Goal: Task Accomplishment & Management: Use online tool/utility

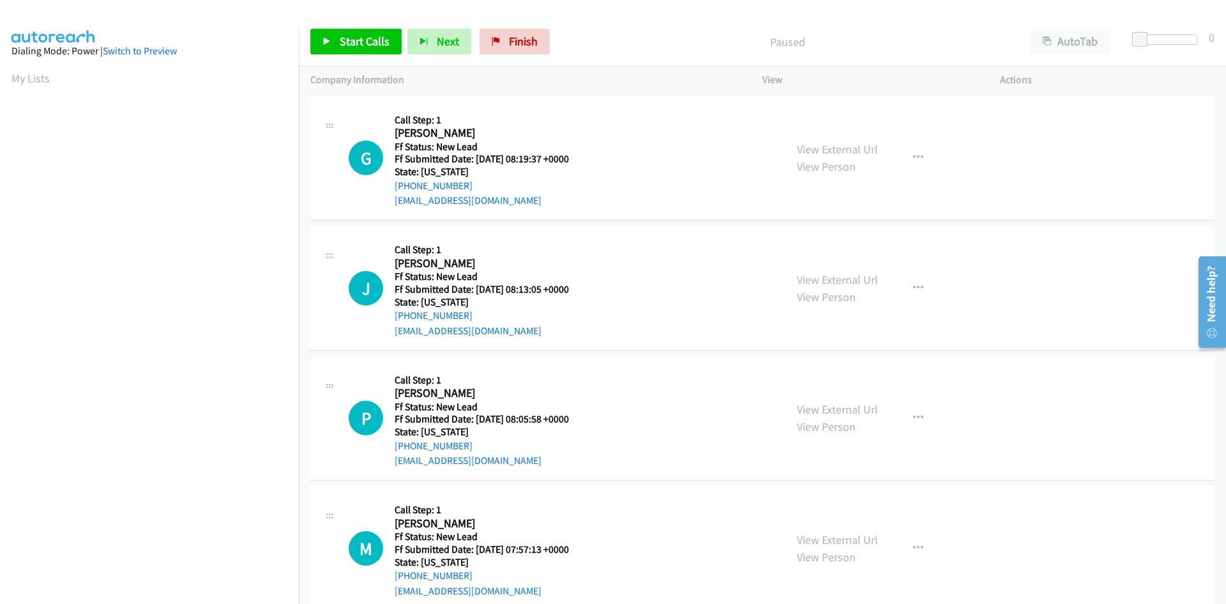
click at [633, 39] on p "Paused" at bounding box center [787, 41] width 441 height 17
click at [852, 151] on link "View External Url" at bounding box center [837, 149] width 81 height 15
click at [365, 38] on span "Start Calls" at bounding box center [365, 41] width 50 height 15
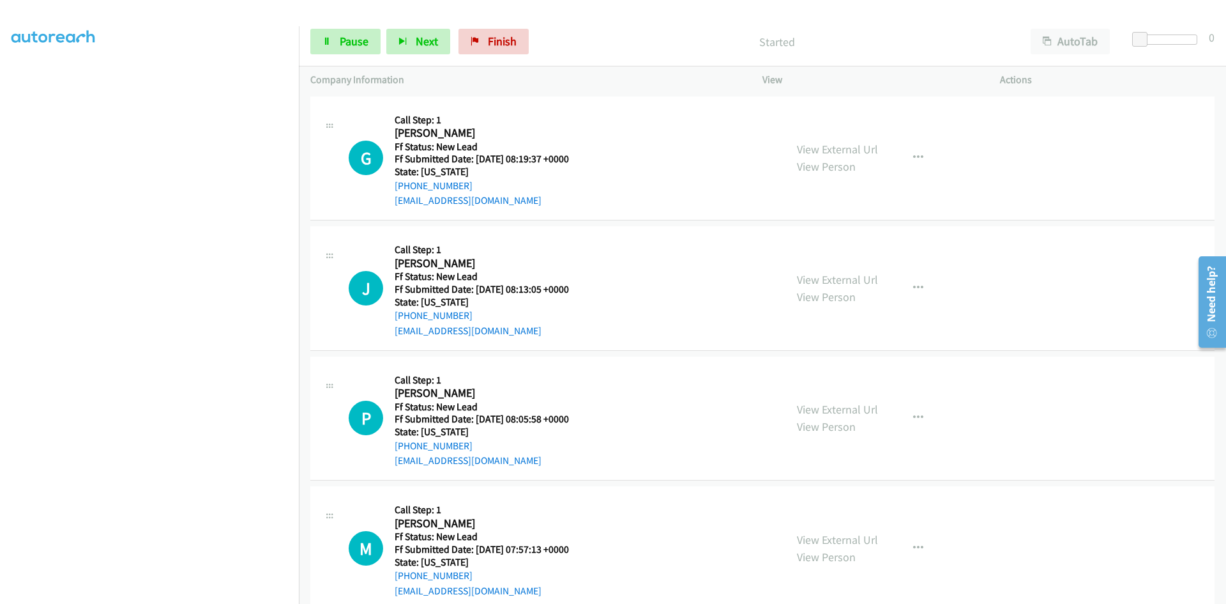
scroll to position [112, 0]
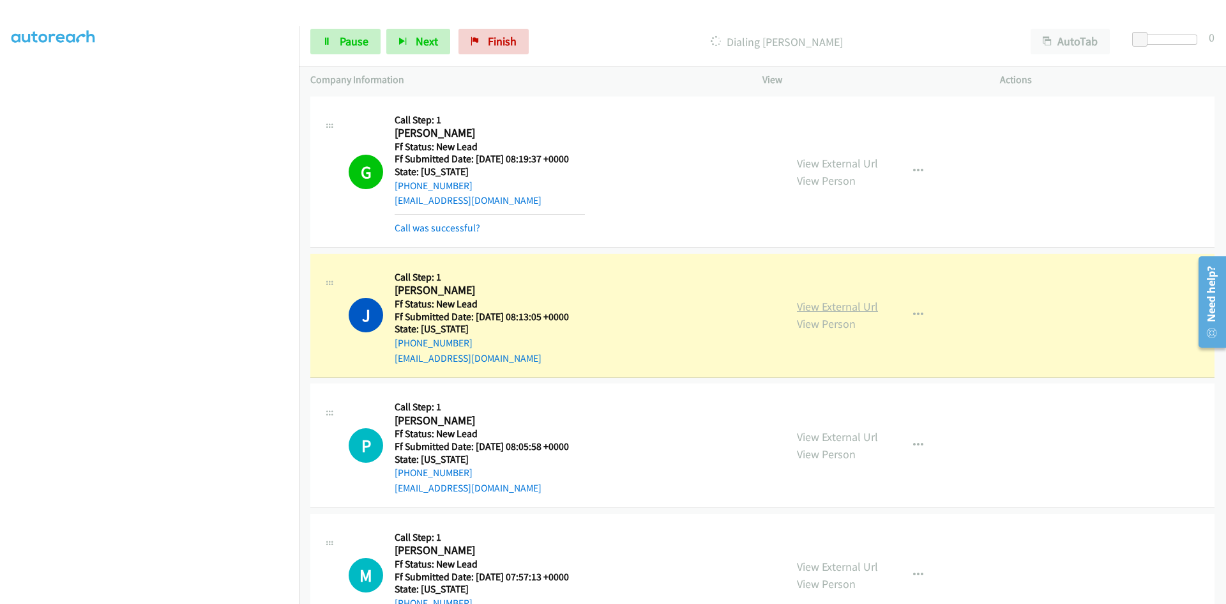
click at [863, 309] on link "View External Url" at bounding box center [837, 306] width 81 height 15
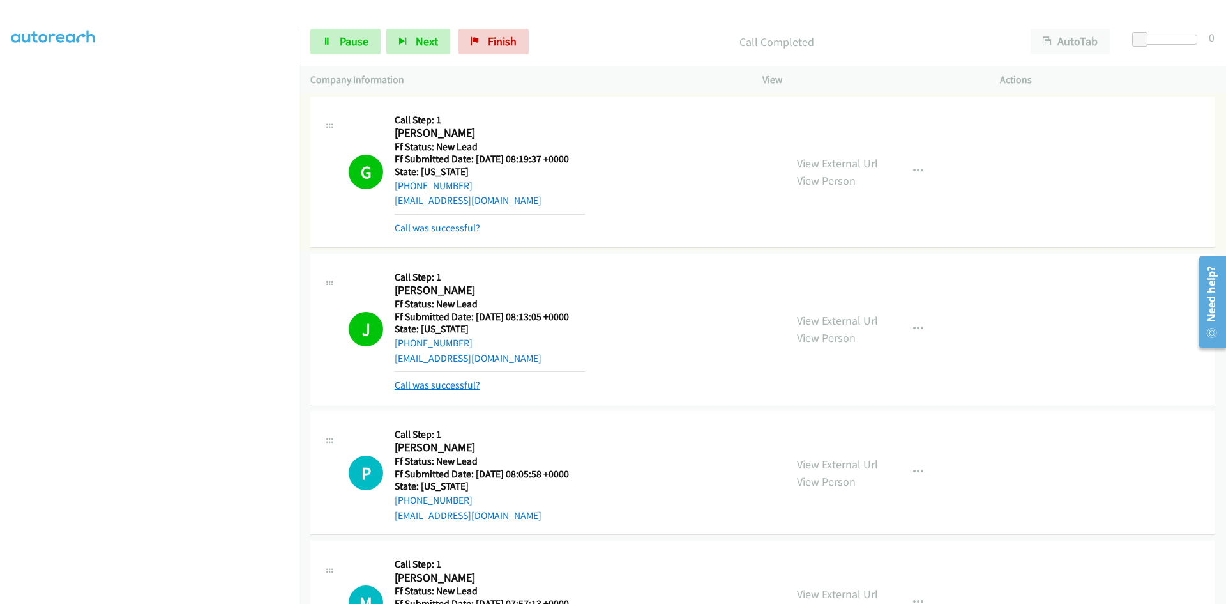
click at [438, 386] on link "Call was successful?" at bounding box center [438, 385] width 86 height 12
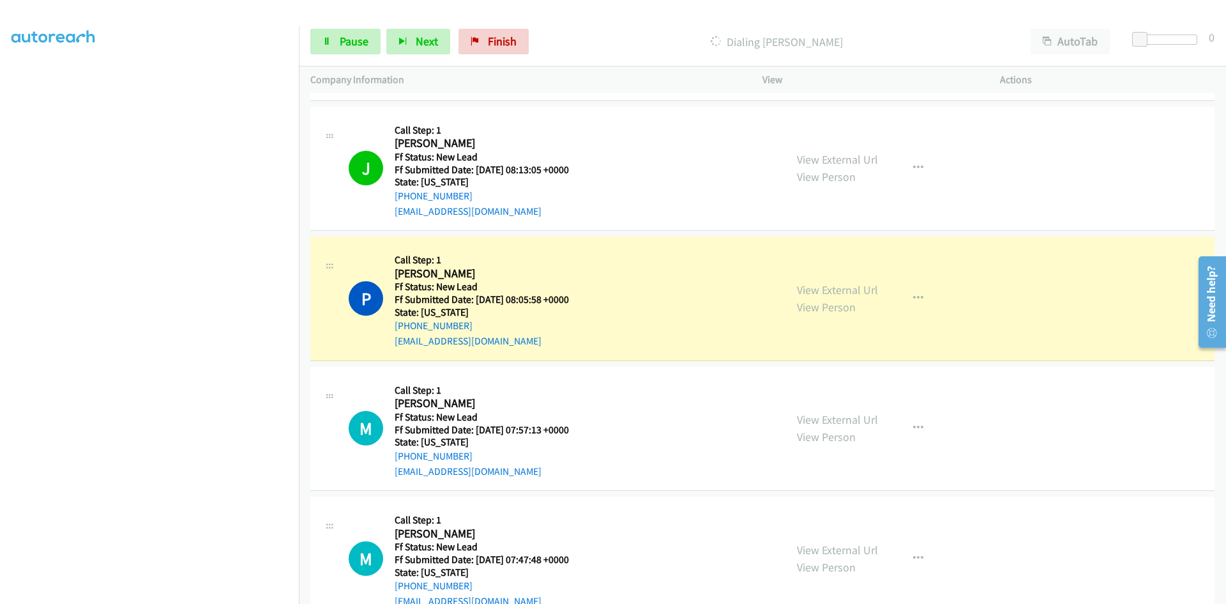
scroll to position [183, 0]
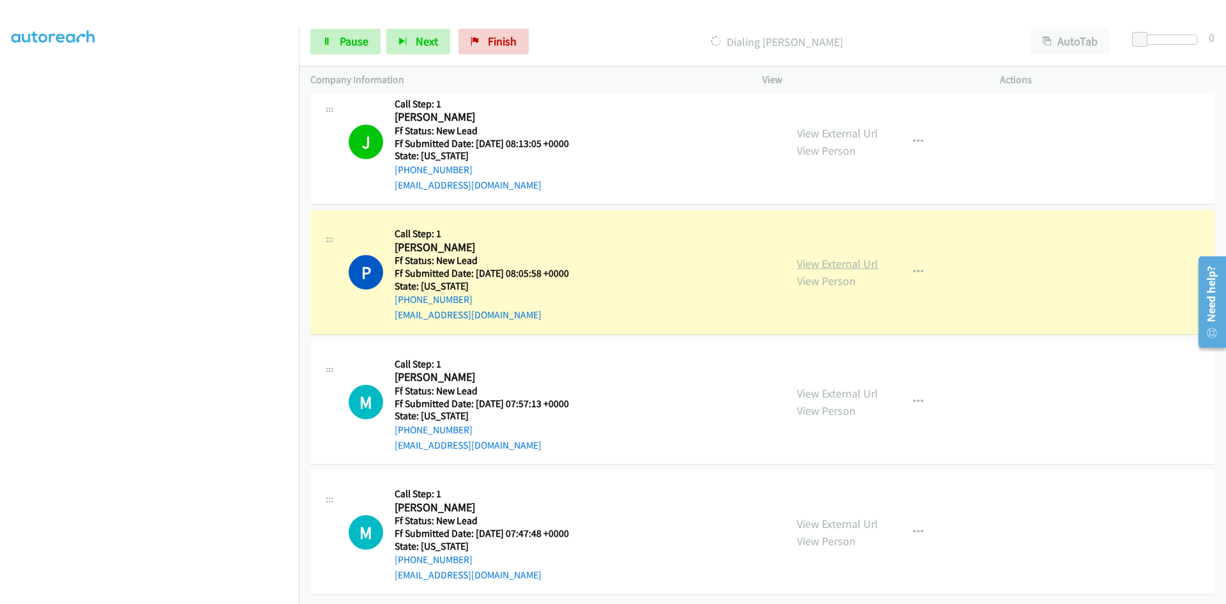
click at [847, 256] on link "View External Url" at bounding box center [837, 263] width 81 height 15
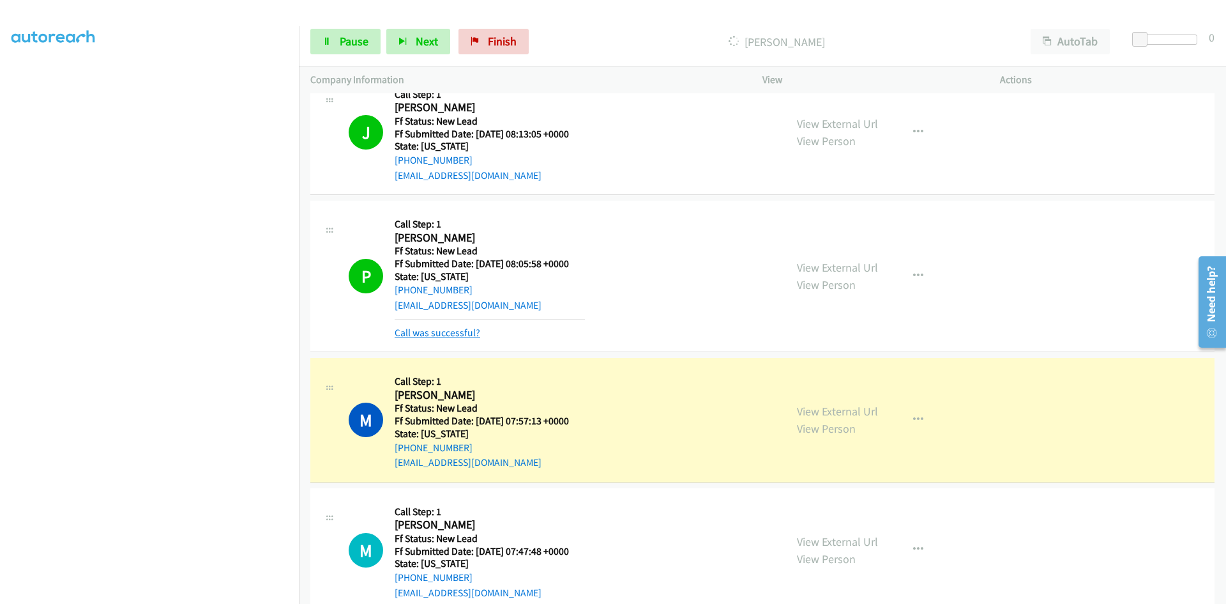
click at [461, 333] on link "Call was successful?" at bounding box center [438, 332] width 86 height 12
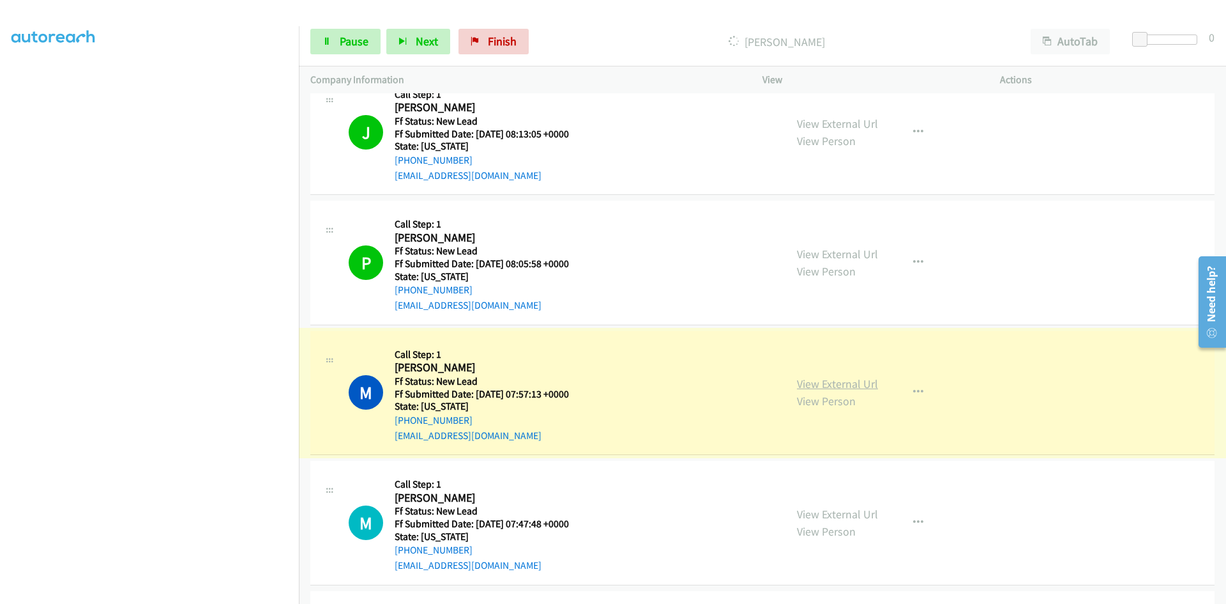
click at [811, 385] on link "View External Url" at bounding box center [837, 383] width 81 height 15
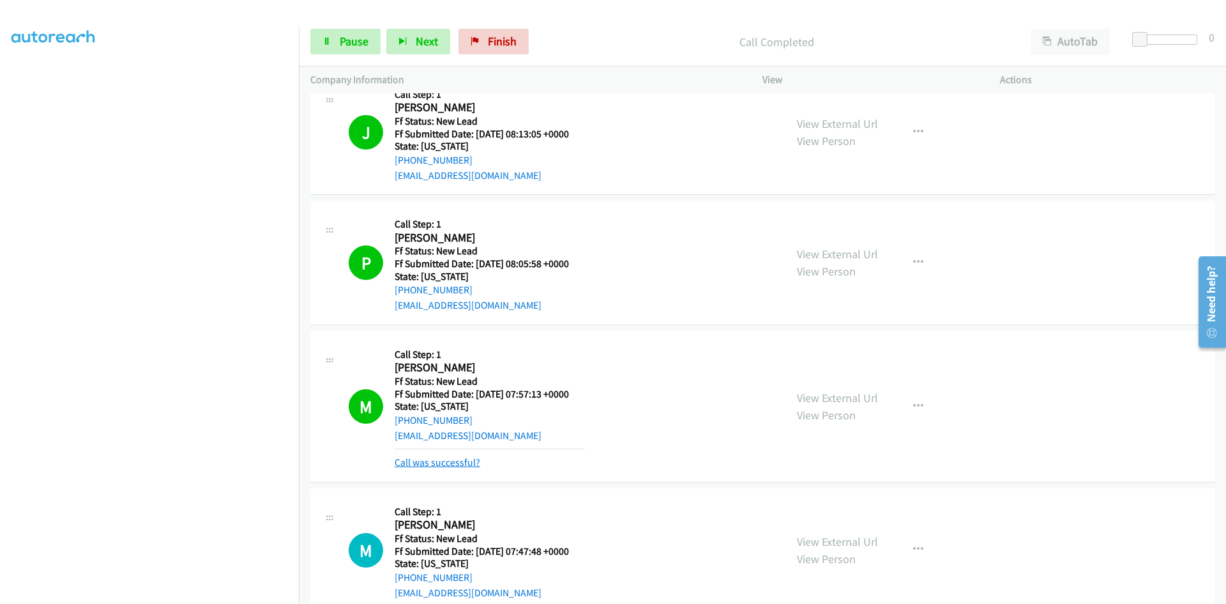
click at [475, 461] on link "Call was successful?" at bounding box center [438, 462] width 86 height 12
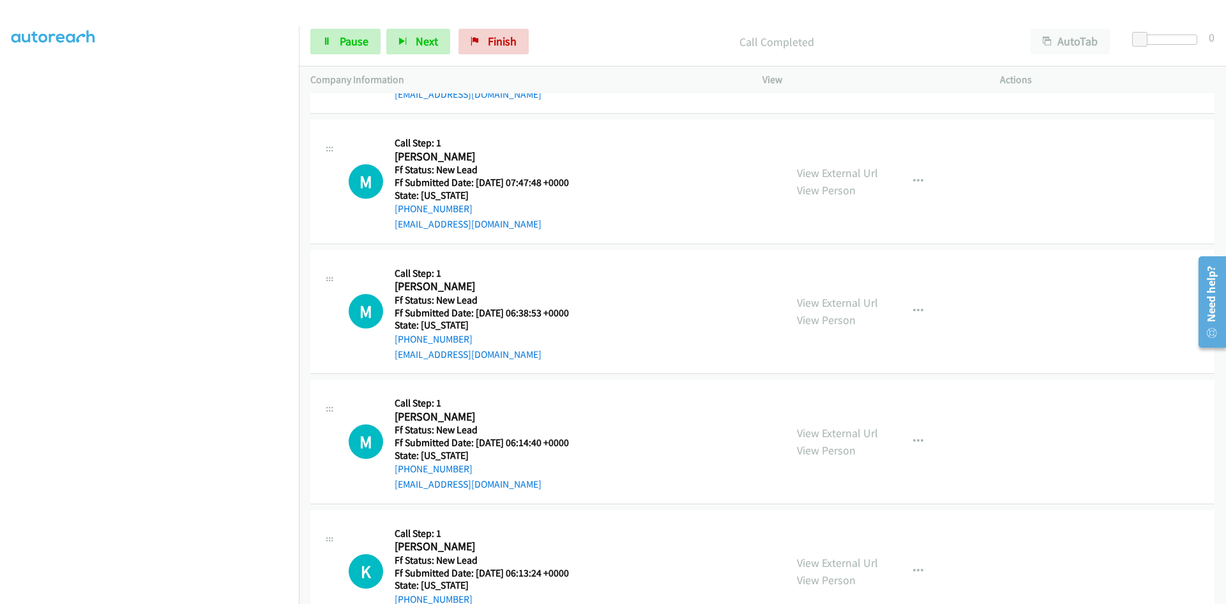
scroll to position [566, 0]
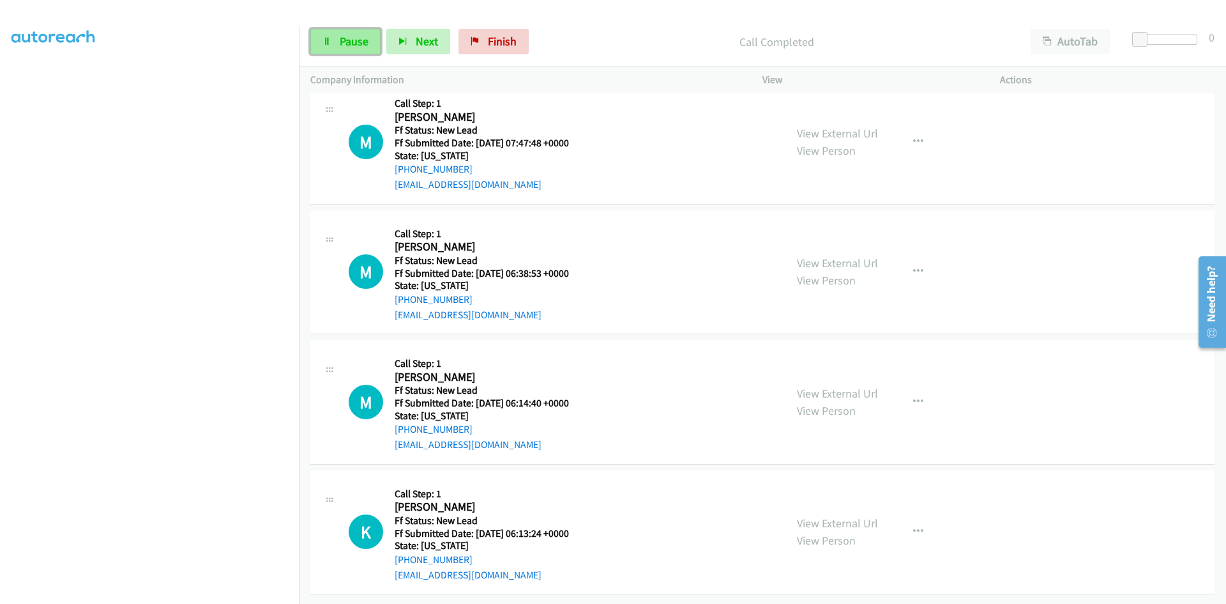
click at [346, 45] on span "Pause" at bounding box center [354, 41] width 29 height 15
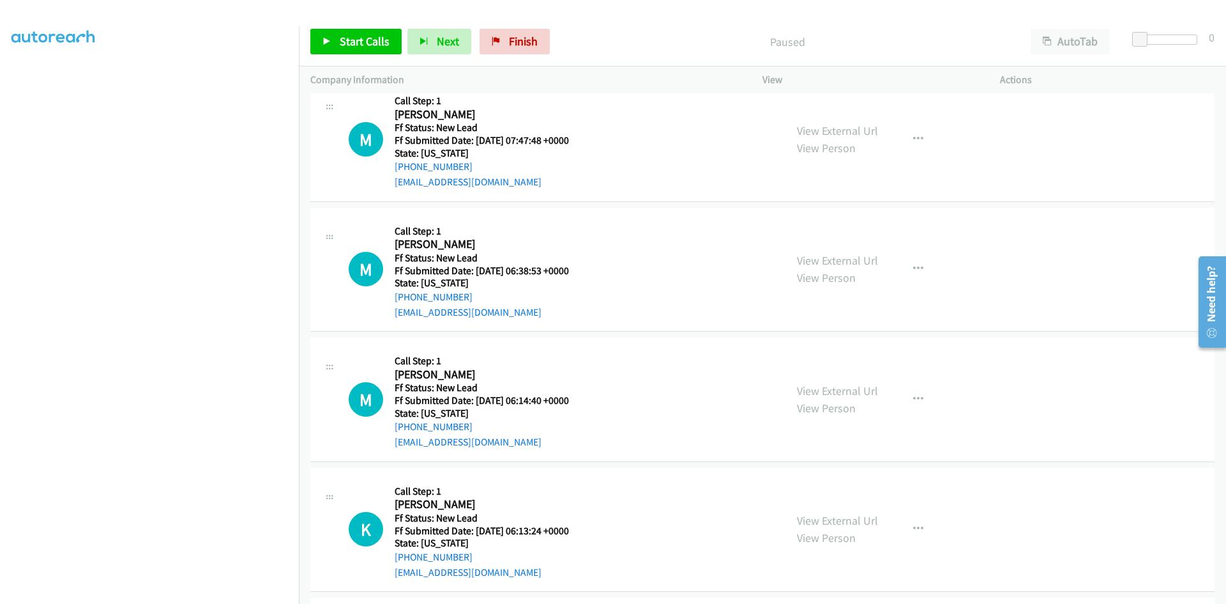
click at [710, 136] on div "M Callback Scheduled Call Step: 1 Marcus Dinh America/Los_Angeles Ff Status: Ne…" at bounding box center [561, 139] width 425 height 101
click at [378, 42] on span "Start Calls" at bounding box center [365, 41] width 50 height 15
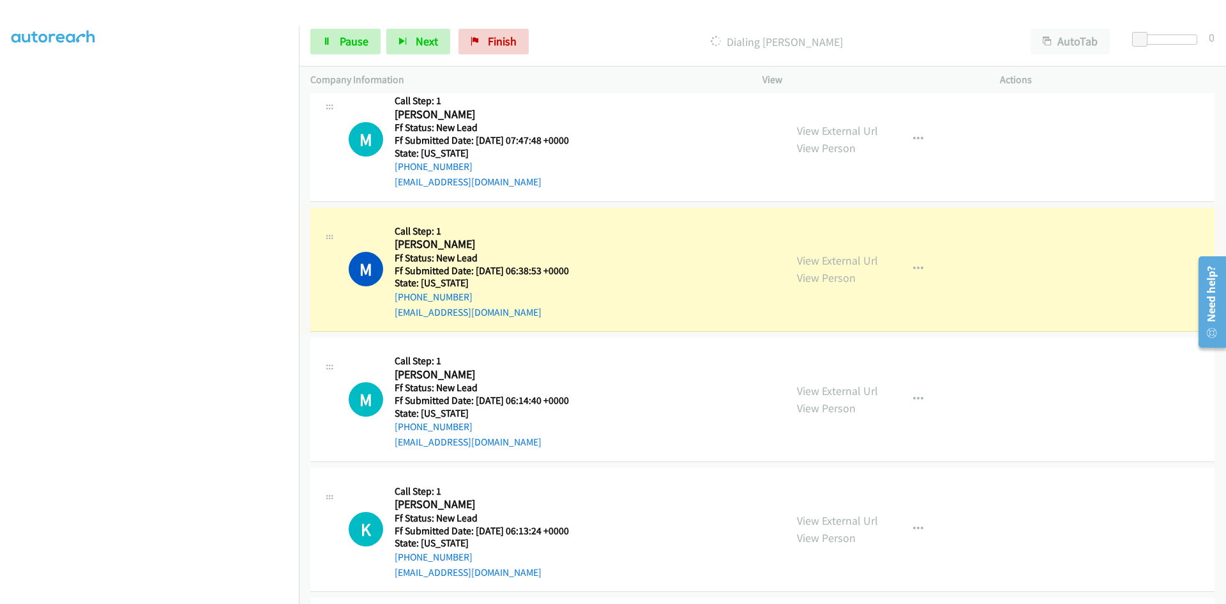
click at [824, 262] on link "View External Url" at bounding box center [837, 260] width 81 height 15
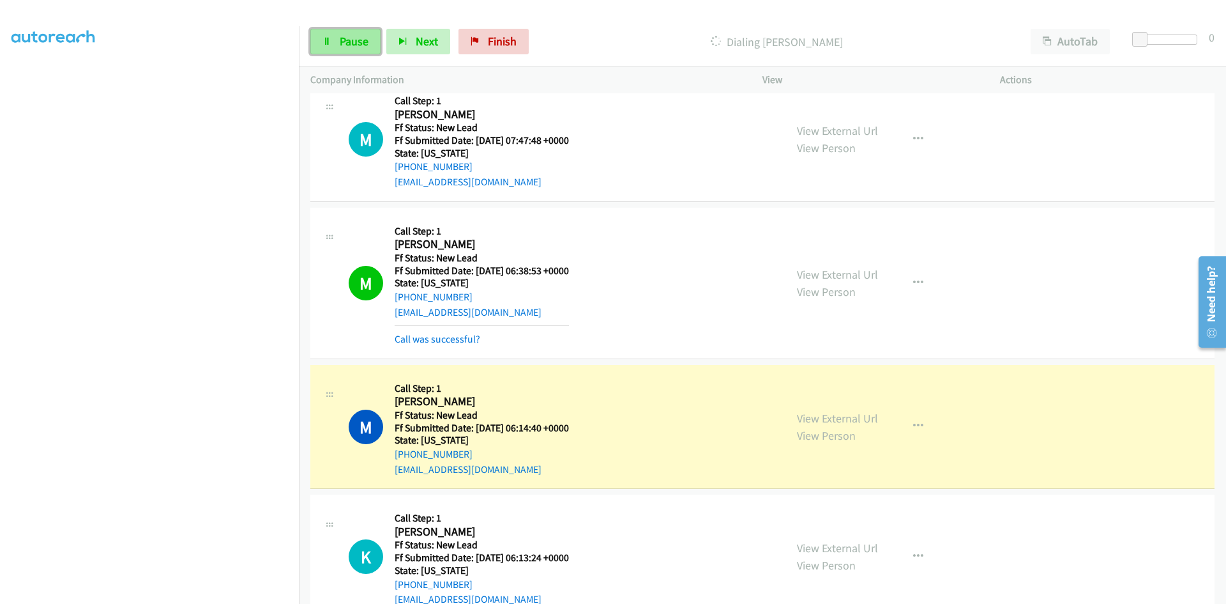
click at [331, 43] on icon at bounding box center [327, 42] width 9 height 9
click at [834, 418] on link "View External Url" at bounding box center [837, 418] width 81 height 15
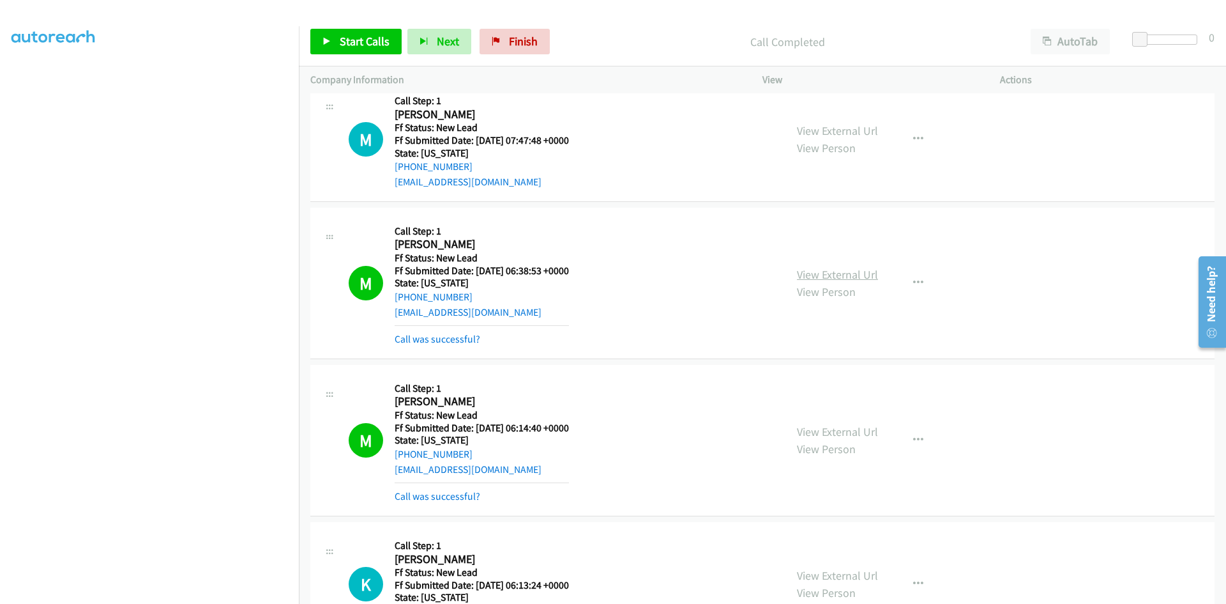
click at [838, 276] on link "View External Url" at bounding box center [837, 274] width 81 height 15
click at [445, 340] on link "Call was successful?" at bounding box center [438, 339] width 86 height 12
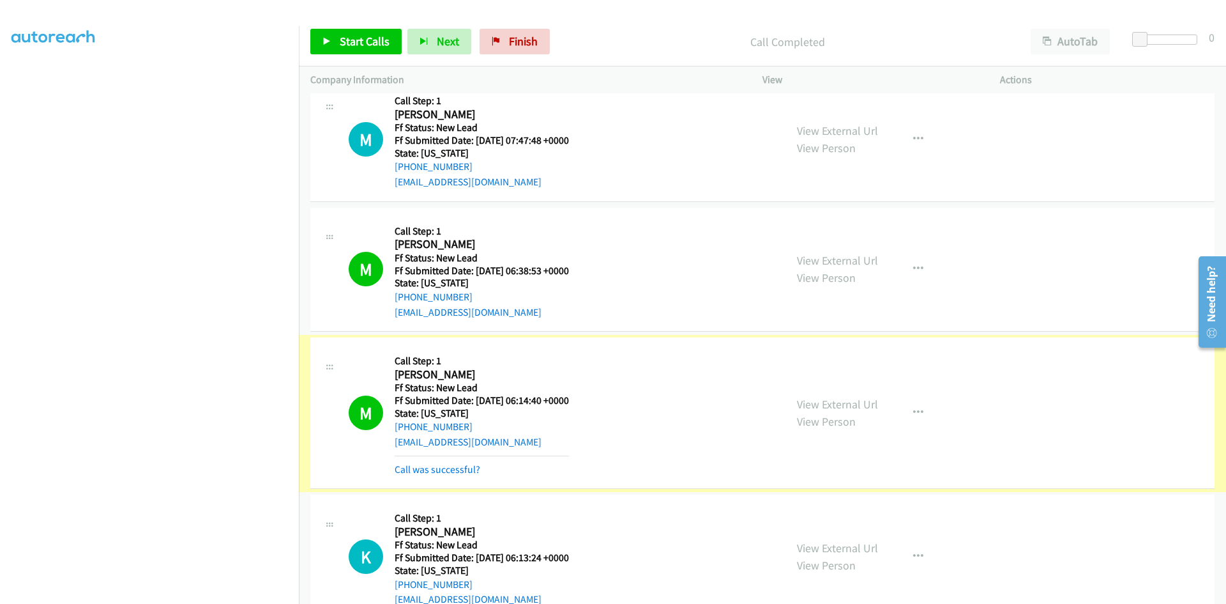
click at [431, 472] on link "Call was successful?" at bounding box center [438, 469] width 86 height 12
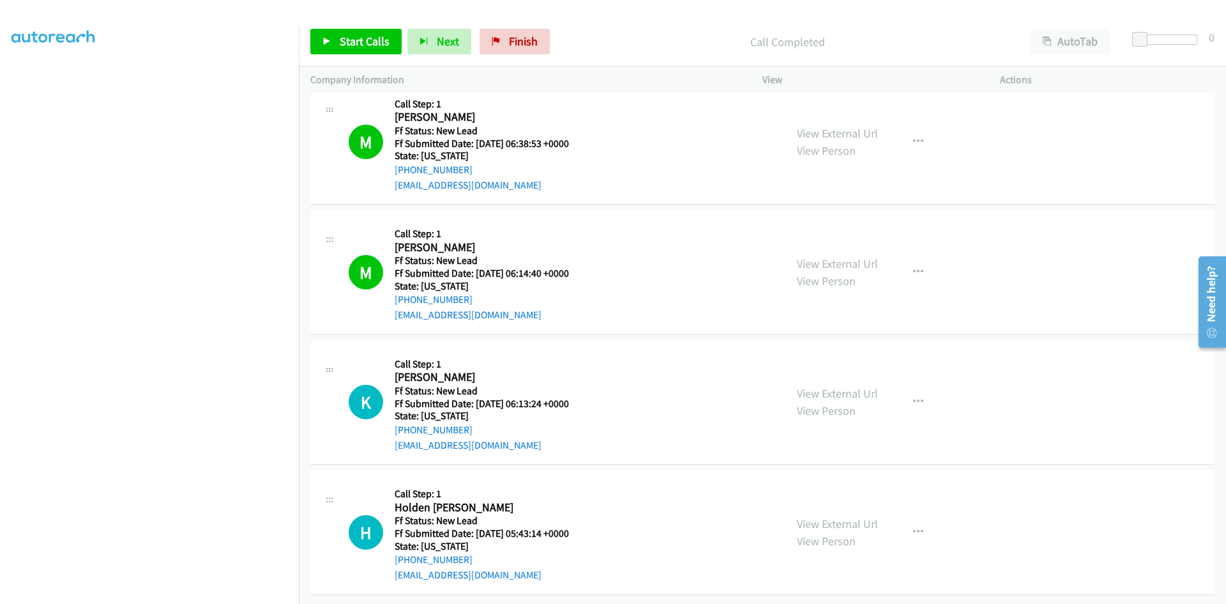
scroll to position [694, 0]
click at [827, 396] on link "View External Url" at bounding box center [837, 393] width 81 height 15
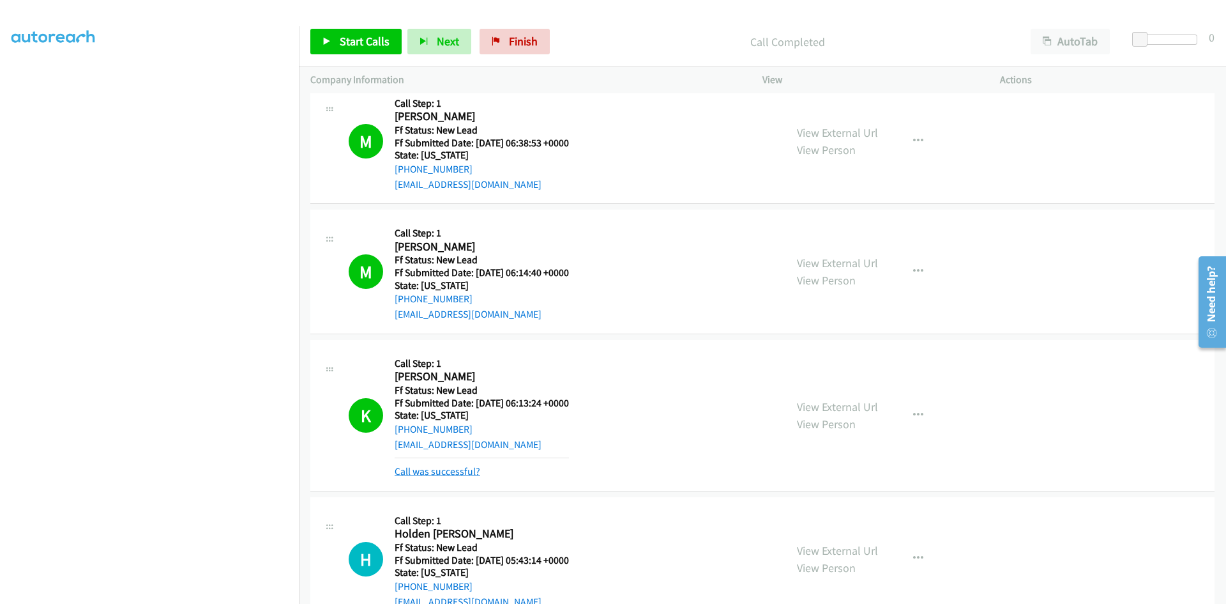
click at [468, 471] on link "Call was successful?" at bounding box center [438, 471] width 86 height 12
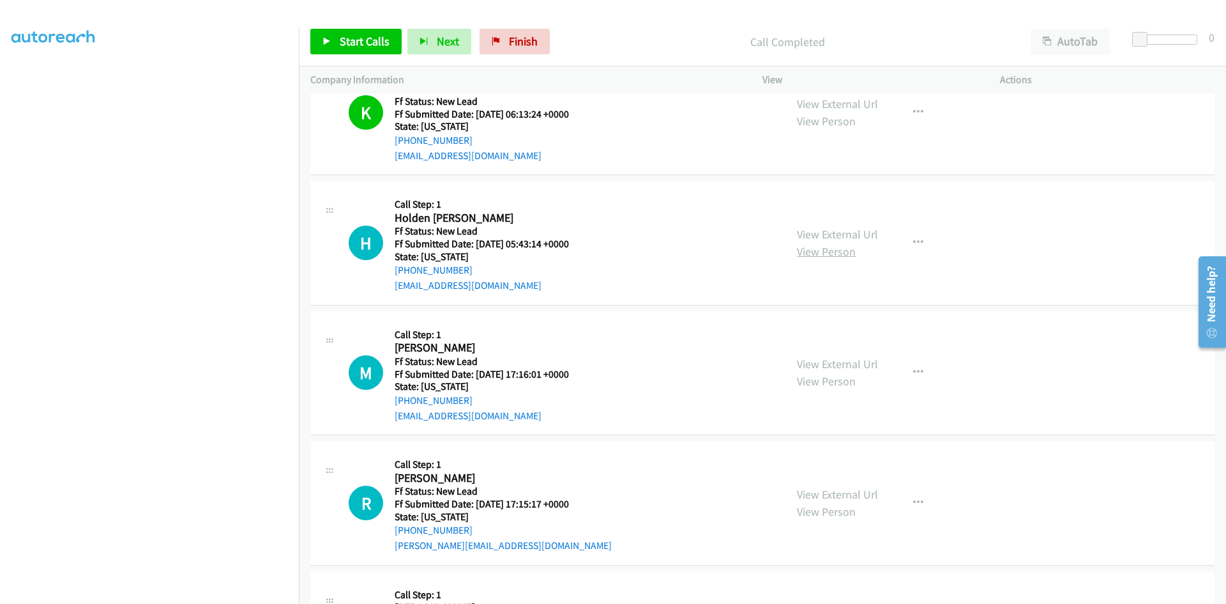
scroll to position [1077, 0]
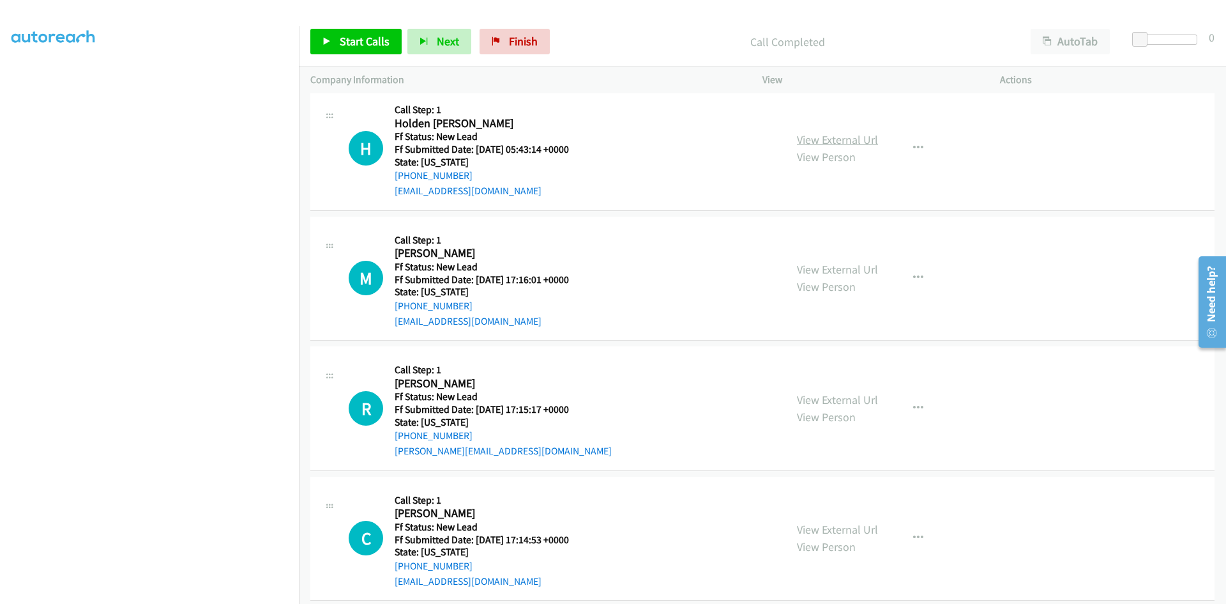
click at [824, 135] on link "View External Url" at bounding box center [837, 139] width 81 height 15
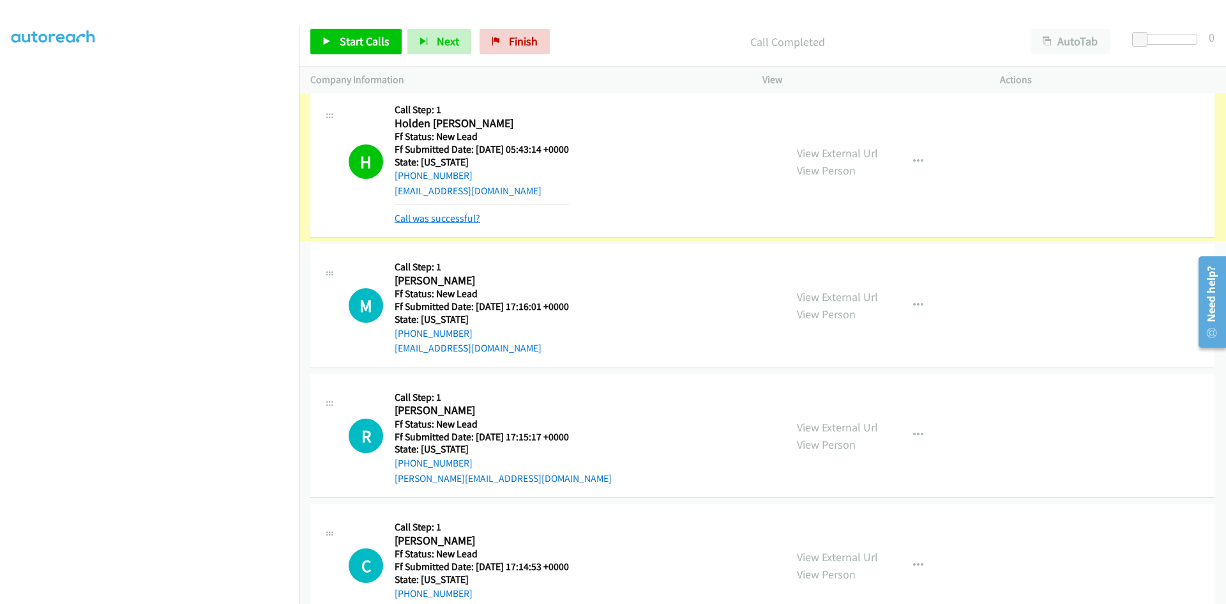
click at [449, 218] on link "Call was successful?" at bounding box center [438, 218] width 86 height 12
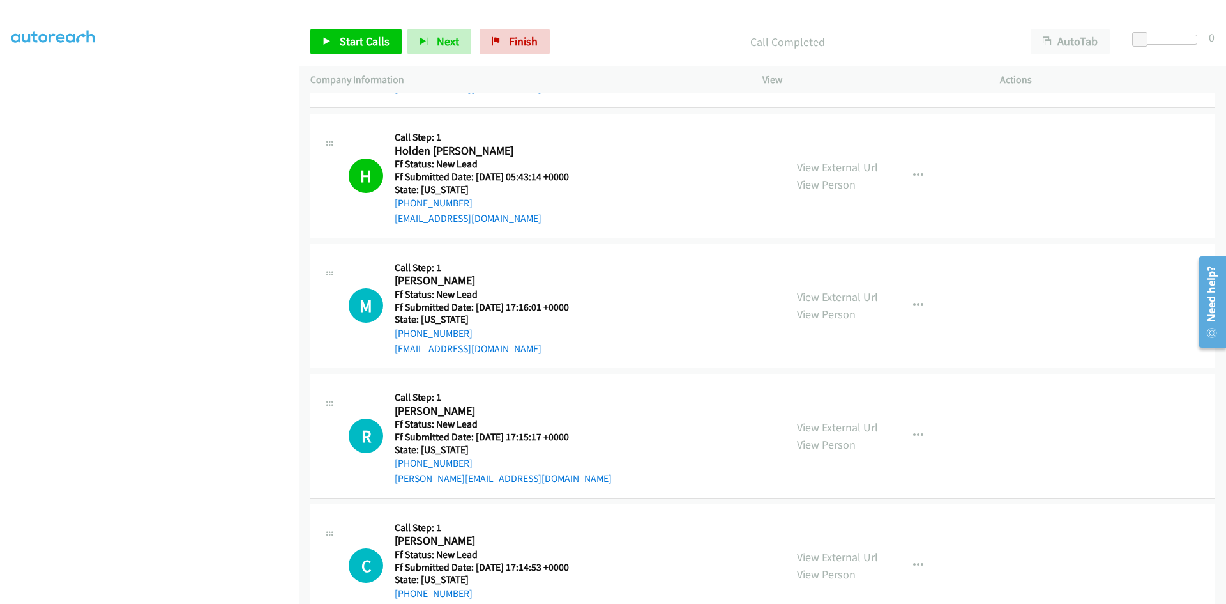
scroll to position [1049, 0]
click at [832, 300] on link "View External Url" at bounding box center [837, 296] width 81 height 15
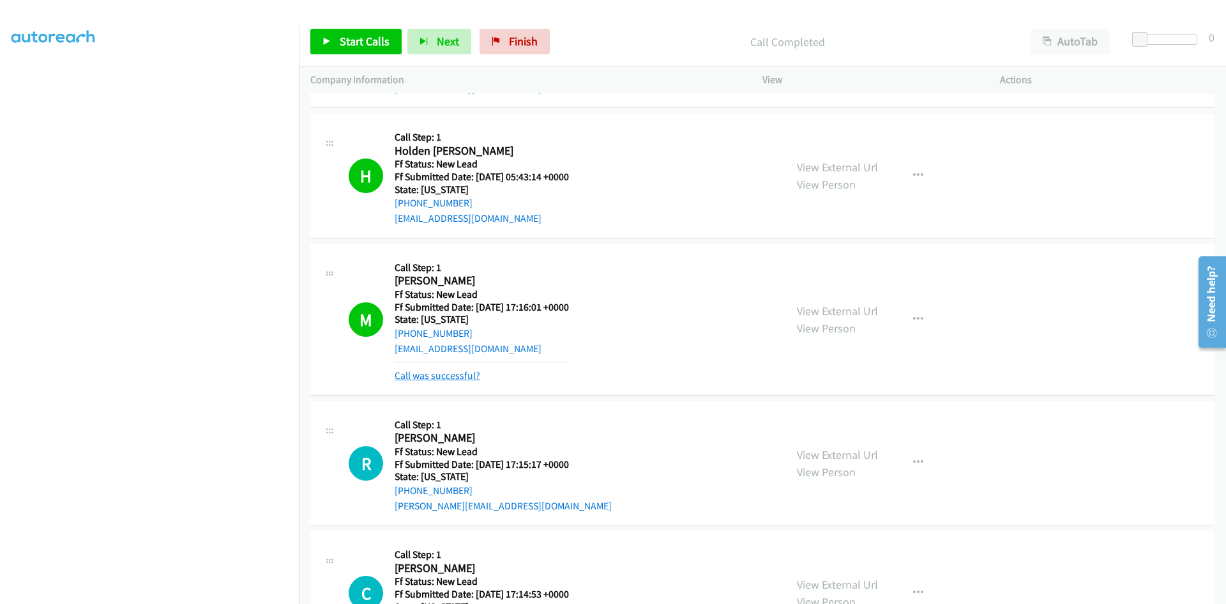
click at [473, 372] on link "Call was successful?" at bounding box center [438, 375] width 86 height 12
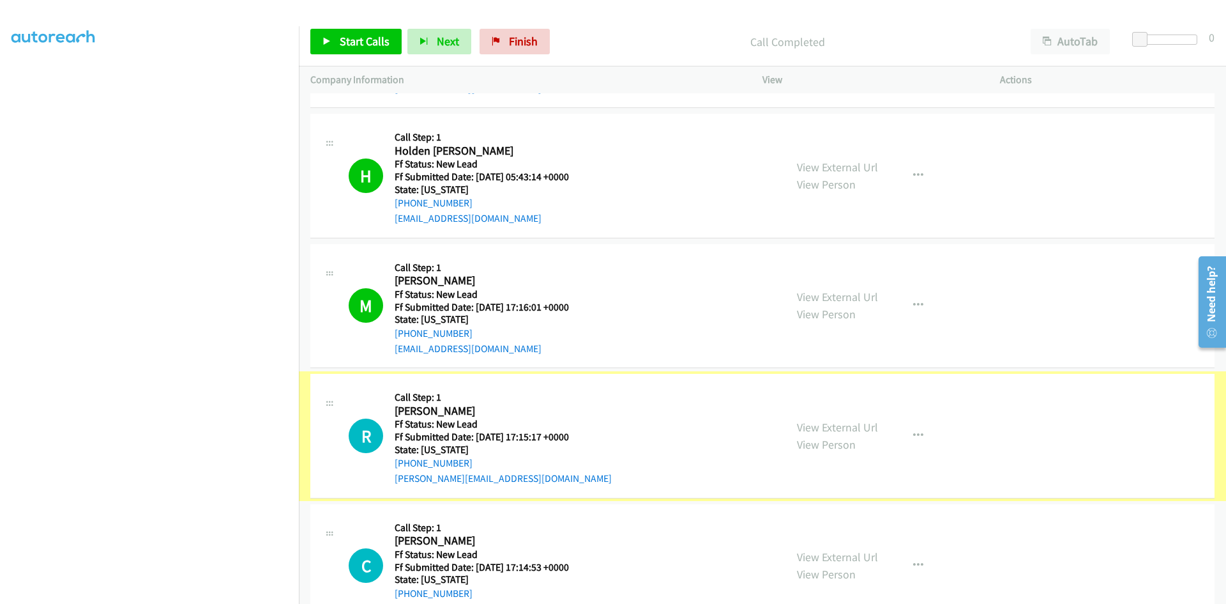
click at [844, 425] on link "View External Url" at bounding box center [837, 427] width 81 height 15
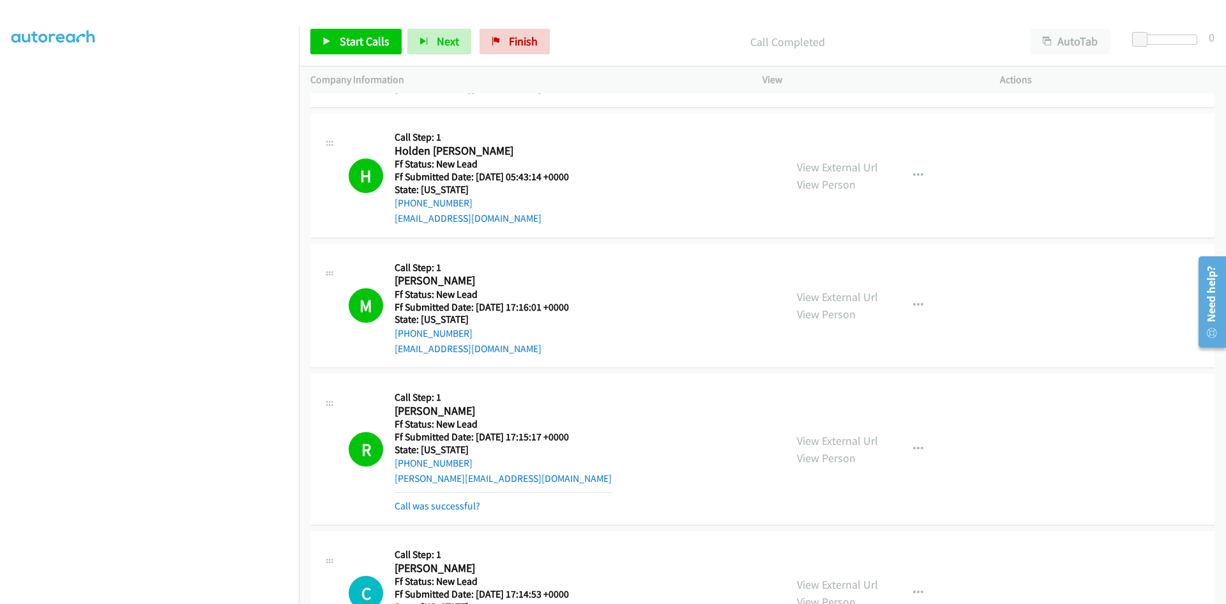
click at [404, 507] on link "Call was successful?" at bounding box center [438, 506] width 86 height 12
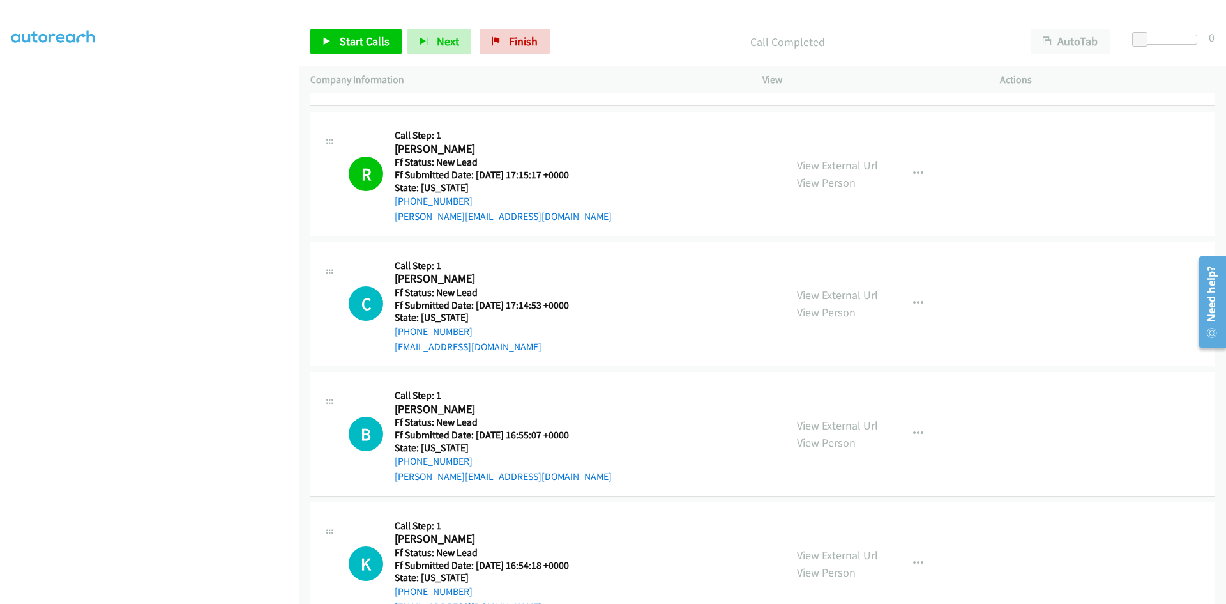
scroll to position [1369, 0]
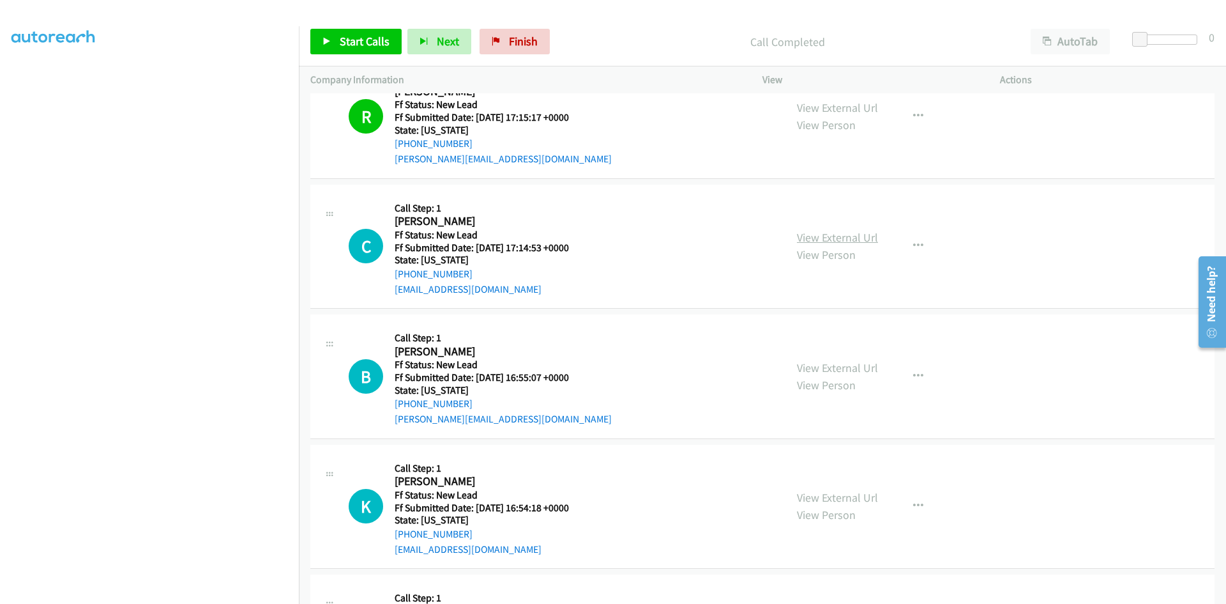
click at [848, 240] on link "View External Url" at bounding box center [837, 237] width 81 height 15
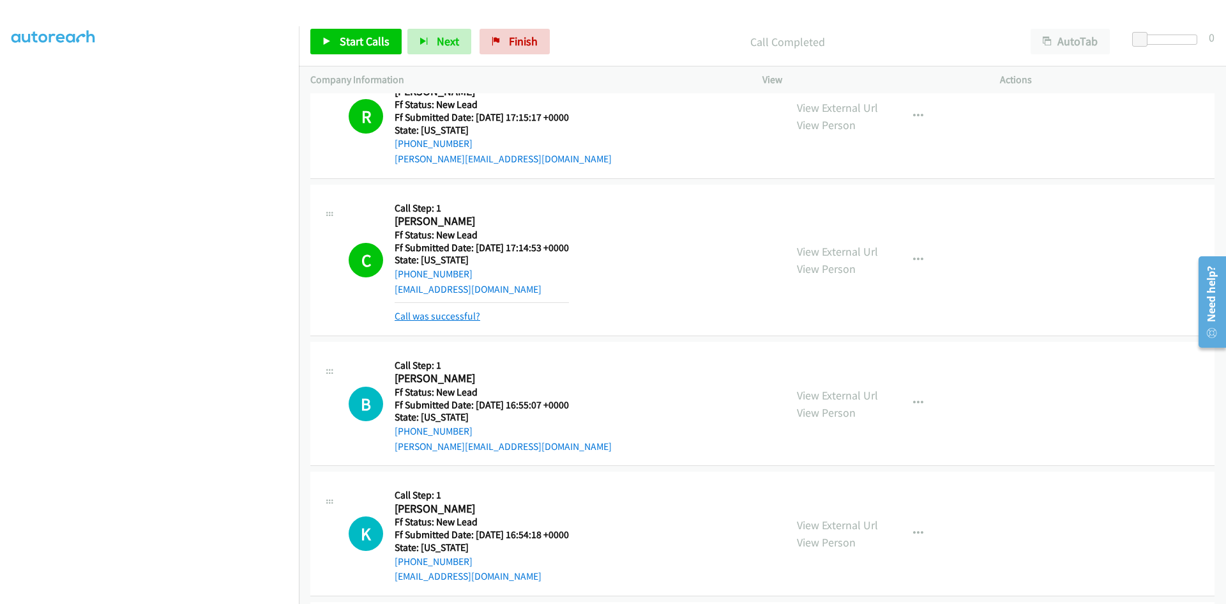
click at [465, 314] on link "Call was successful?" at bounding box center [438, 316] width 86 height 12
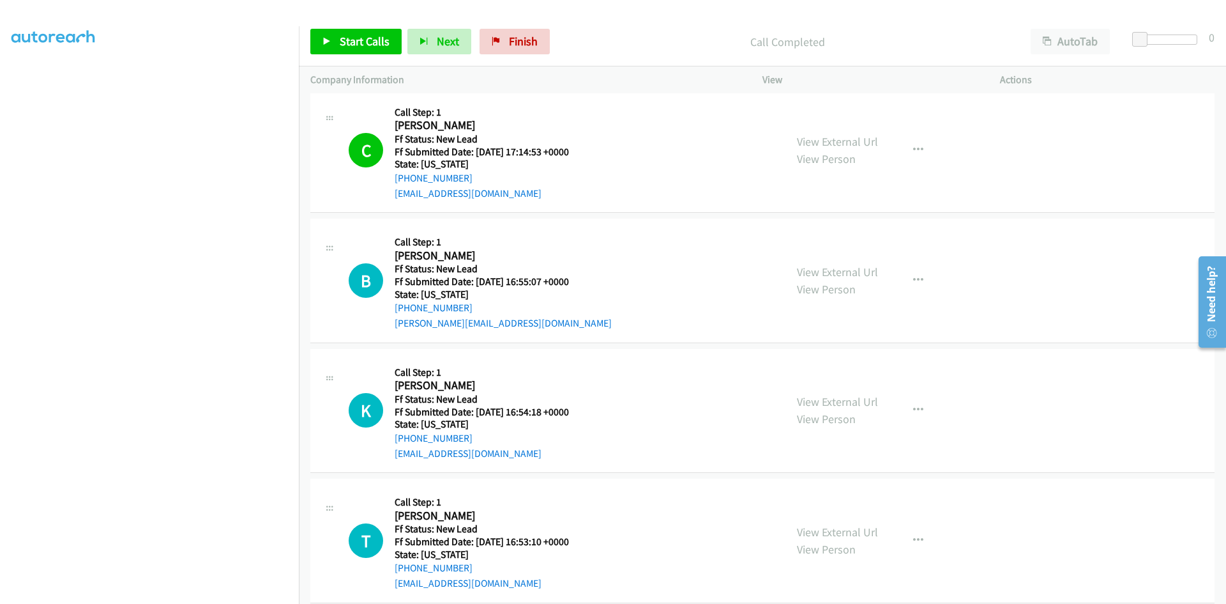
scroll to position [1483, 0]
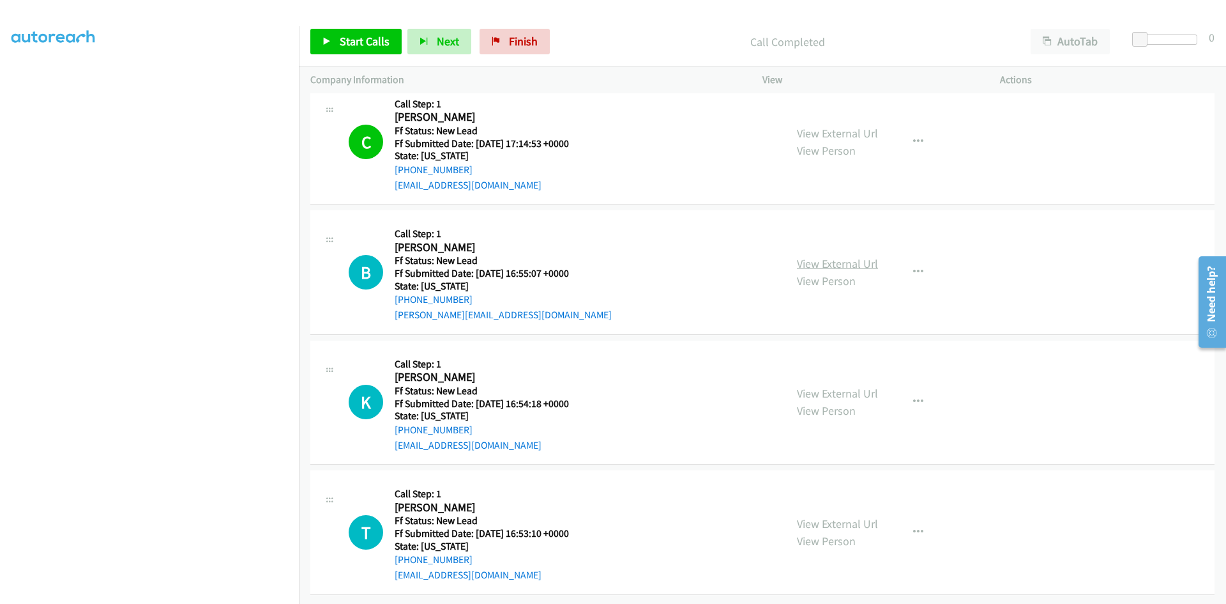
click at [797, 258] on link "View External Url" at bounding box center [837, 263] width 81 height 15
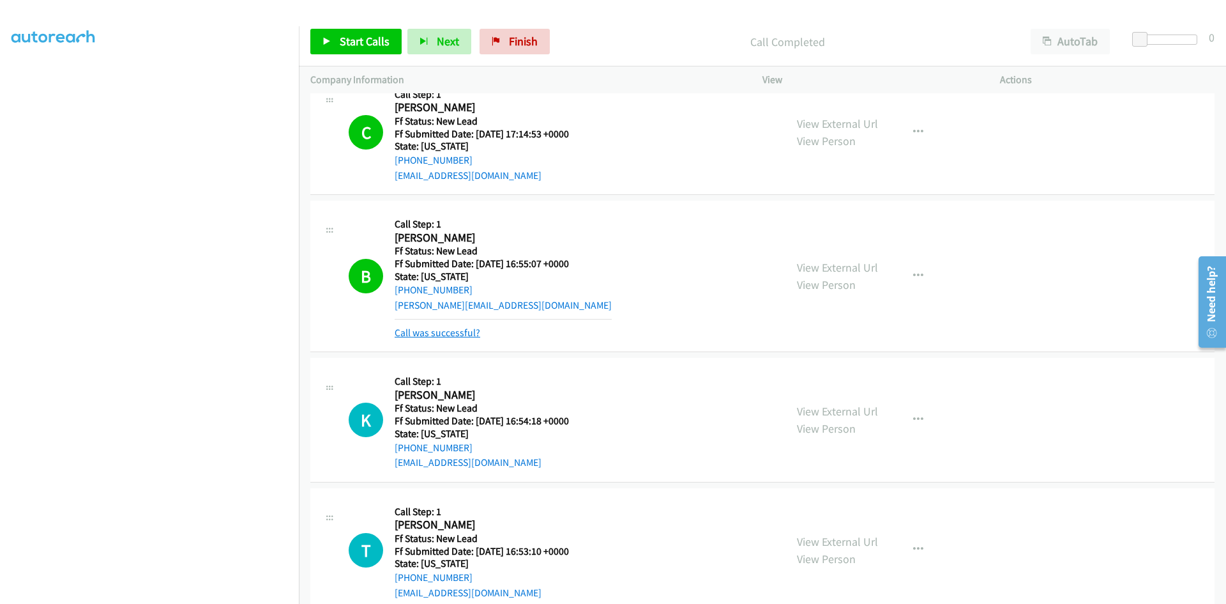
click at [436, 338] on link "Call was successful?" at bounding box center [438, 332] width 86 height 12
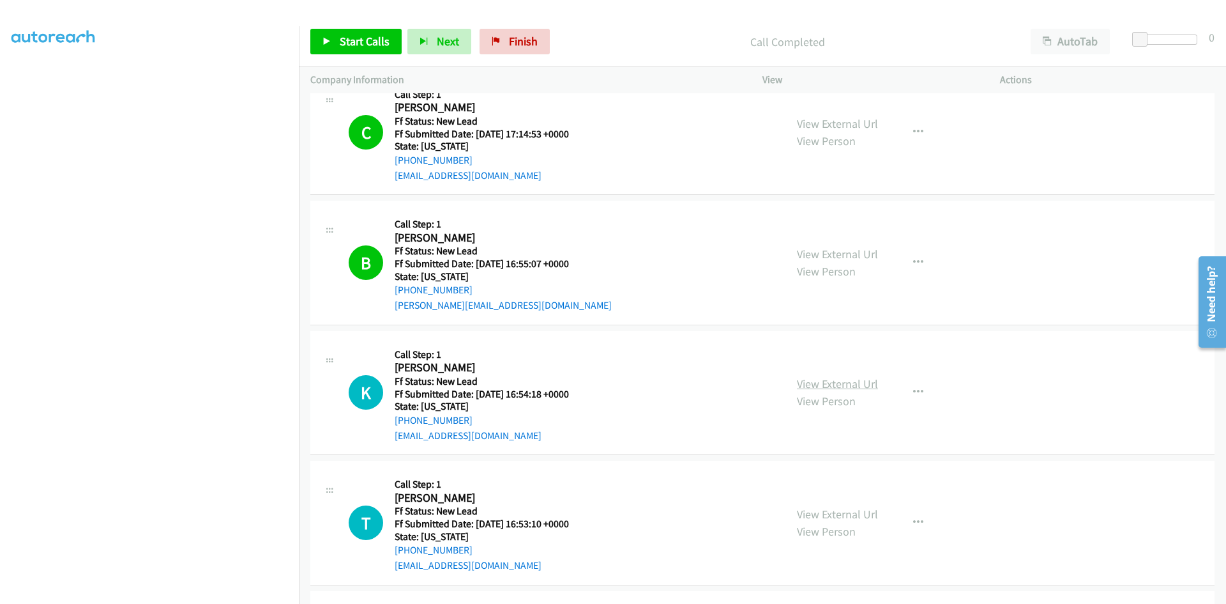
click at [813, 388] on link "View External Url" at bounding box center [837, 383] width 81 height 15
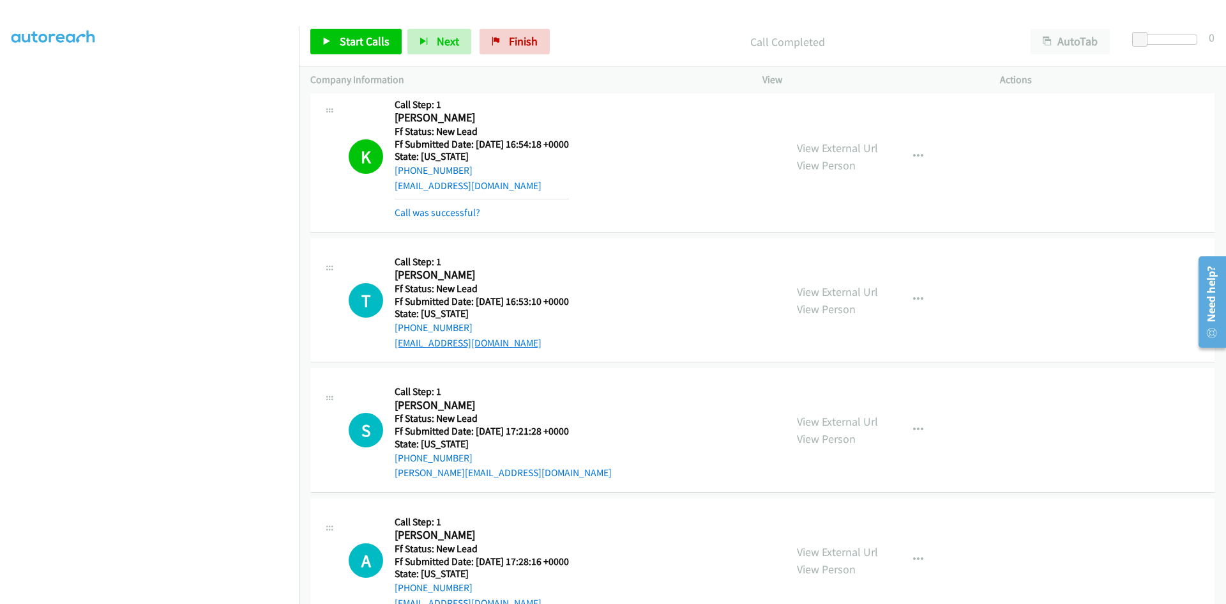
scroll to position [1738, 0]
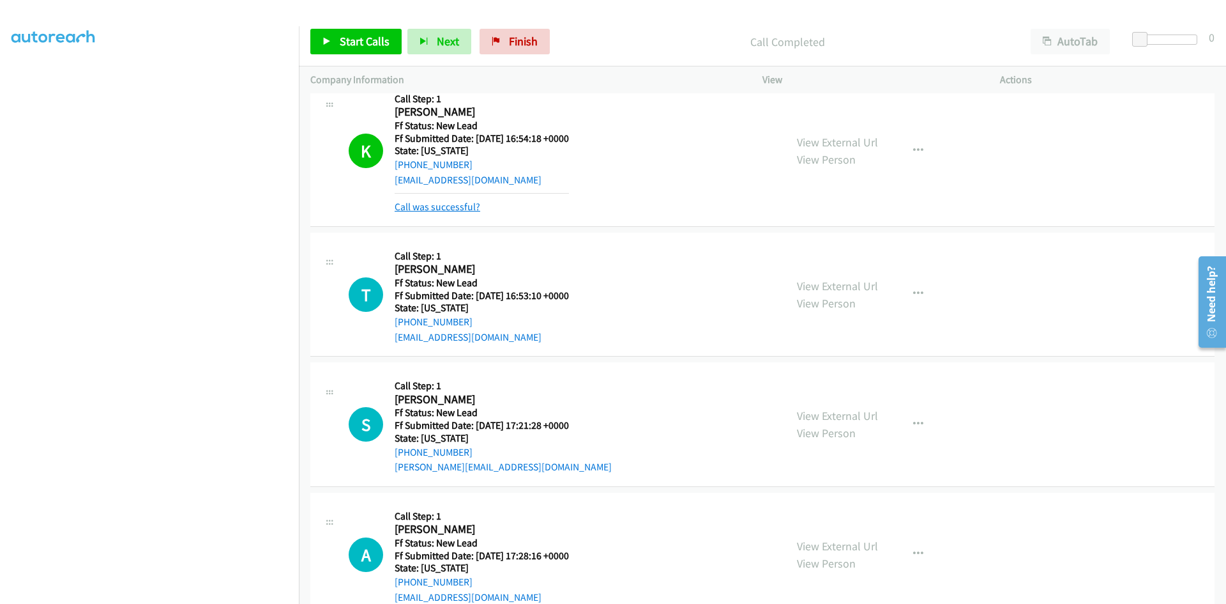
click at [449, 211] on link "Call was successful?" at bounding box center [438, 207] width 86 height 12
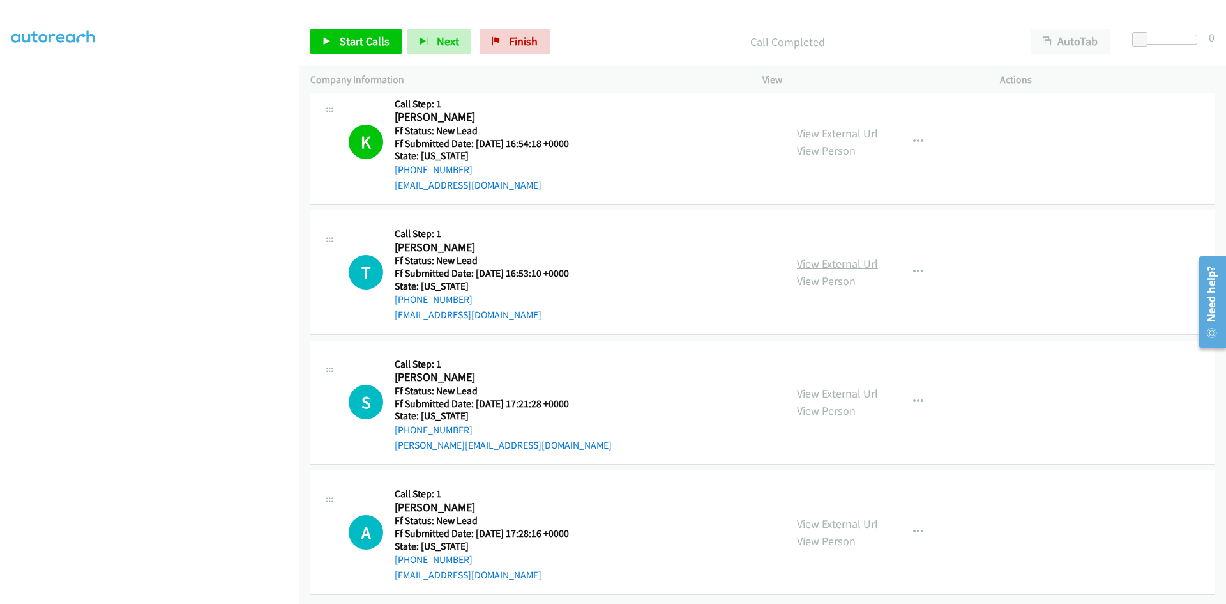
click at [837, 256] on link "View External Url" at bounding box center [837, 263] width 81 height 15
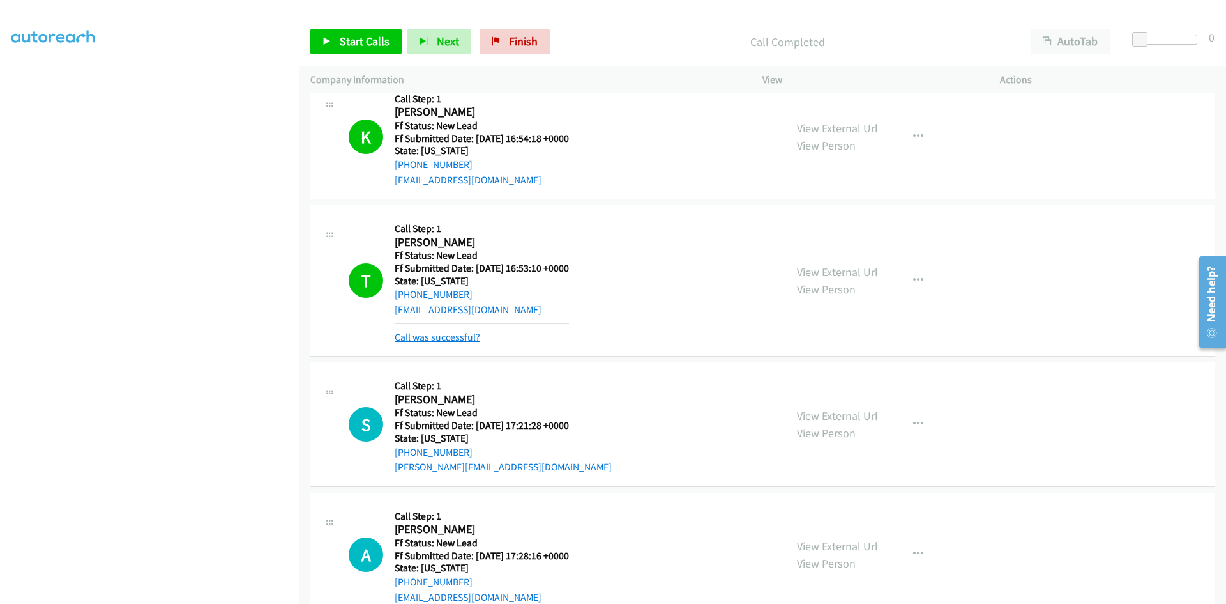
click at [420, 339] on link "Call was successful?" at bounding box center [438, 337] width 86 height 12
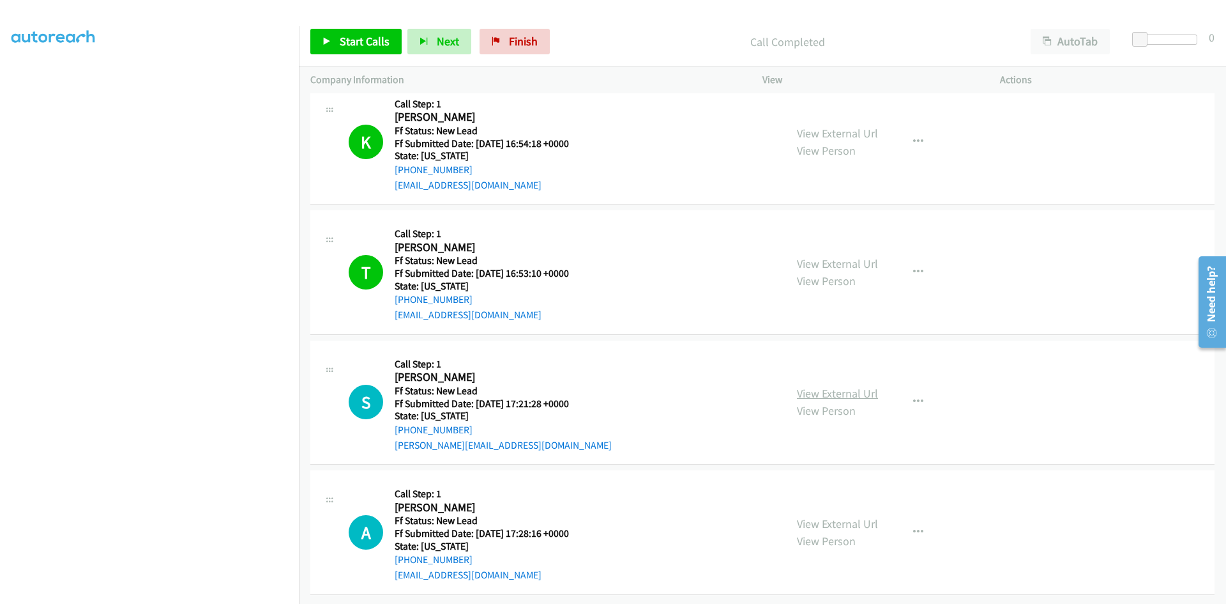
click at [802, 386] on link "View External Url" at bounding box center [837, 393] width 81 height 15
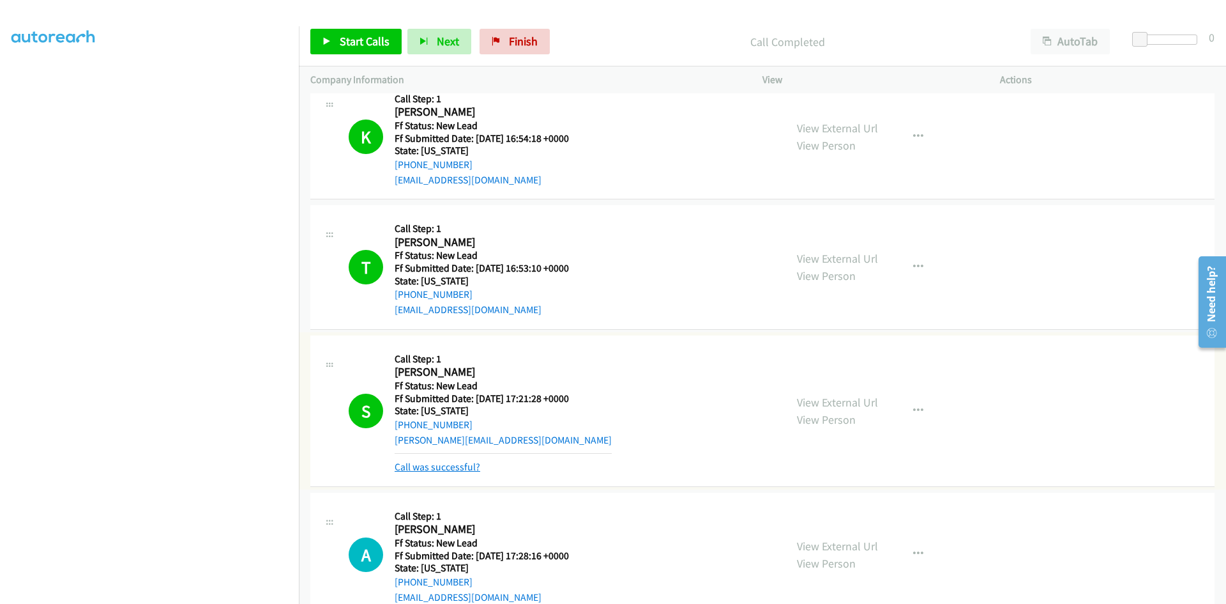
click at [446, 464] on link "Call was successful?" at bounding box center [438, 467] width 86 height 12
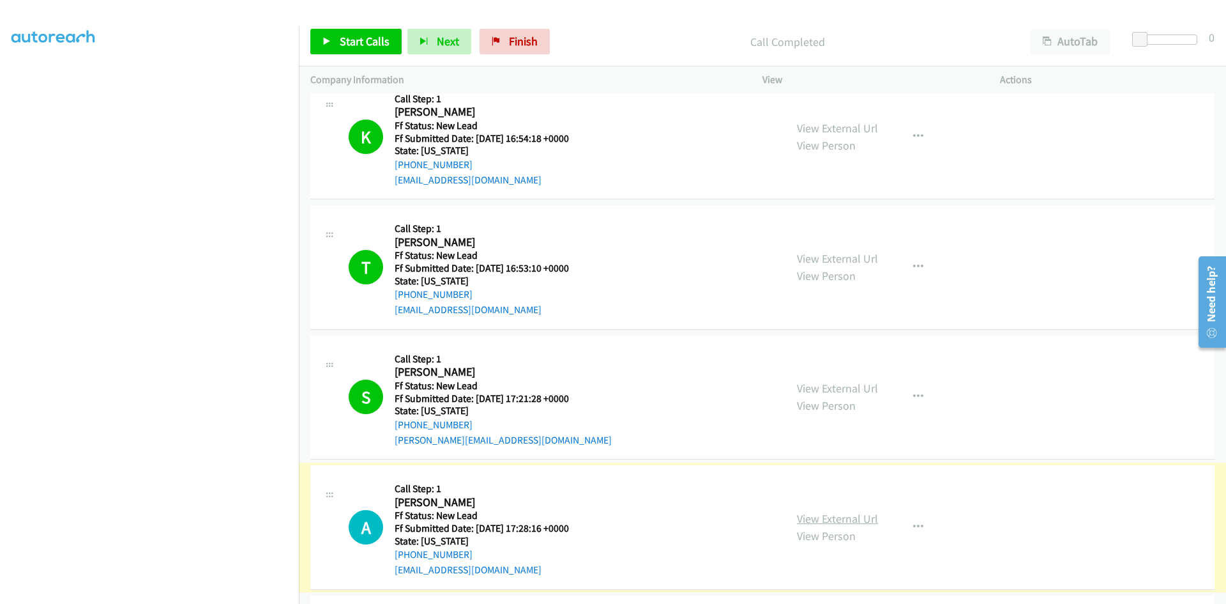
click at [817, 521] on link "View External Url" at bounding box center [837, 518] width 81 height 15
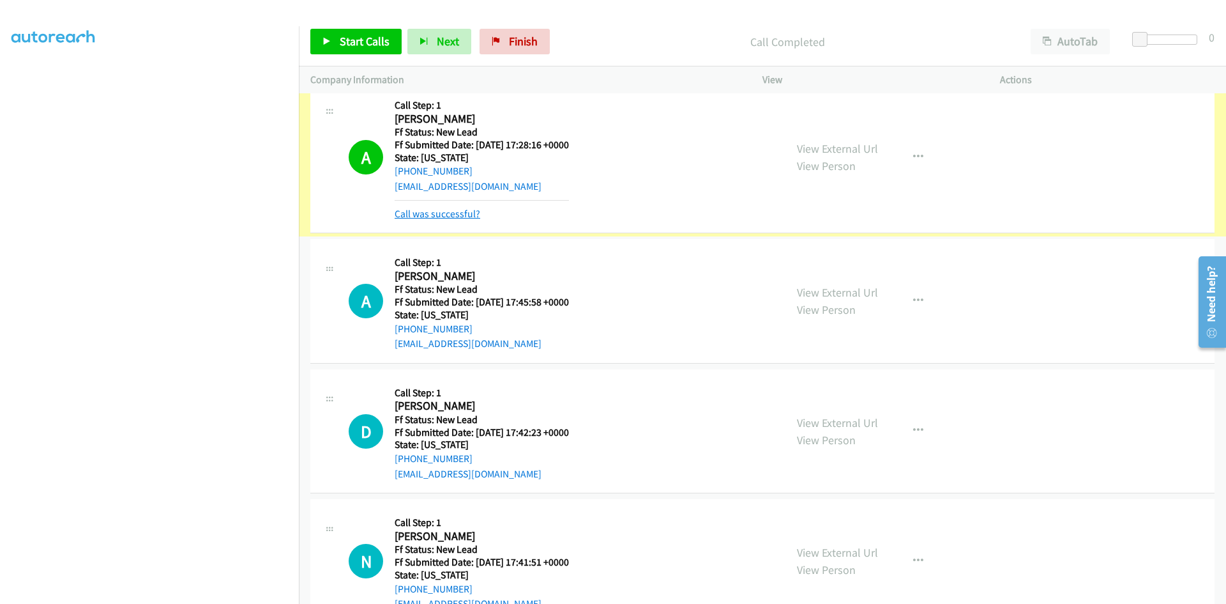
click at [445, 217] on link "Call was successful?" at bounding box center [438, 214] width 86 height 12
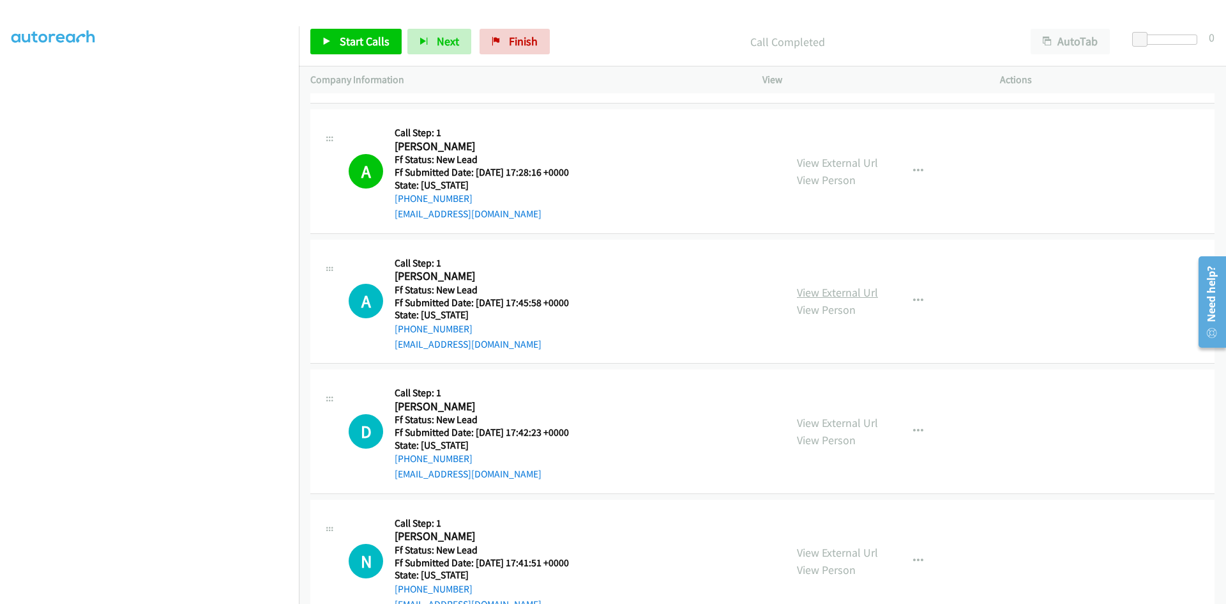
scroll to position [2133, 0]
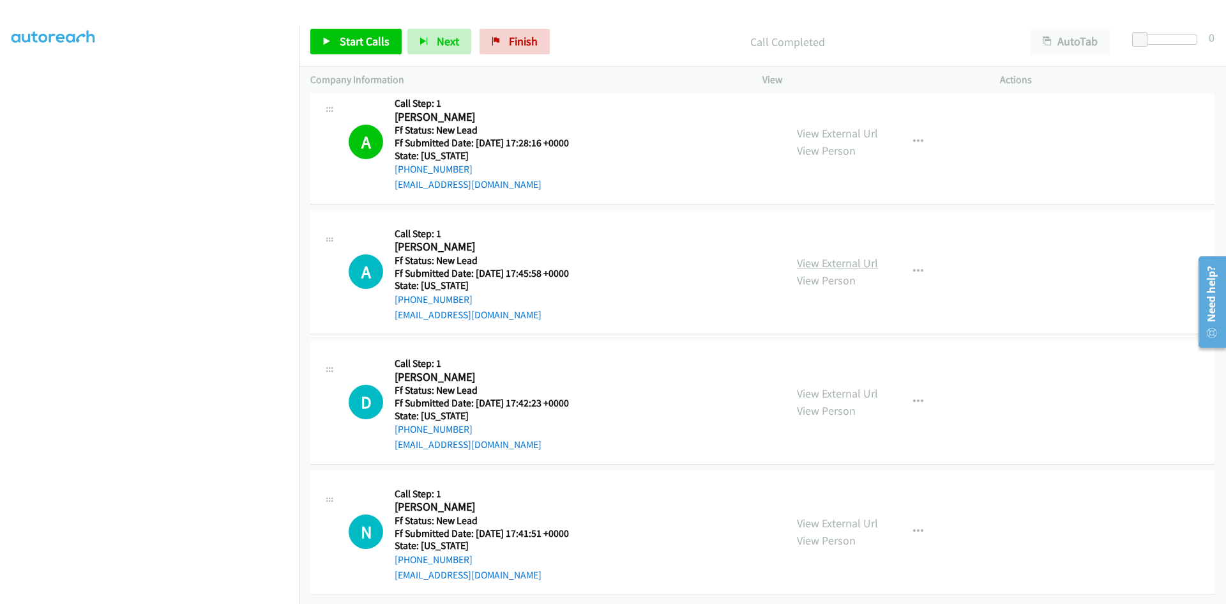
click at [865, 256] on link "View External Url" at bounding box center [837, 263] width 81 height 15
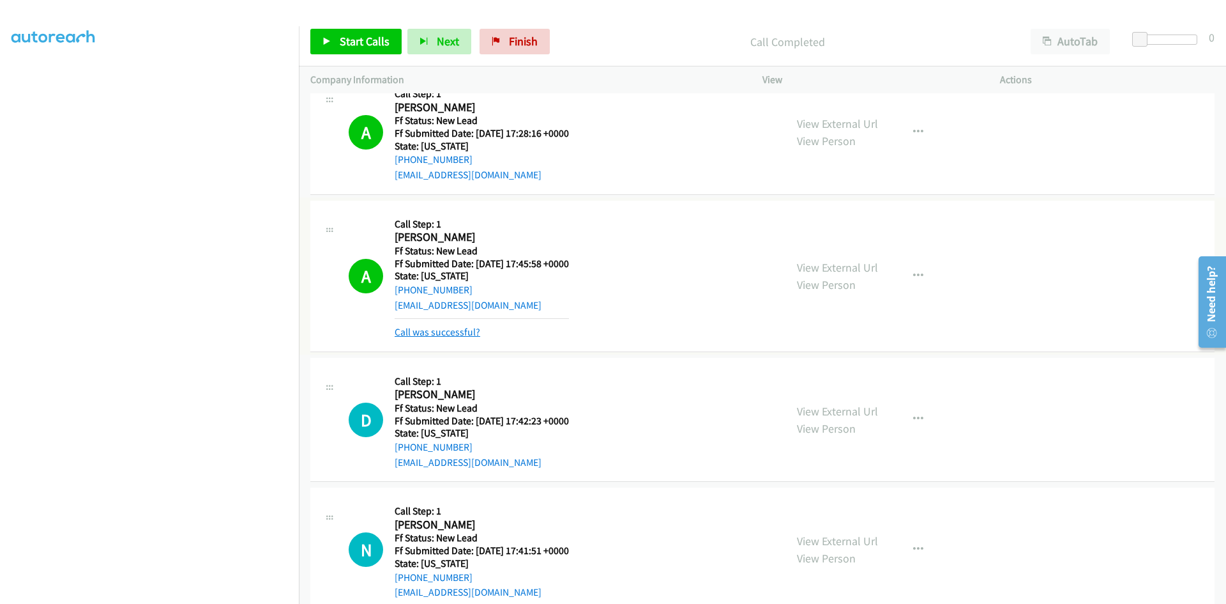
click at [412, 336] on link "Call was successful?" at bounding box center [438, 332] width 86 height 12
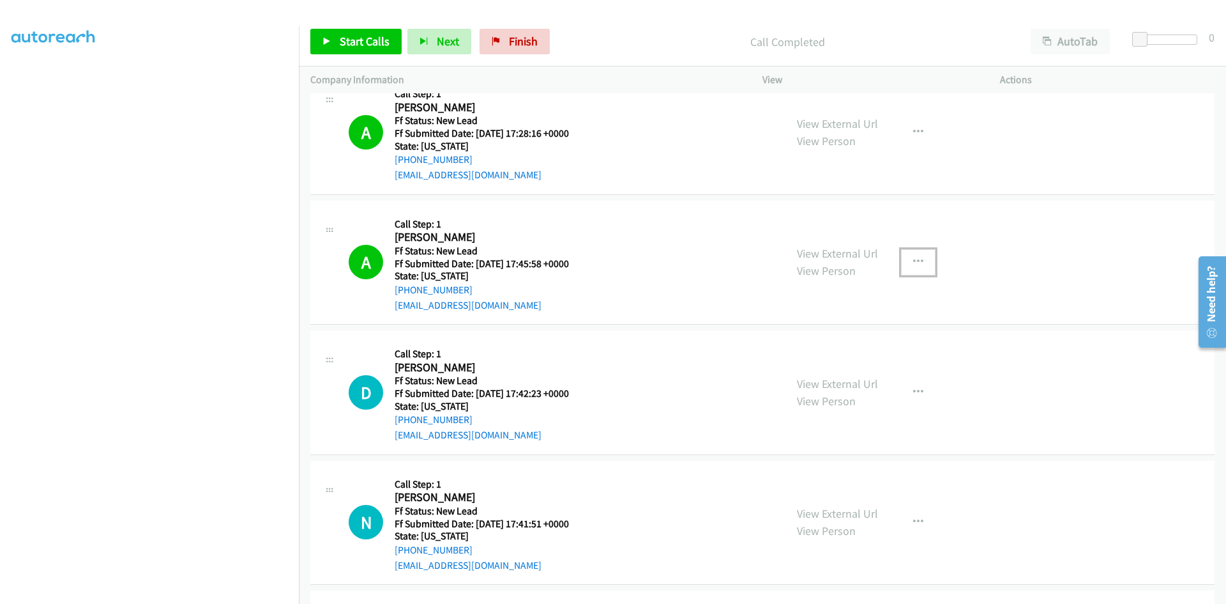
click at [913, 264] on icon "button" at bounding box center [918, 262] width 10 height 10
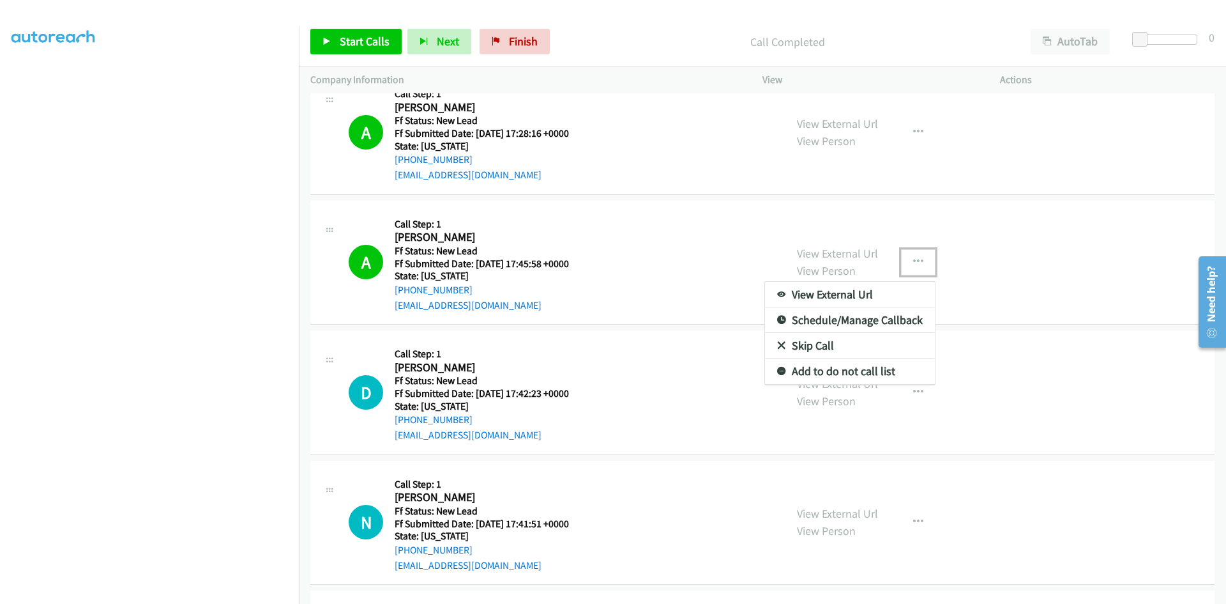
click at [831, 372] on link "Add to do not call list" at bounding box center [850, 371] width 170 height 26
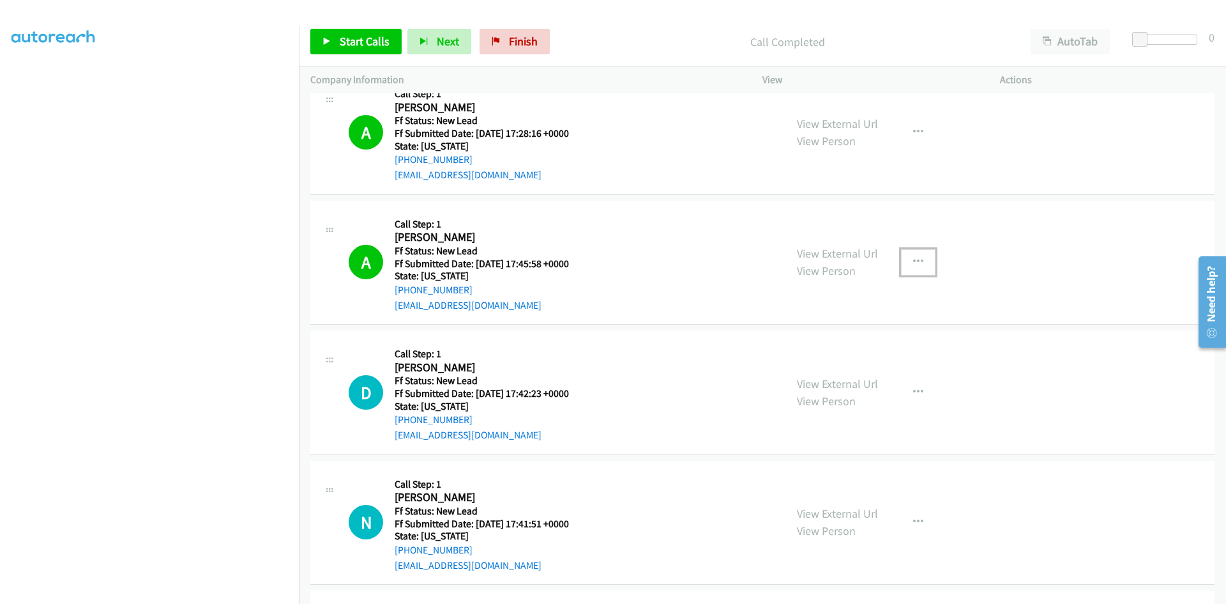
click at [917, 265] on icon "button" at bounding box center [918, 262] width 10 height 10
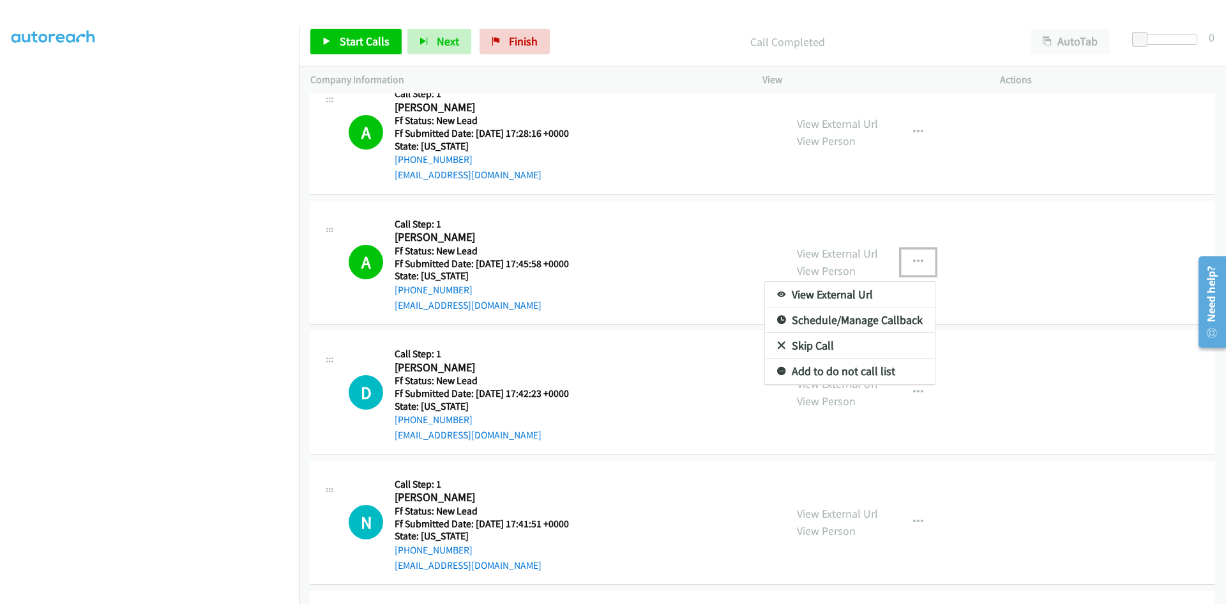
click at [792, 371] on link "Add to do not call list" at bounding box center [850, 371] width 170 height 26
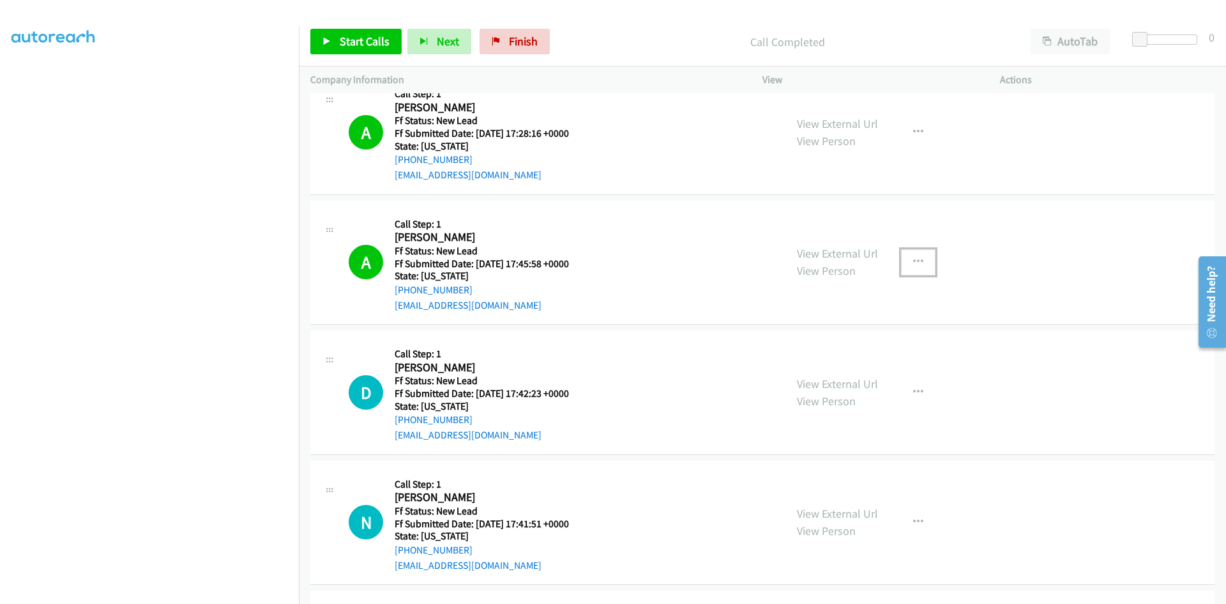
click at [915, 260] on icon "button" at bounding box center [918, 262] width 10 height 10
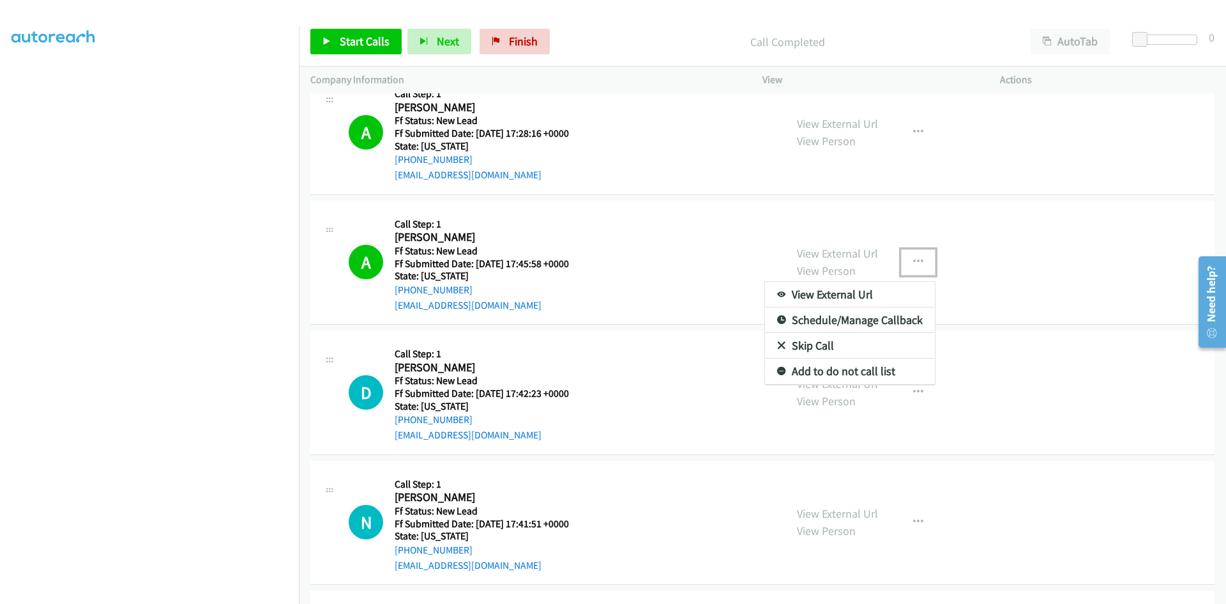
click at [825, 372] on link "Add to do not call list" at bounding box center [850, 371] width 170 height 26
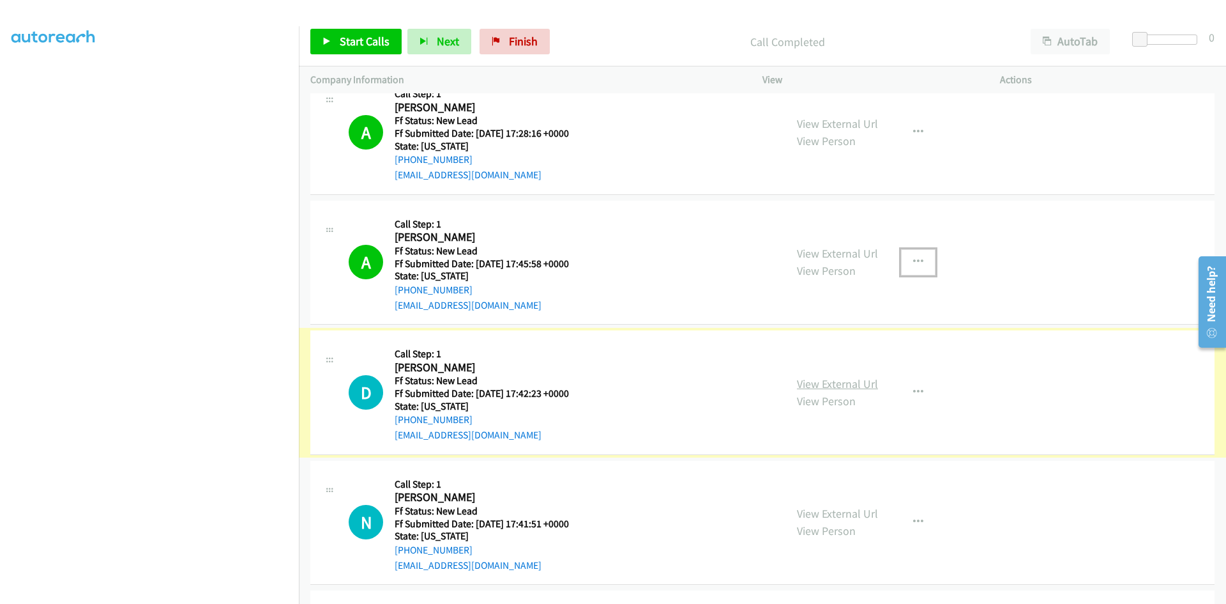
click at [823, 381] on link "View External Url" at bounding box center [837, 383] width 81 height 15
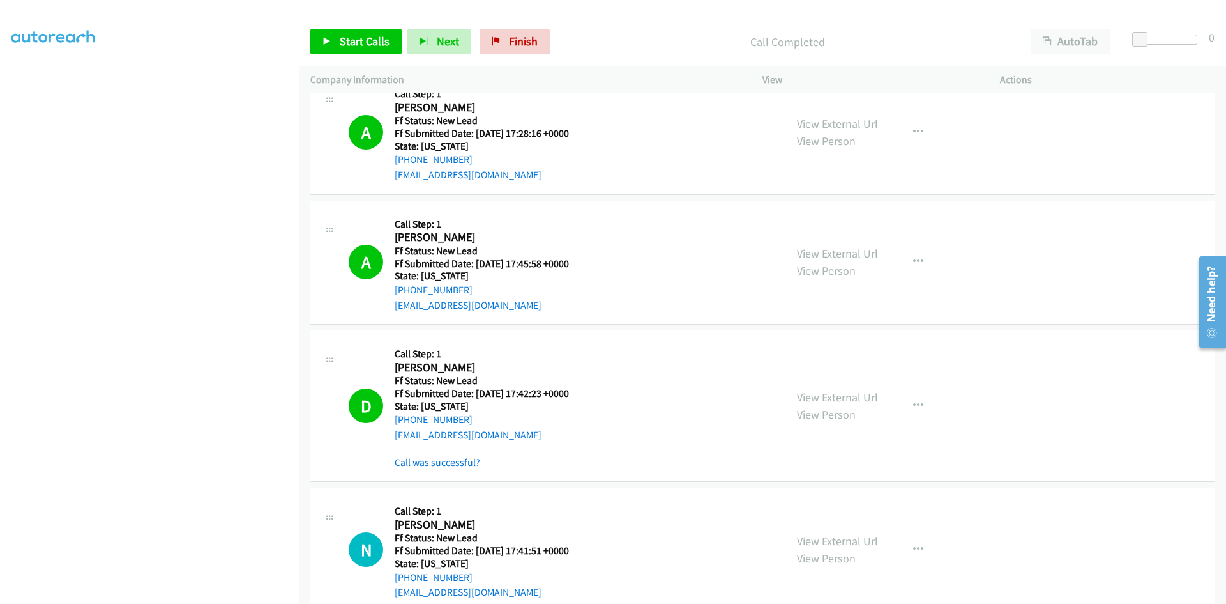
click at [457, 462] on link "Call was successful?" at bounding box center [438, 462] width 86 height 12
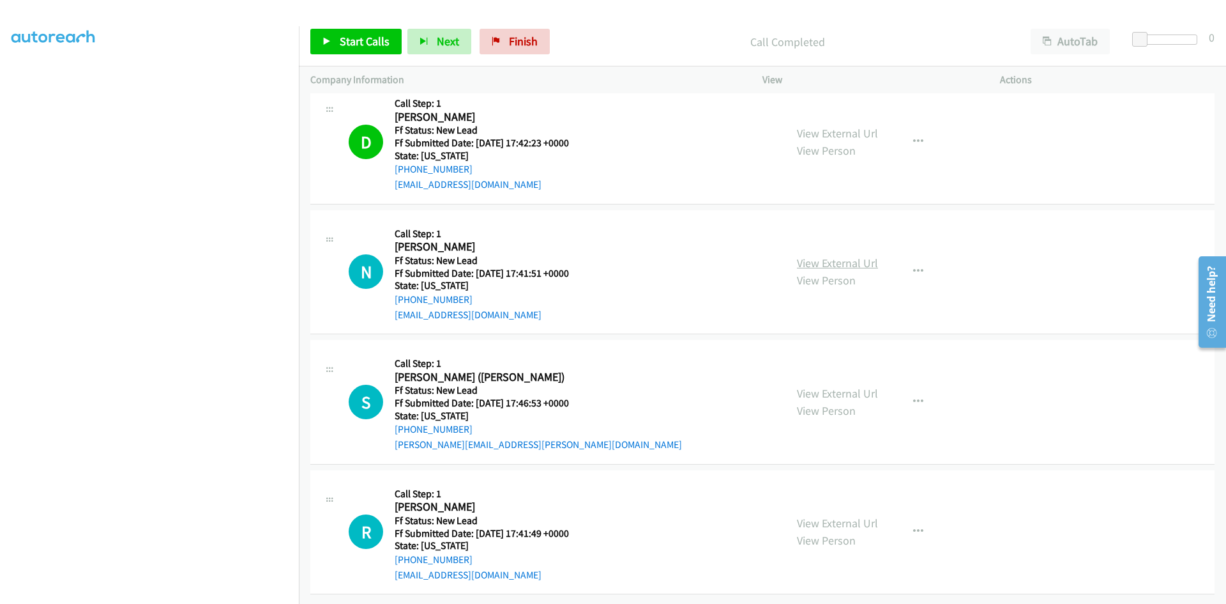
scroll to position [2393, 0]
click at [847, 256] on link "View External Url" at bounding box center [837, 263] width 81 height 15
click at [913, 266] on icon "button" at bounding box center [918, 271] width 10 height 10
click at [812, 348] on link "Skip Call" at bounding box center [850, 355] width 170 height 26
click at [821, 386] on link "View External Url" at bounding box center [837, 393] width 81 height 15
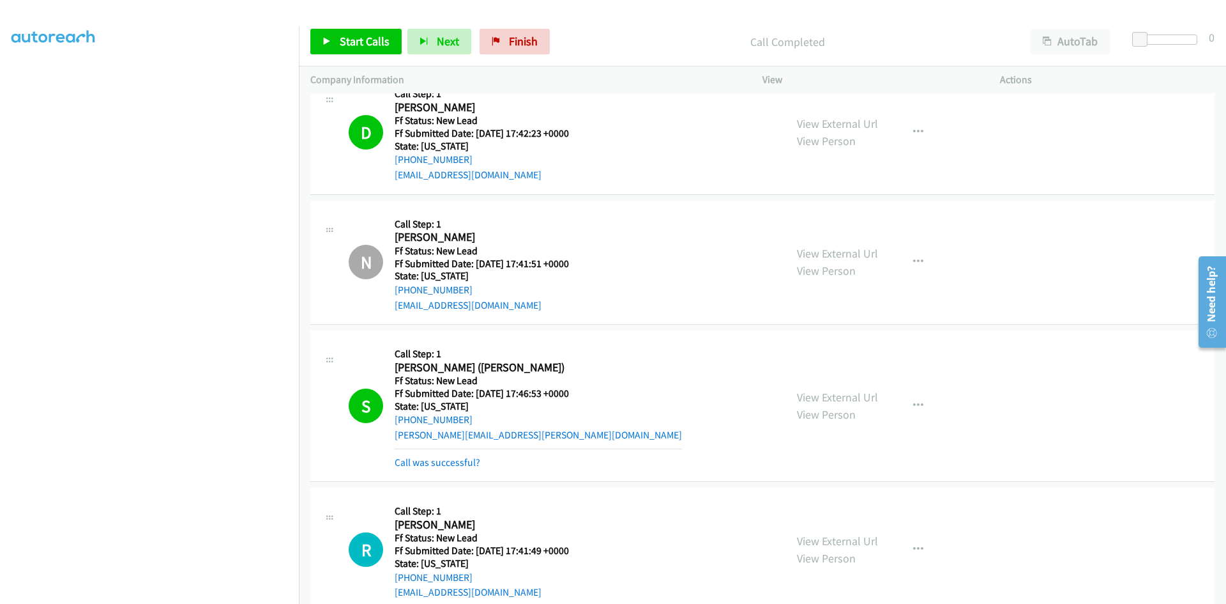
scroll to position [2457, 0]
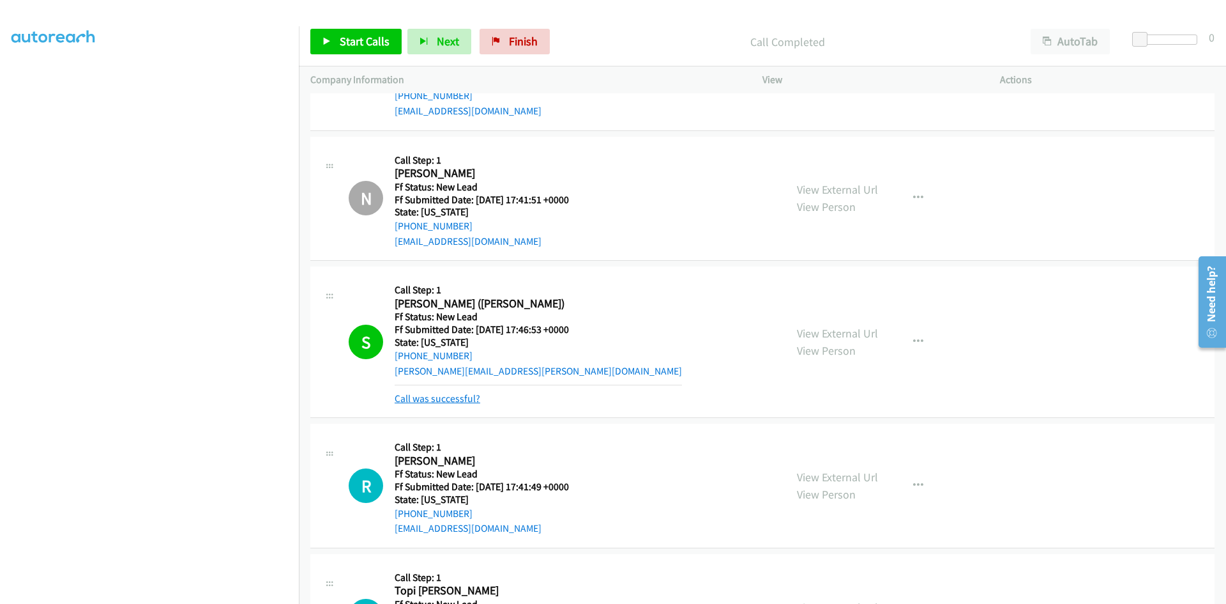
click at [441, 397] on link "Call was successful?" at bounding box center [438, 398] width 86 height 12
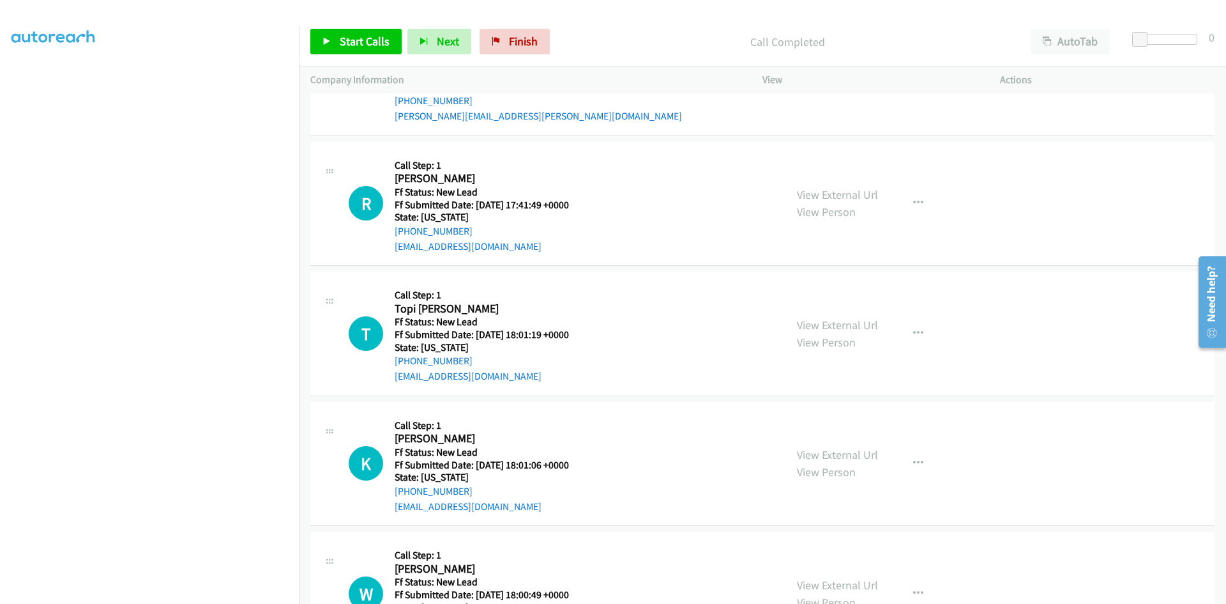
scroll to position [2712, 0]
click at [851, 198] on link "View External Url" at bounding box center [837, 194] width 81 height 15
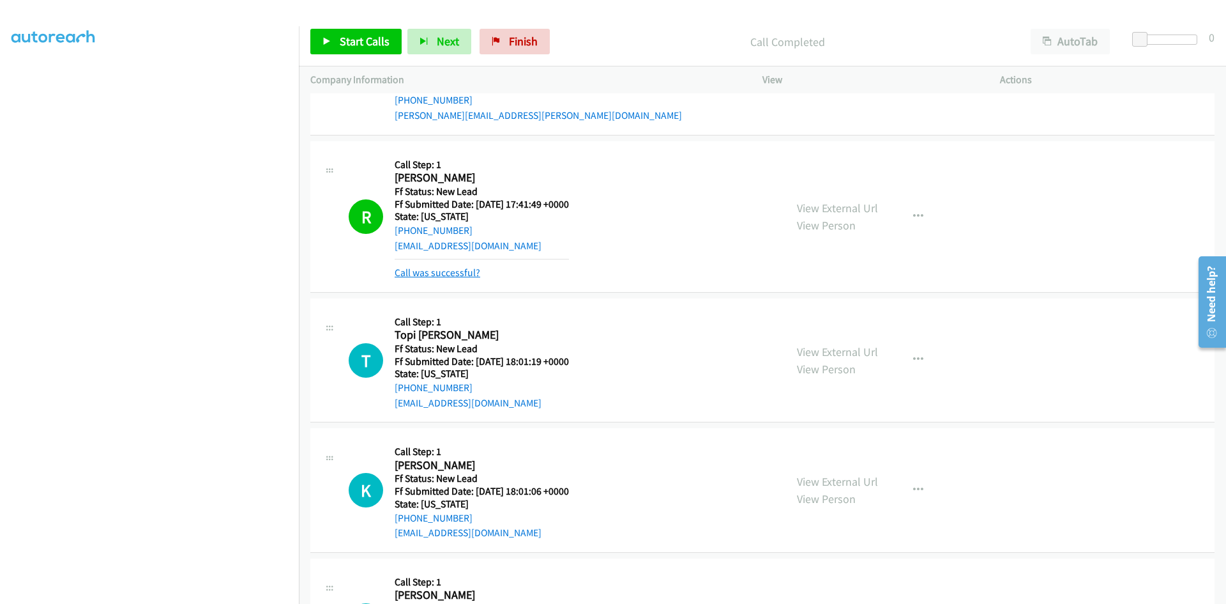
click at [451, 271] on link "Call was successful?" at bounding box center [438, 272] width 86 height 12
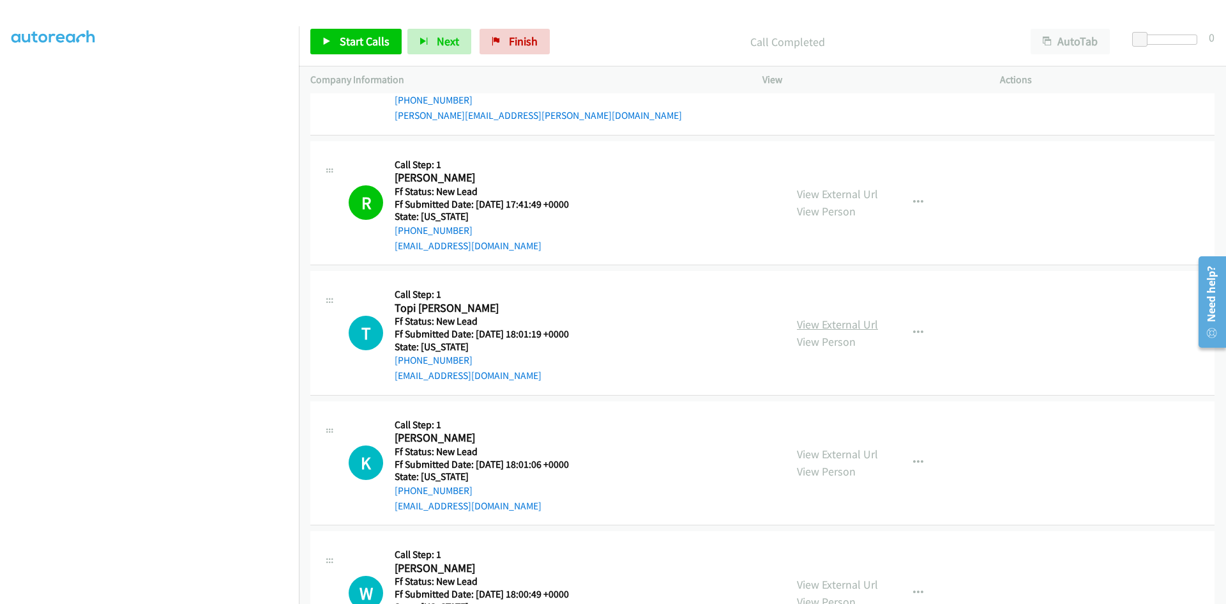
click at [814, 321] on link "View External Url" at bounding box center [837, 324] width 81 height 15
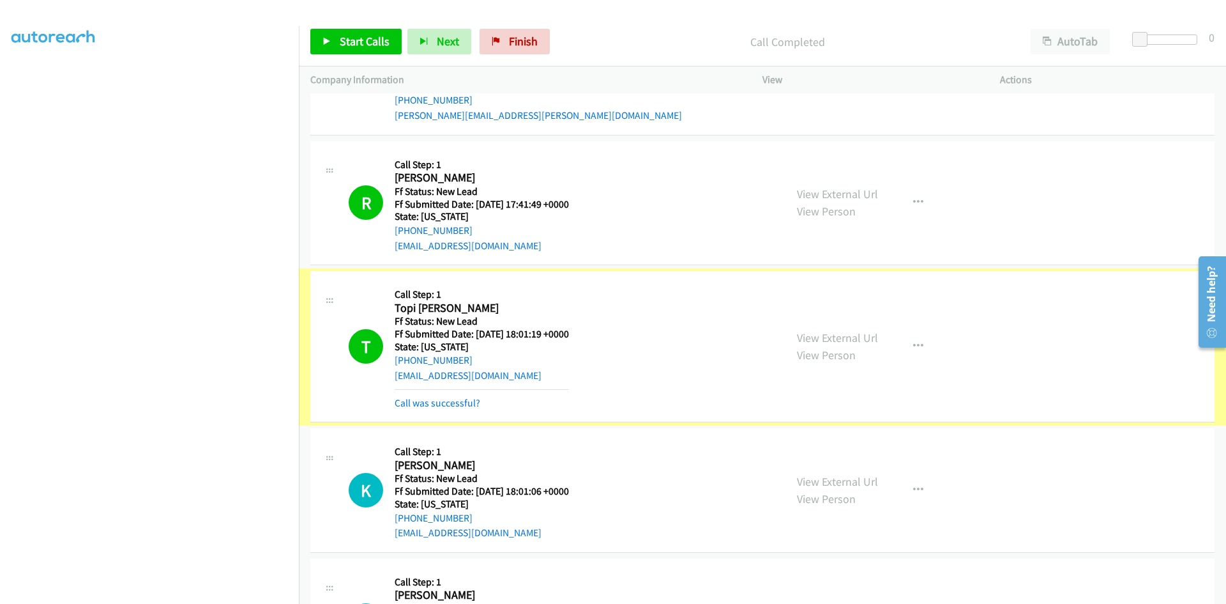
click at [443, 404] on link "Call was successful?" at bounding box center [438, 403] width 86 height 12
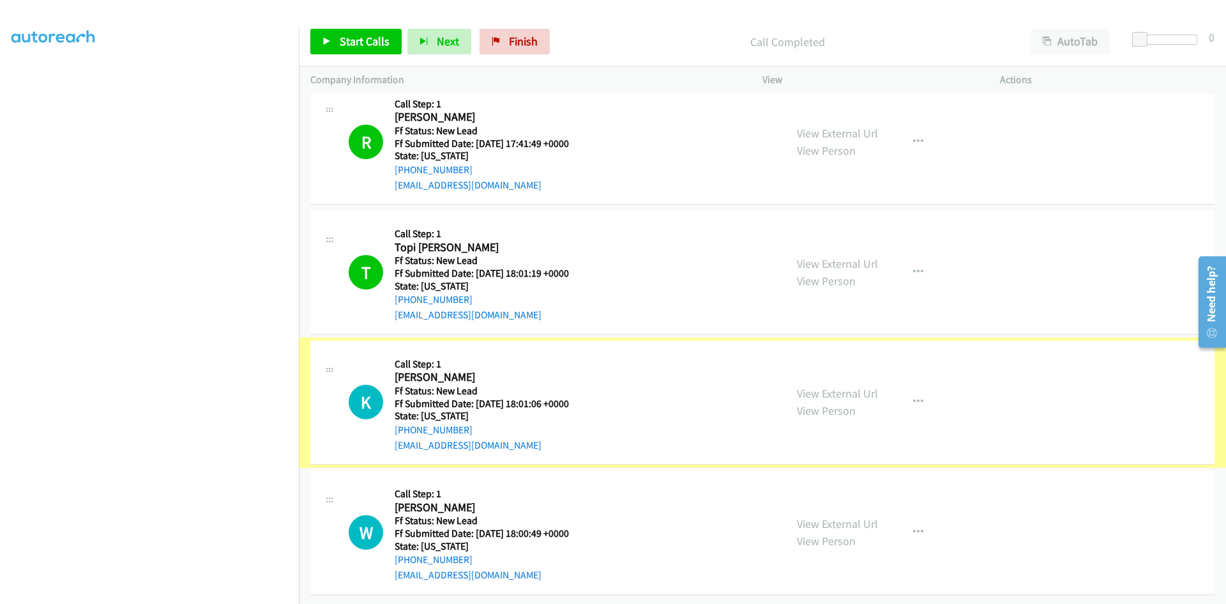
scroll to position [2782, 0]
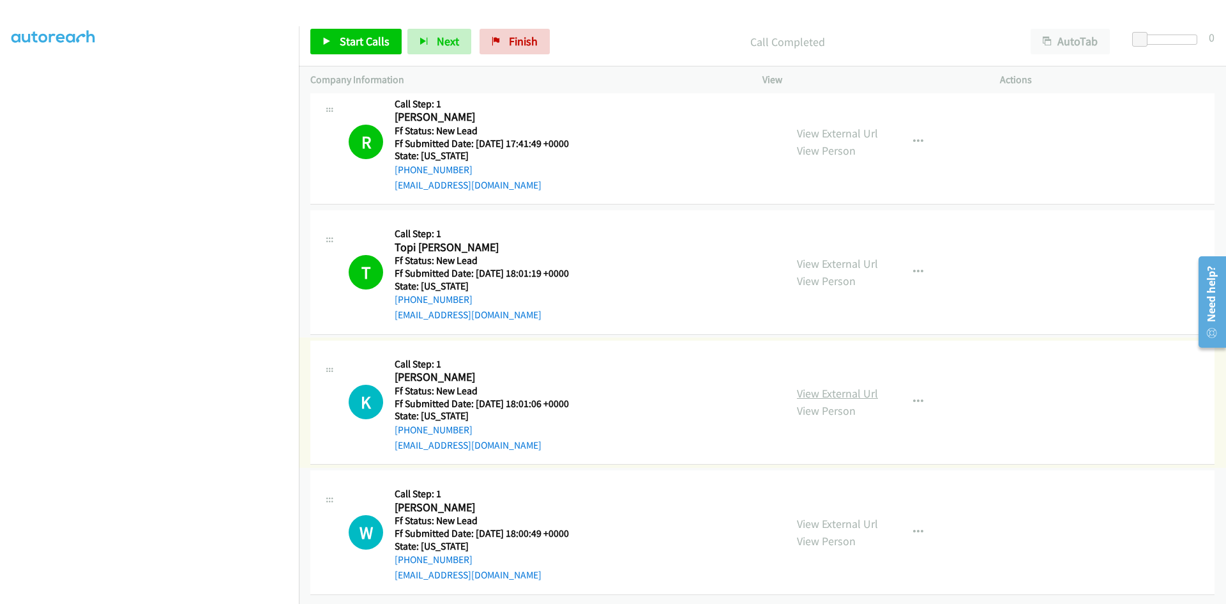
click at [836, 386] on link "View External Url" at bounding box center [837, 393] width 81 height 15
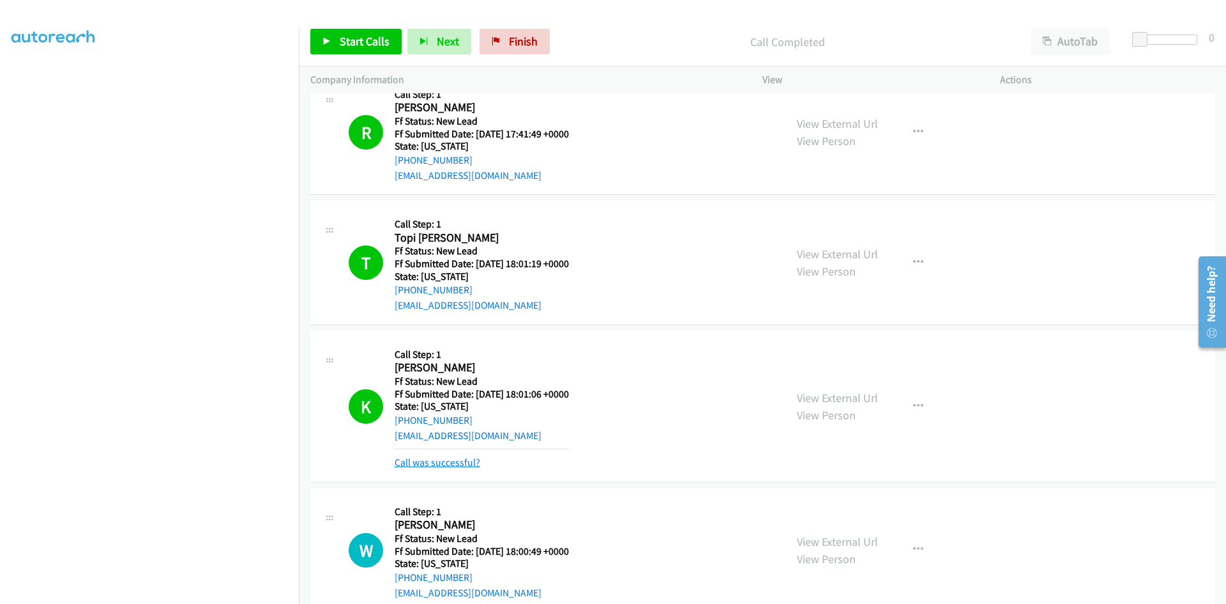
click at [468, 467] on link "Call was successful?" at bounding box center [438, 462] width 86 height 12
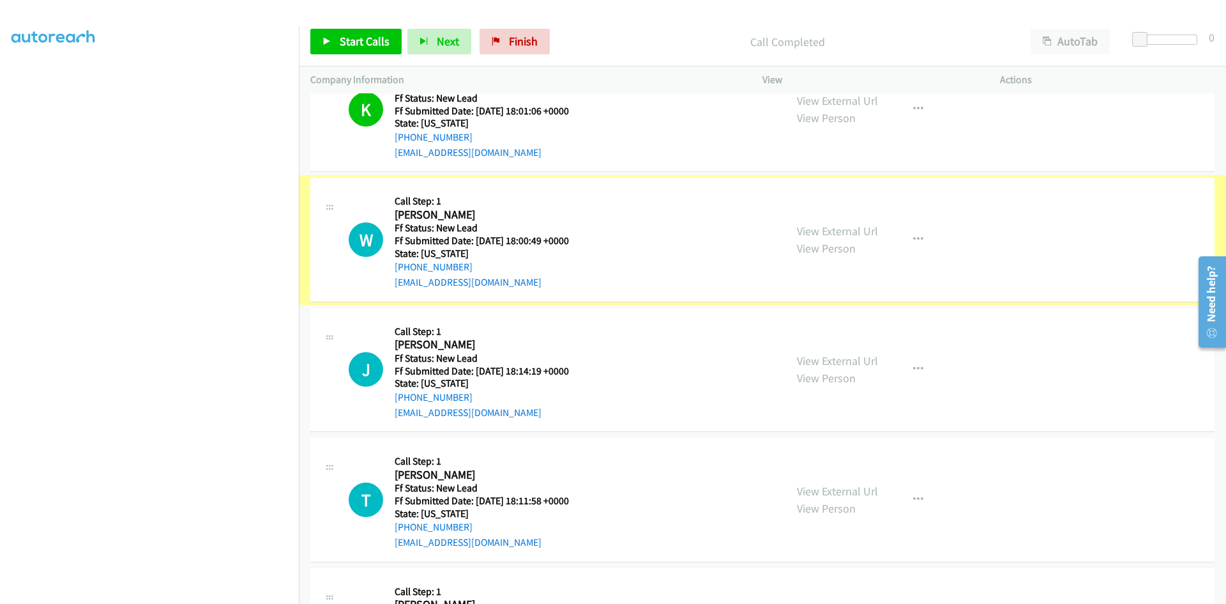
scroll to position [3102, 0]
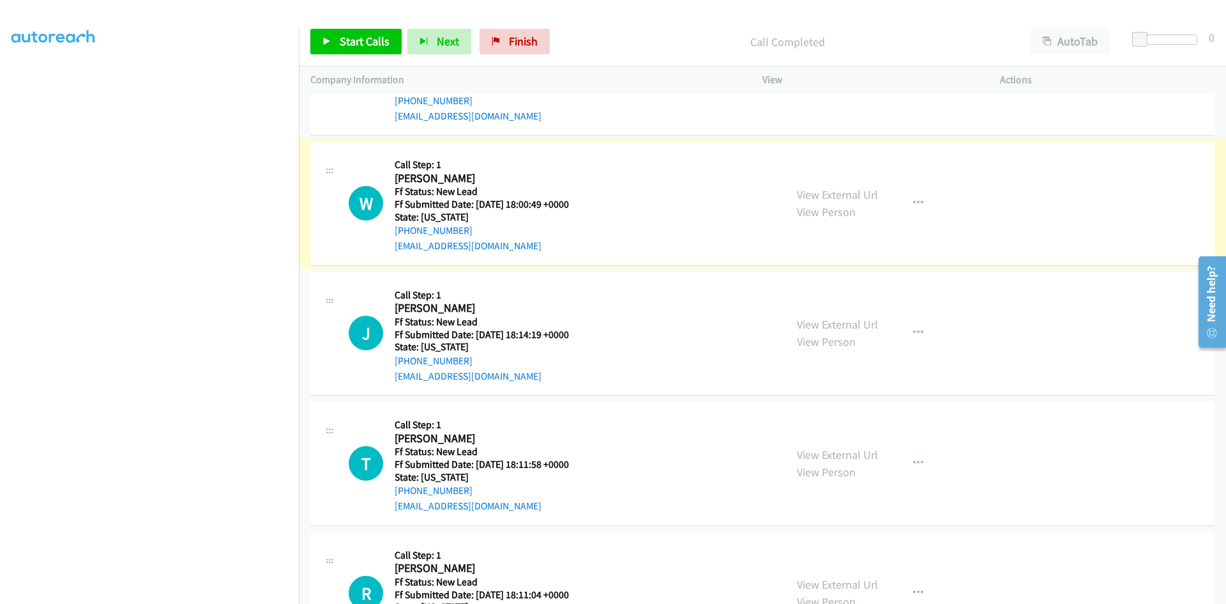
click at [811, 196] on link "View External Url" at bounding box center [837, 194] width 81 height 15
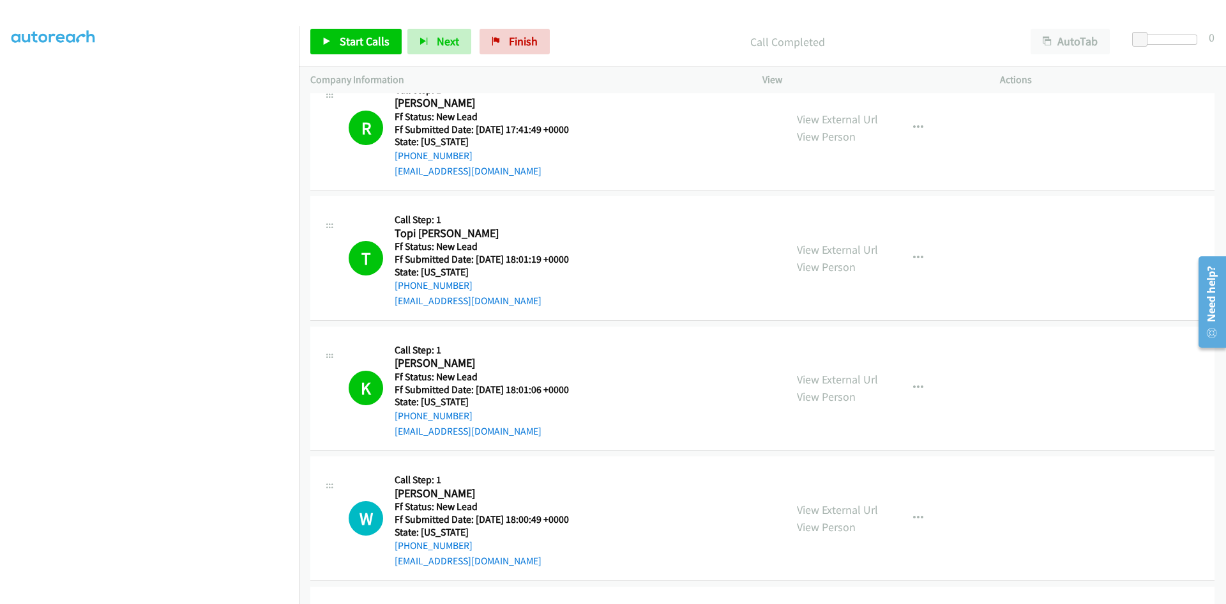
scroll to position [2782, 0]
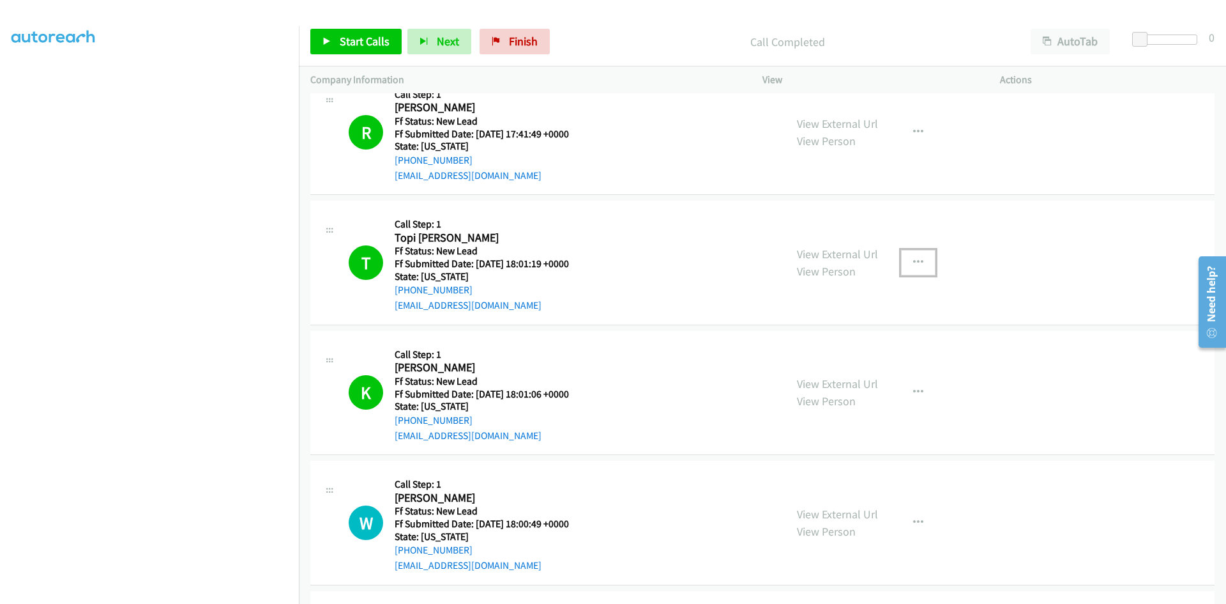
click at [913, 261] on icon "button" at bounding box center [918, 262] width 10 height 10
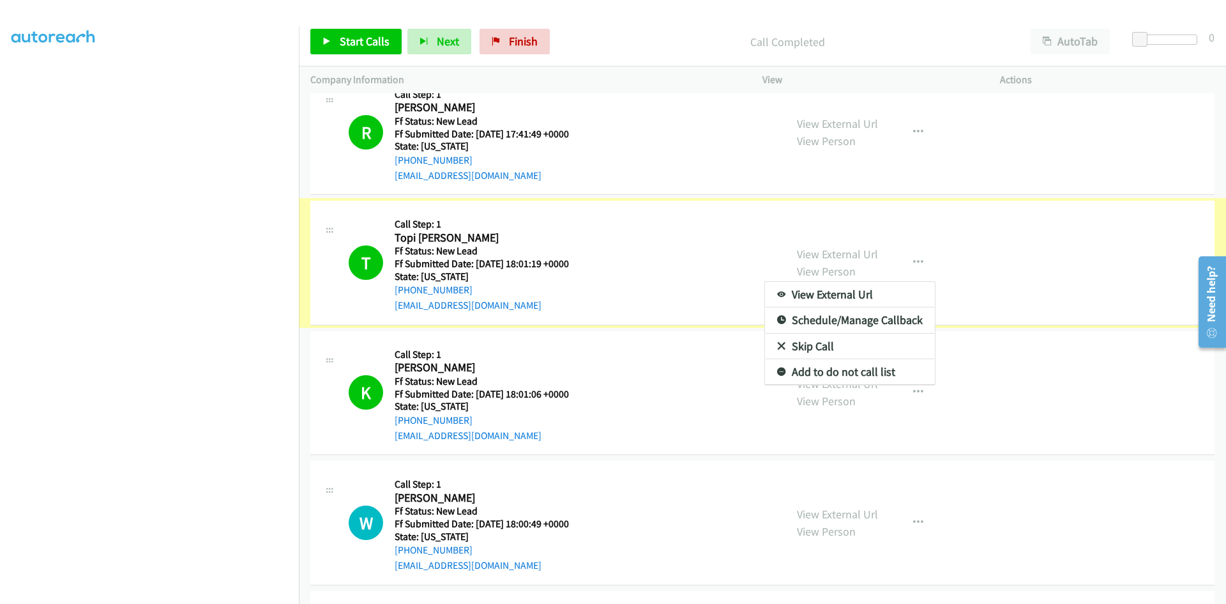
click at [850, 372] on link "Add to do not call list" at bounding box center [850, 372] width 170 height 26
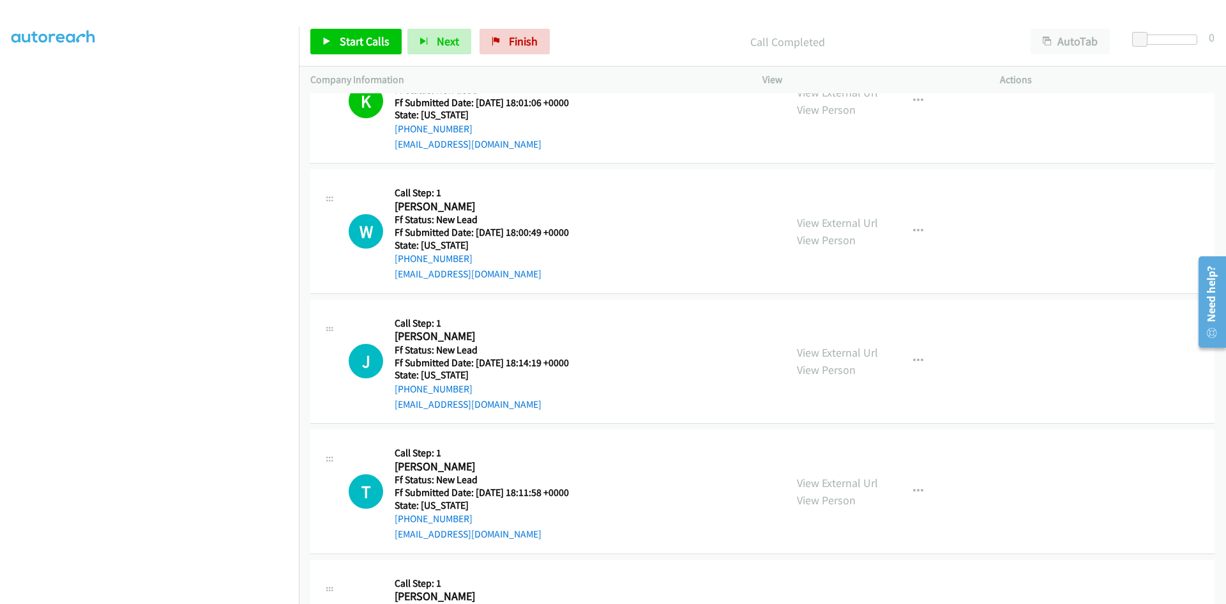
scroll to position [3166, 0]
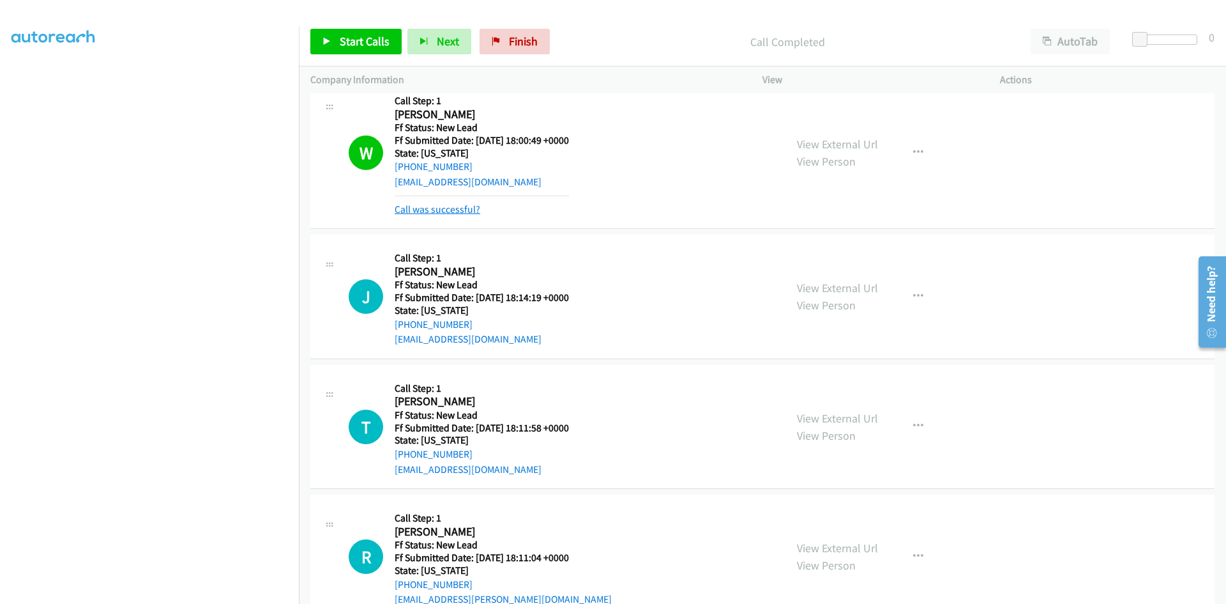
click at [462, 206] on link "Call was successful?" at bounding box center [438, 209] width 86 height 12
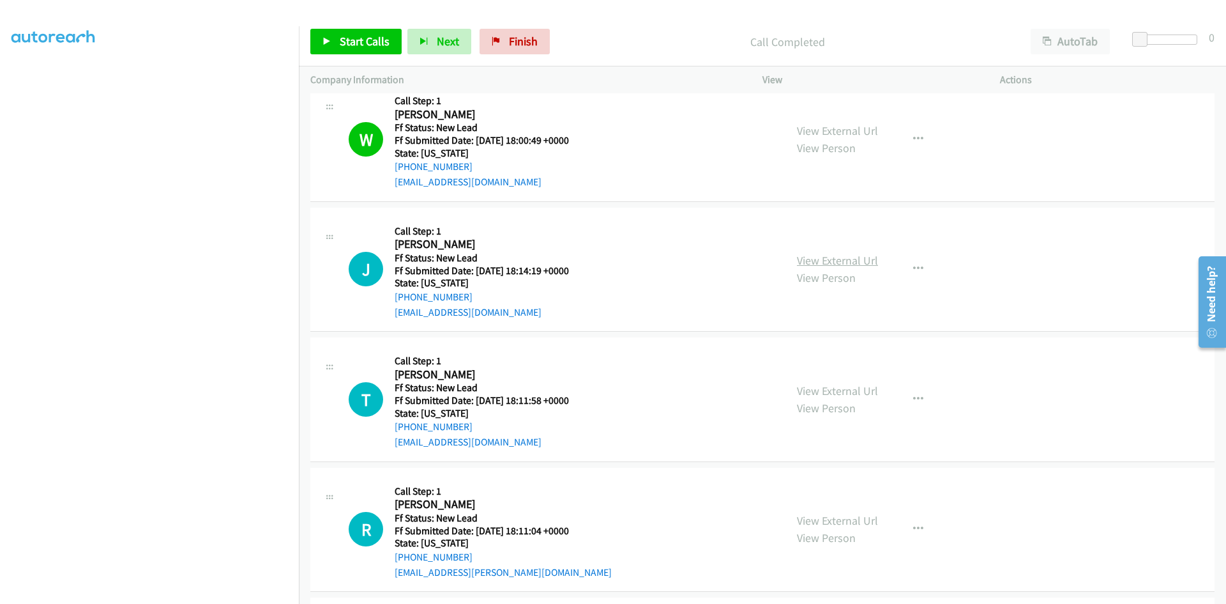
click at [818, 265] on link "View External Url" at bounding box center [837, 260] width 81 height 15
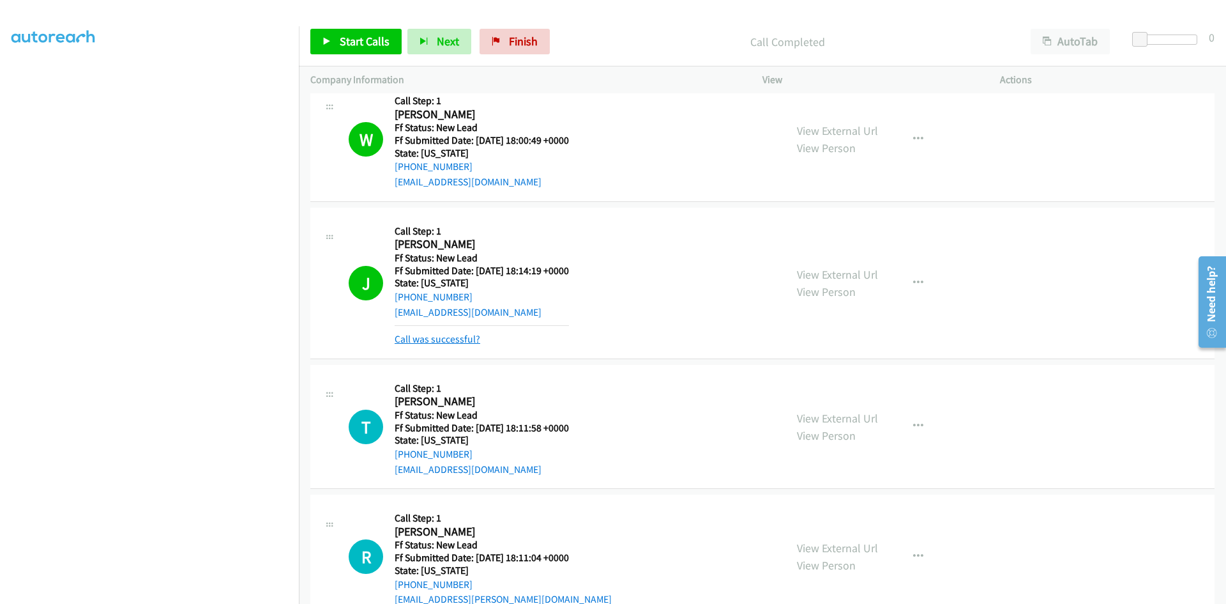
click at [471, 341] on link "Call was successful?" at bounding box center [438, 339] width 86 height 12
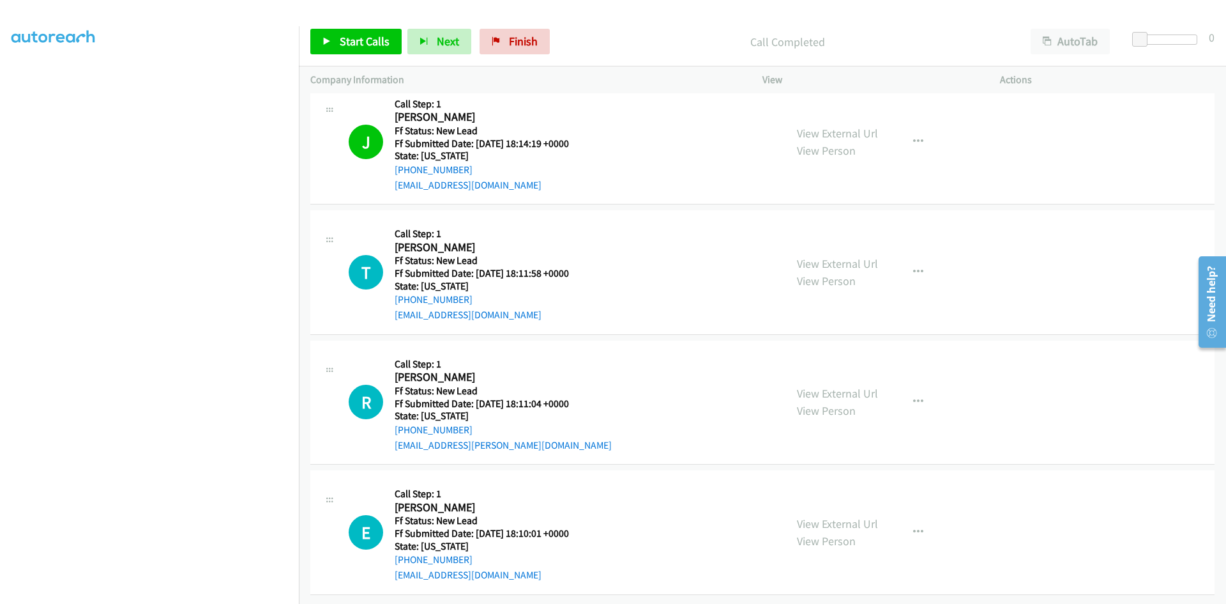
scroll to position [3302, 0]
click at [863, 256] on link "View External Url" at bounding box center [837, 263] width 81 height 15
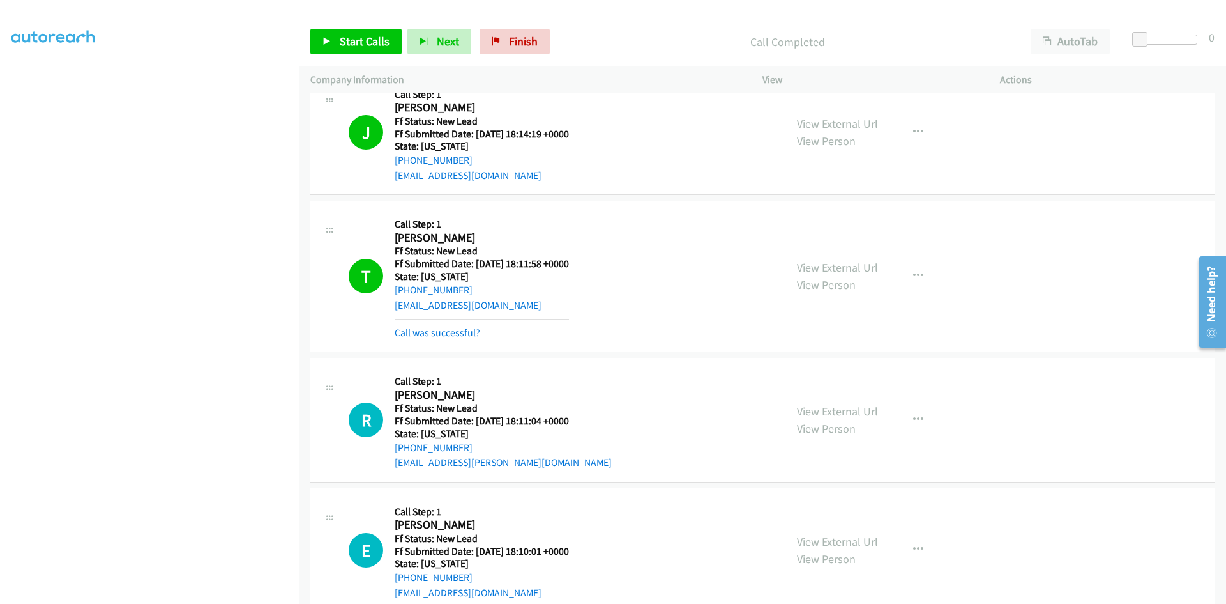
click at [452, 328] on link "Call was successful?" at bounding box center [438, 332] width 86 height 12
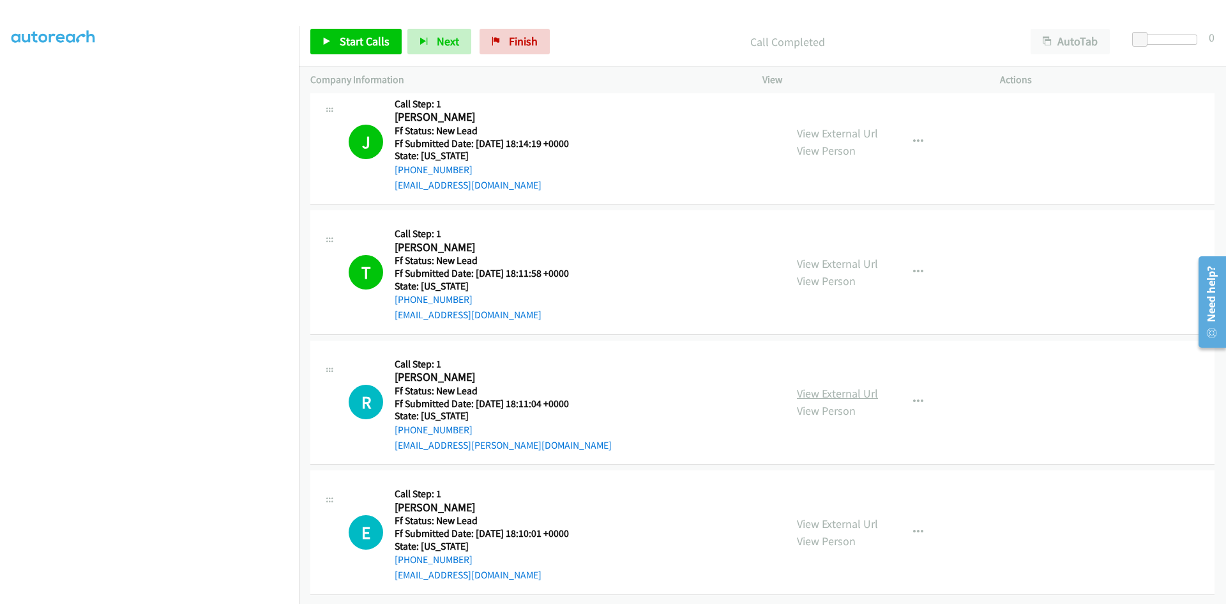
click at [841, 386] on link "View External Url" at bounding box center [837, 393] width 81 height 15
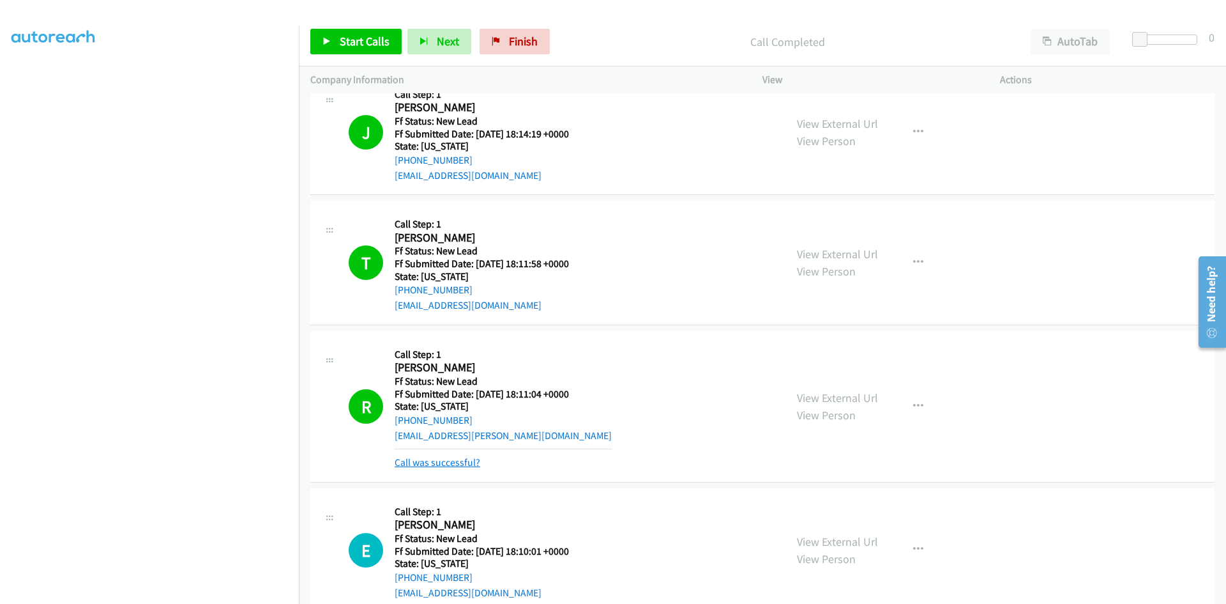
click at [422, 461] on link "Call was successful?" at bounding box center [438, 462] width 86 height 12
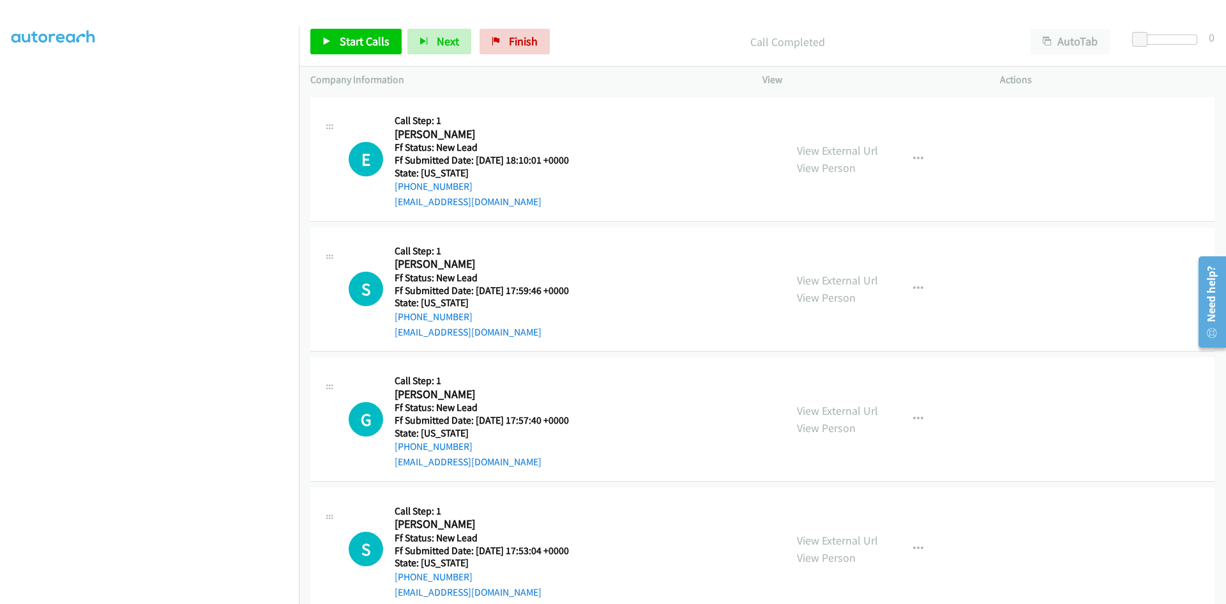
scroll to position [3693, 0]
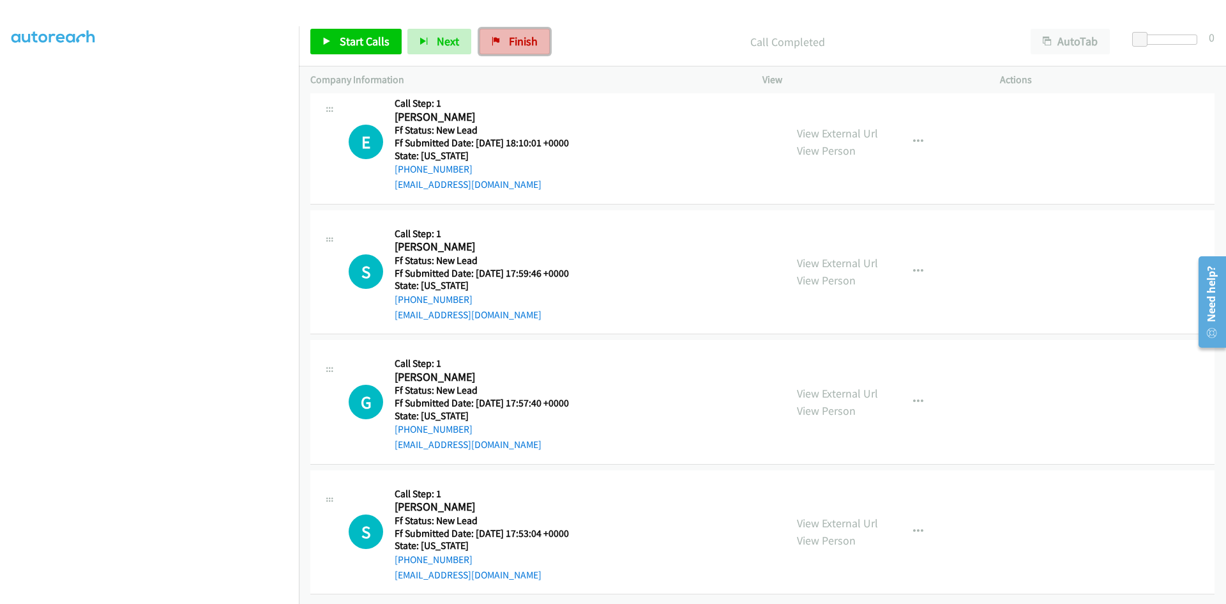
click at [501, 42] on link "Finish" at bounding box center [515, 42] width 70 height 26
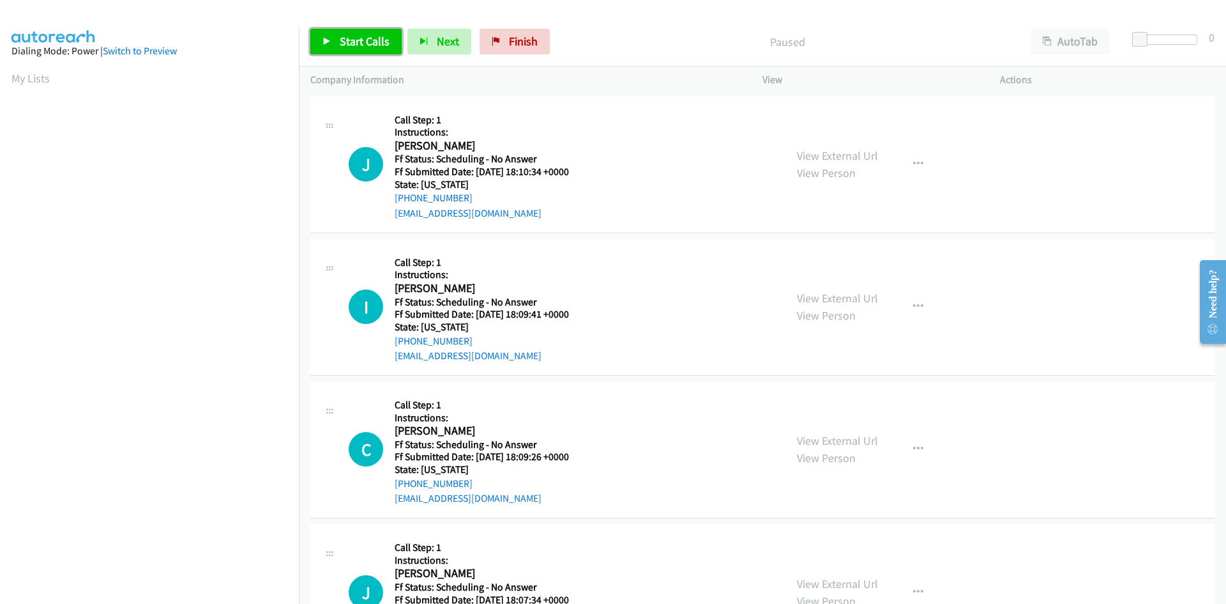
click at [360, 42] on span "Start Calls" at bounding box center [365, 41] width 50 height 15
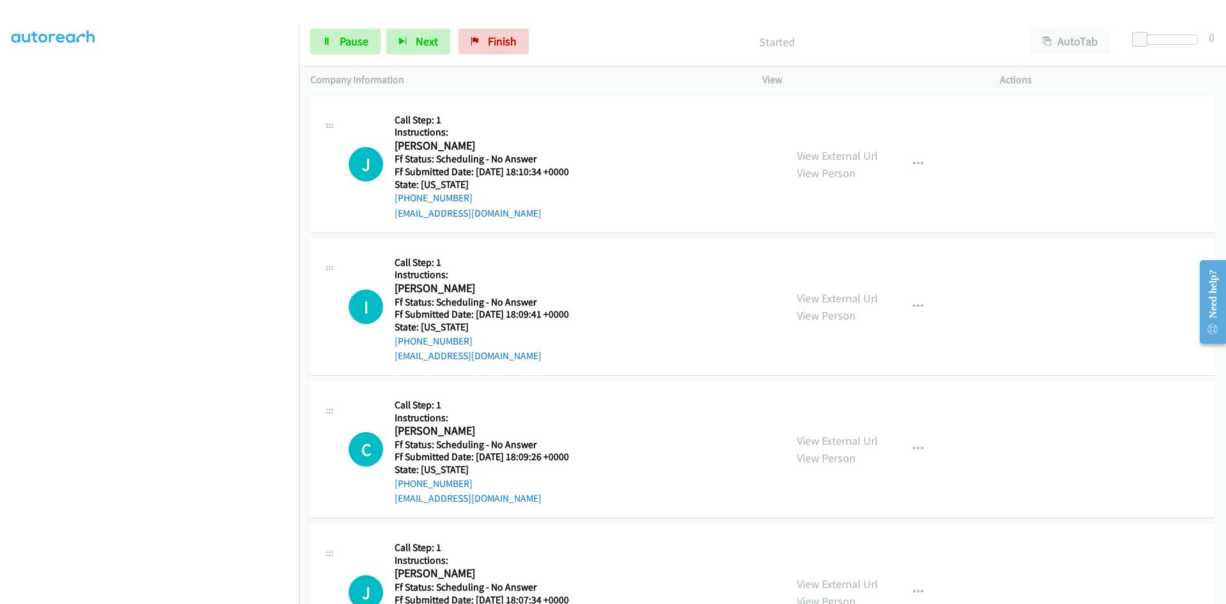
scroll to position [112, 0]
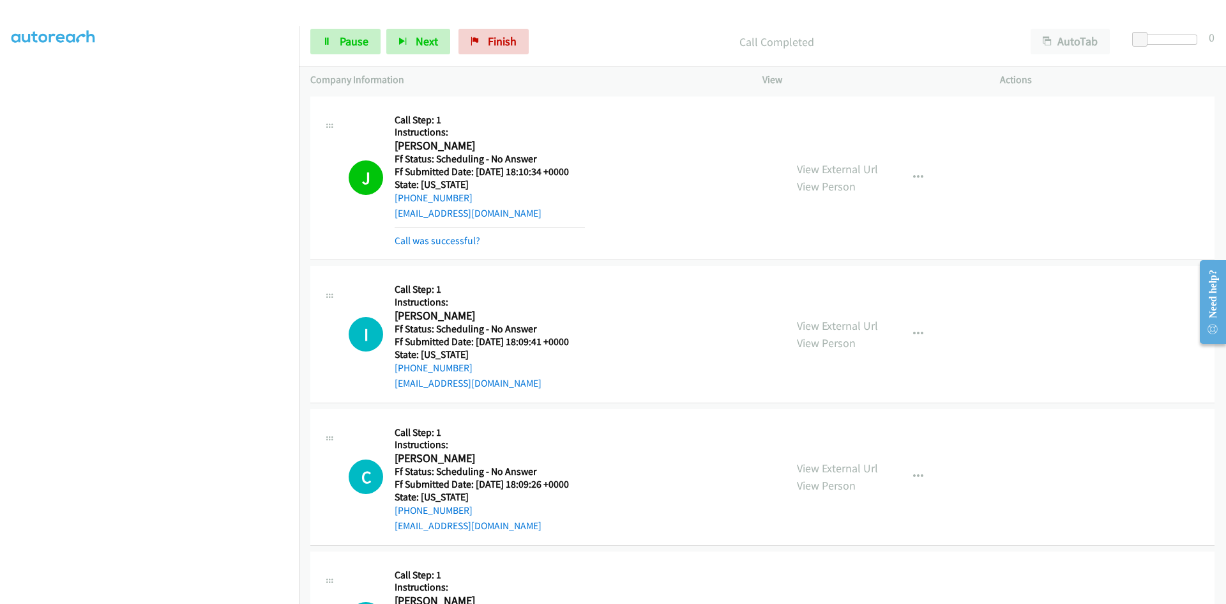
click at [834, 158] on div "View External Url View Person View External Url Email Schedule/Manage Callback …" at bounding box center [910, 178] width 249 height 141
click at [834, 172] on link "View External Url" at bounding box center [837, 169] width 81 height 15
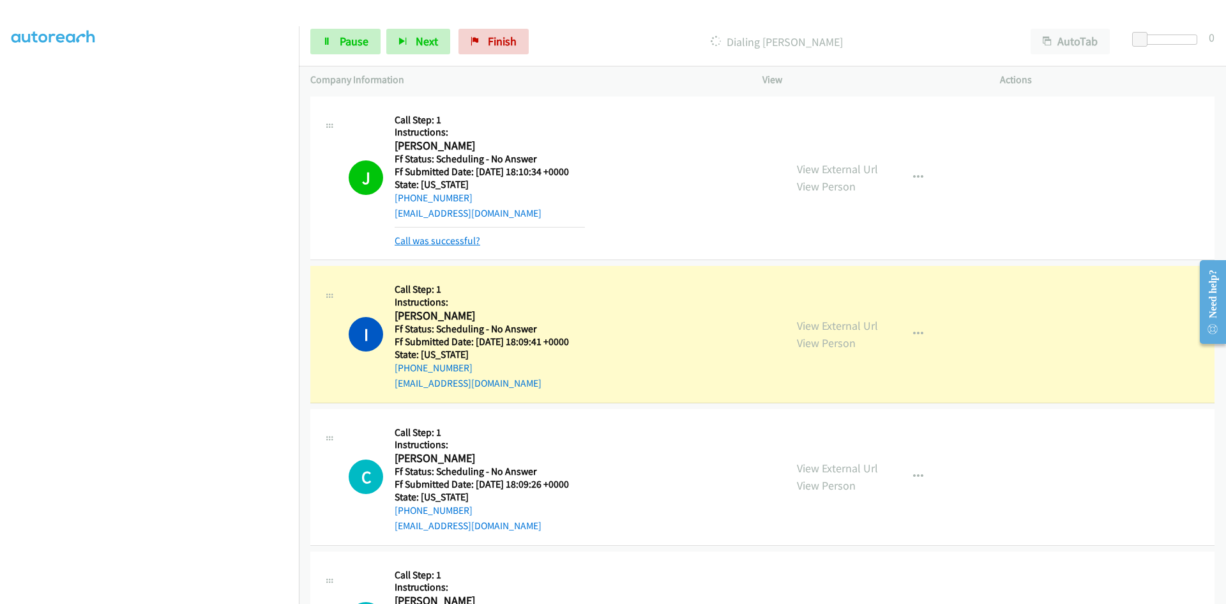
click at [467, 241] on link "Call was successful?" at bounding box center [438, 240] width 86 height 12
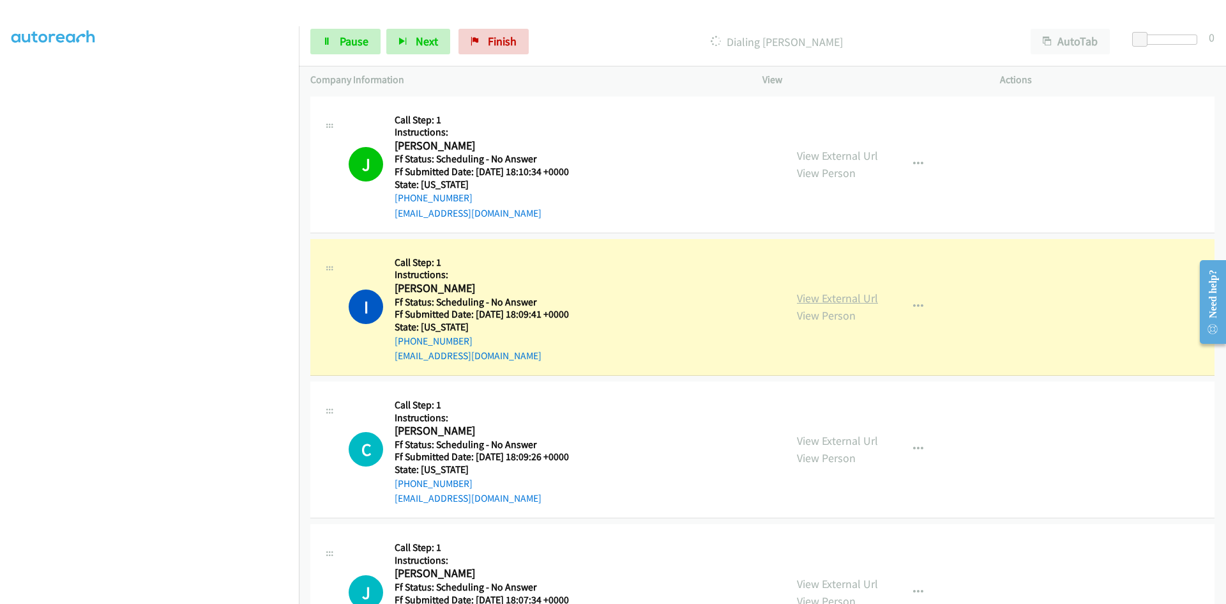
click at [853, 291] on link "View External Url" at bounding box center [837, 298] width 81 height 15
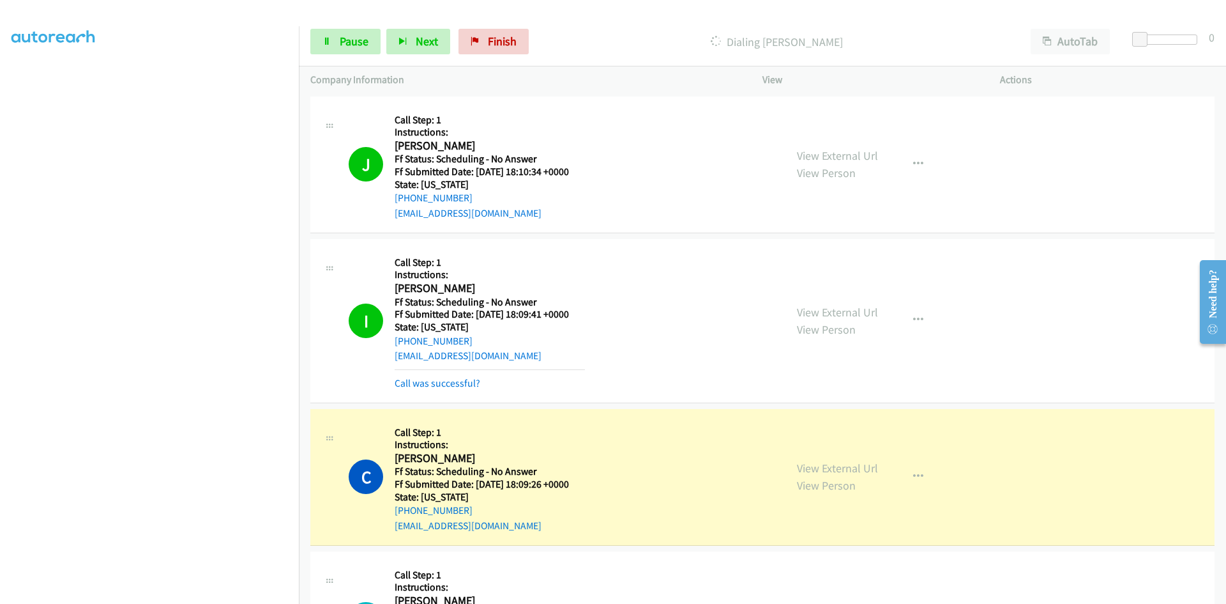
click at [461, 376] on div "Call was successful?" at bounding box center [490, 383] width 190 height 15
click at [462, 384] on link "Call was successful?" at bounding box center [438, 383] width 86 height 12
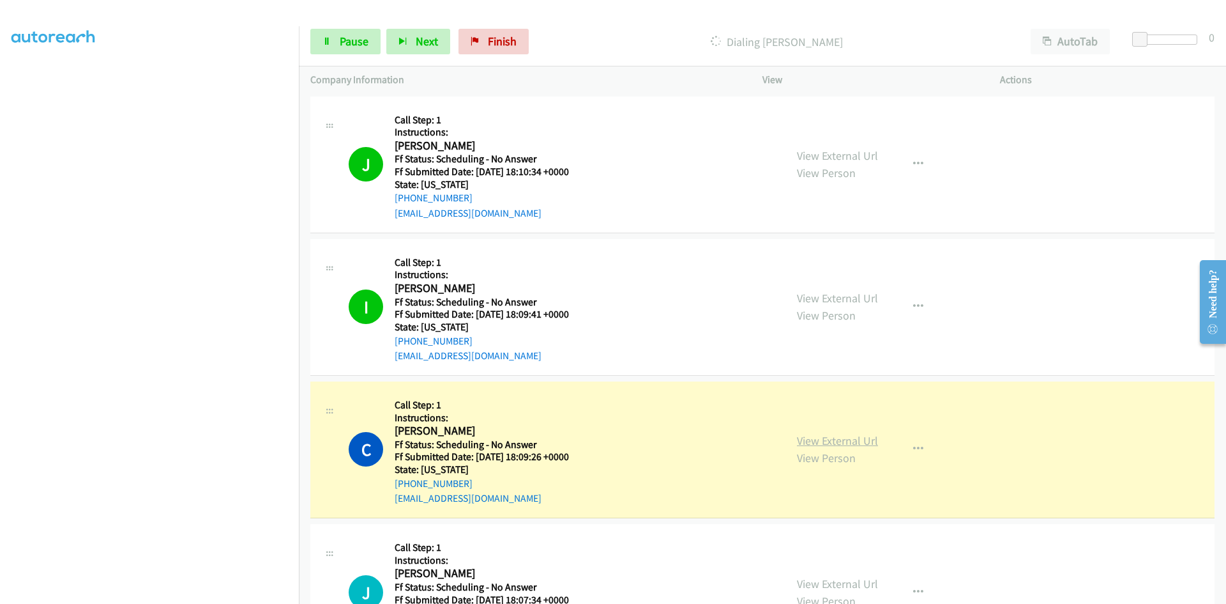
click at [818, 446] on link "View External Url" at bounding box center [837, 440] width 81 height 15
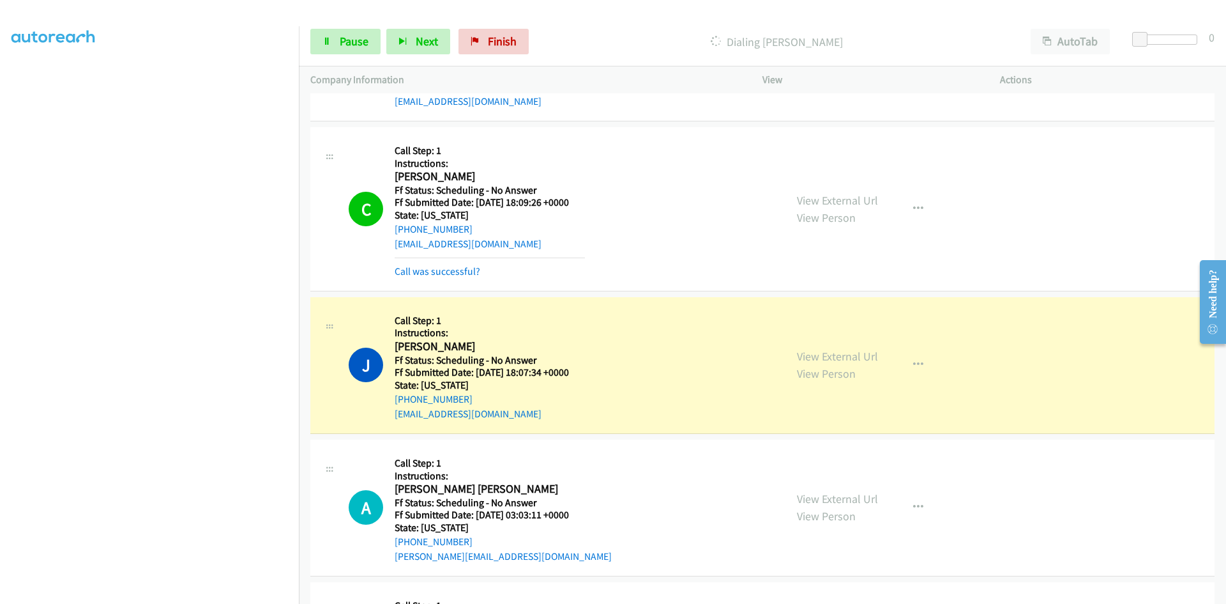
scroll to position [256, 0]
click at [469, 267] on link "Call was successful?" at bounding box center [438, 270] width 86 height 12
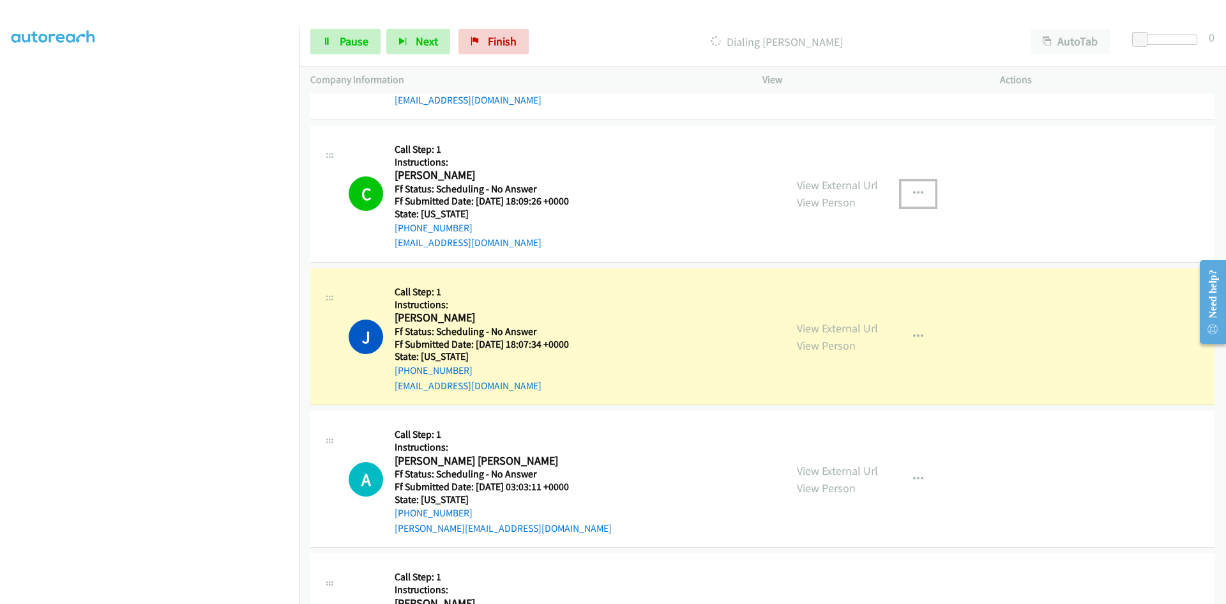
click at [914, 193] on icon "button" at bounding box center [918, 193] width 10 height 10
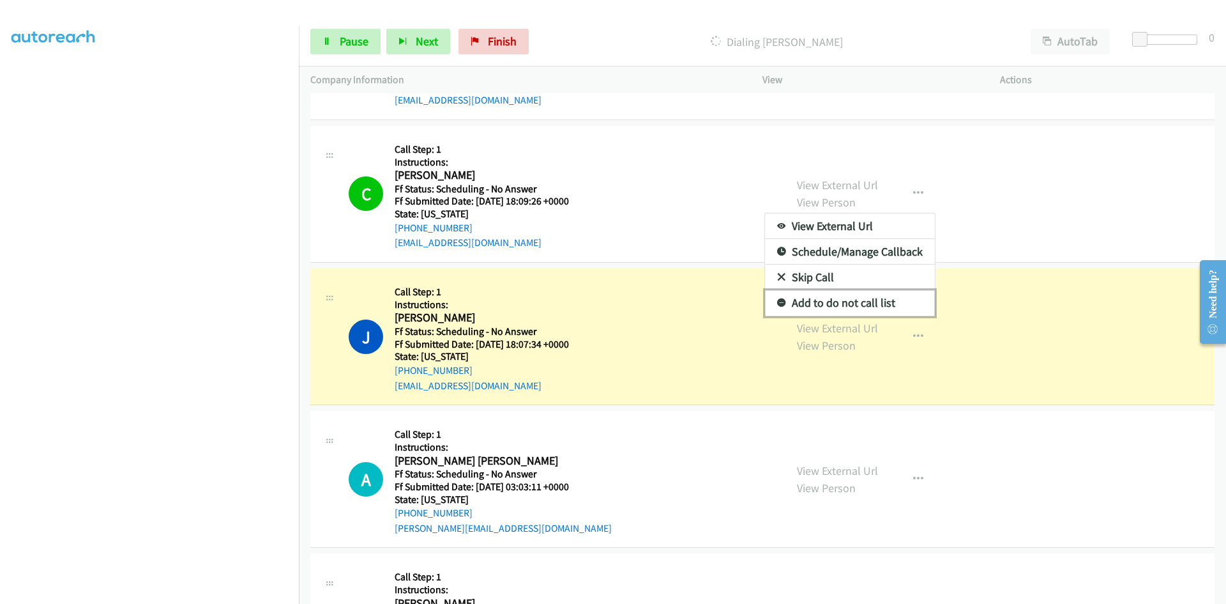
click at [855, 301] on link "Add to do not call list" at bounding box center [850, 303] width 170 height 26
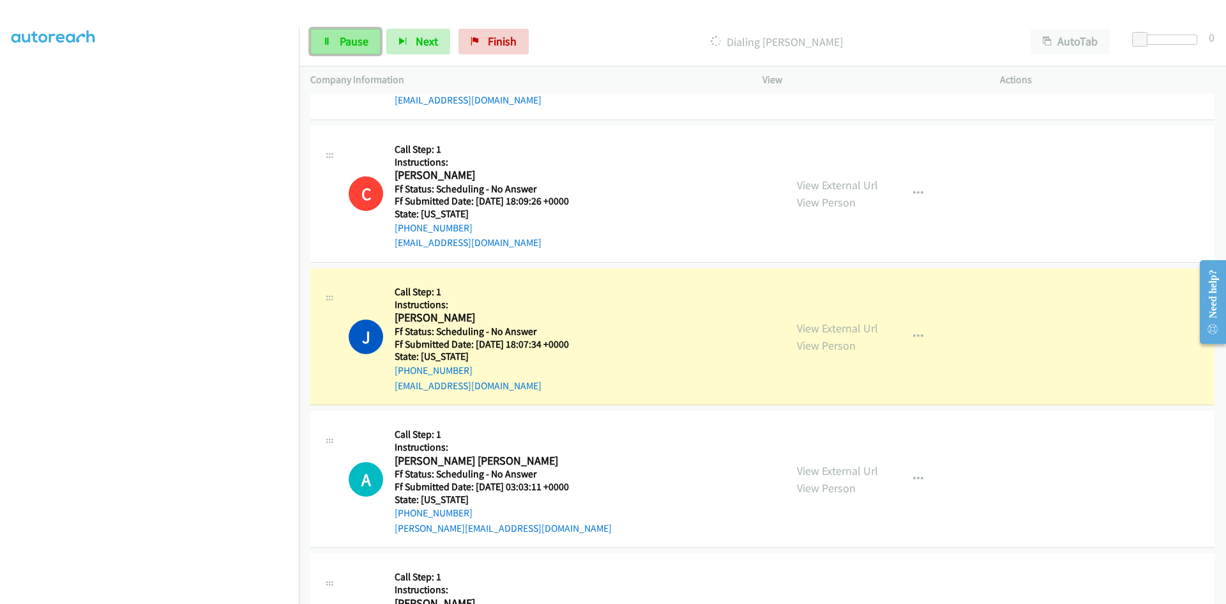
click at [374, 49] on link "Pause" at bounding box center [345, 42] width 70 height 26
click at [808, 328] on link "View External Url" at bounding box center [837, 328] width 81 height 15
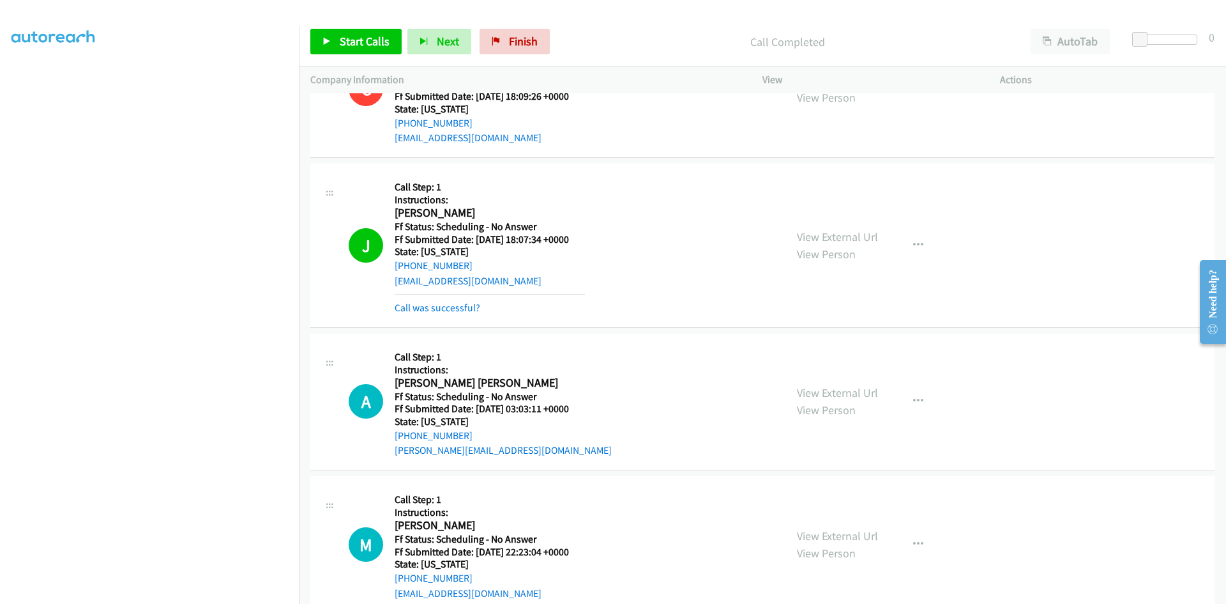
scroll to position [383, 0]
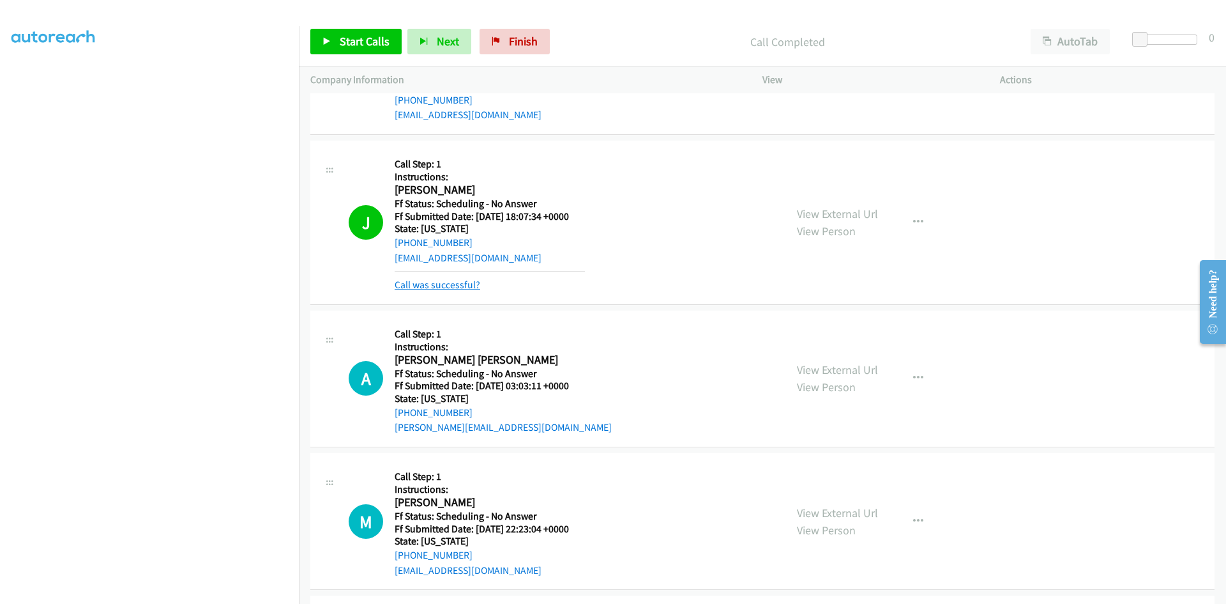
click at [453, 287] on link "Call was successful?" at bounding box center [438, 285] width 86 height 12
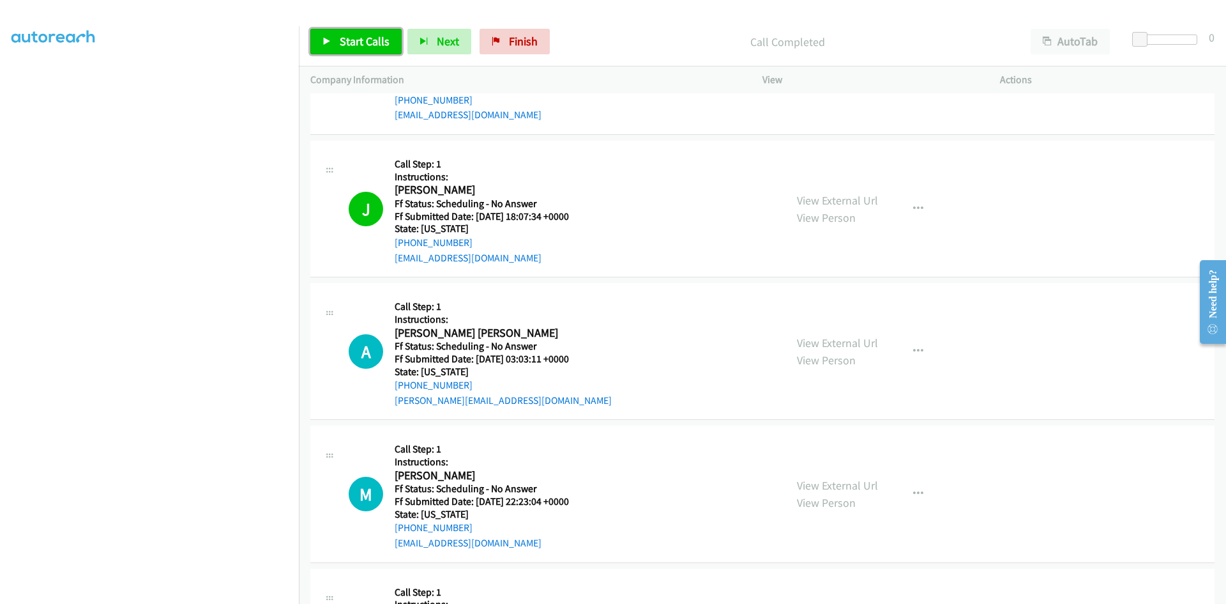
click at [353, 39] on span "Start Calls" at bounding box center [365, 41] width 50 height 15
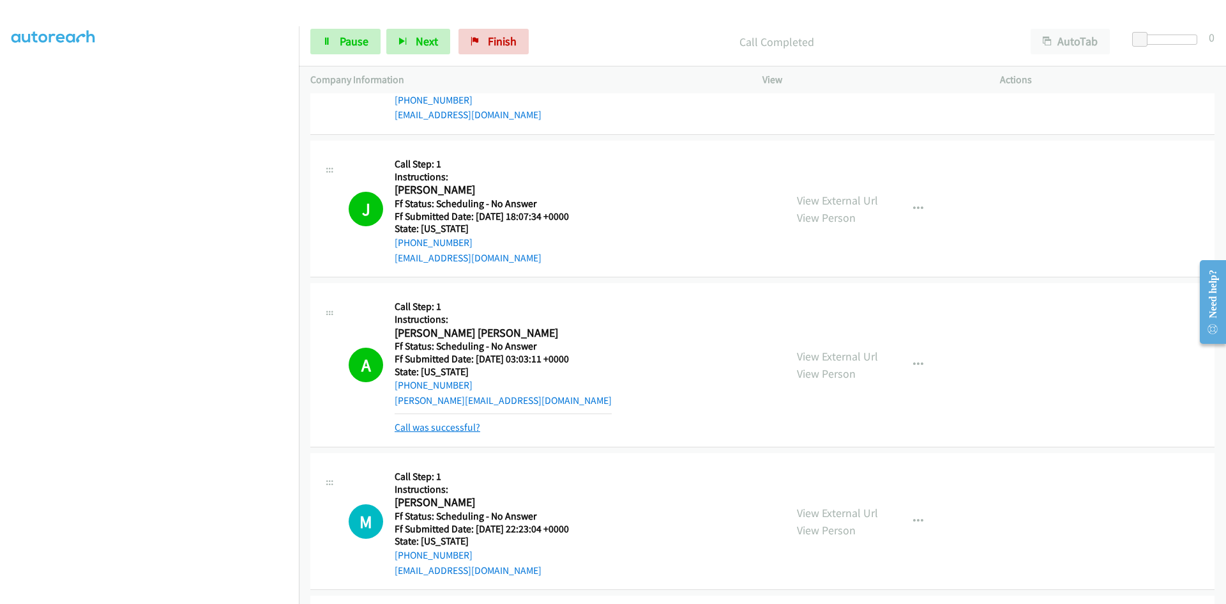
click at [464, 427] on link "Call was successful?" at bounding box center [438, 427] width 86 height 12
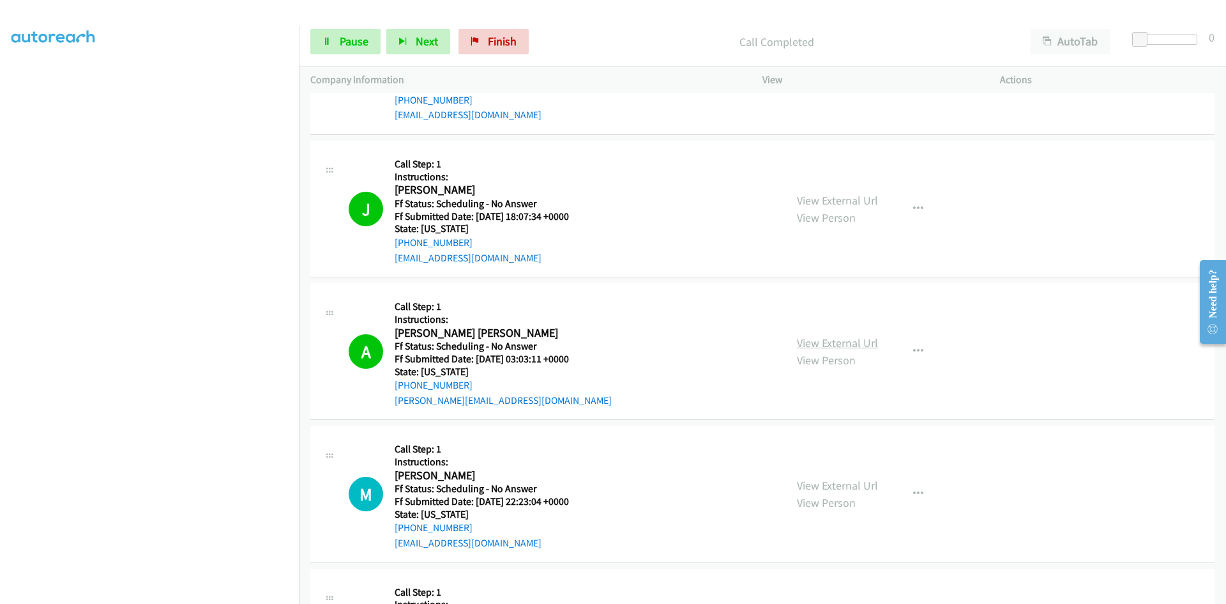
click at [797, 346] on link "View External Url" at bounding box center [837, 342] width 81 height 15
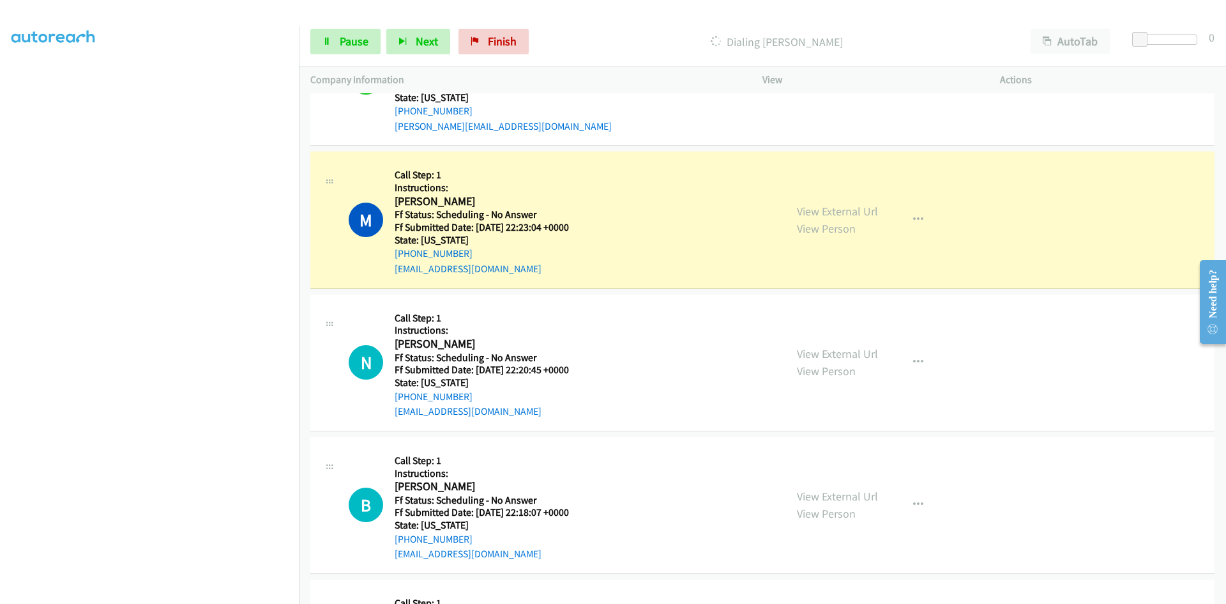
scroll to position [703, 0]
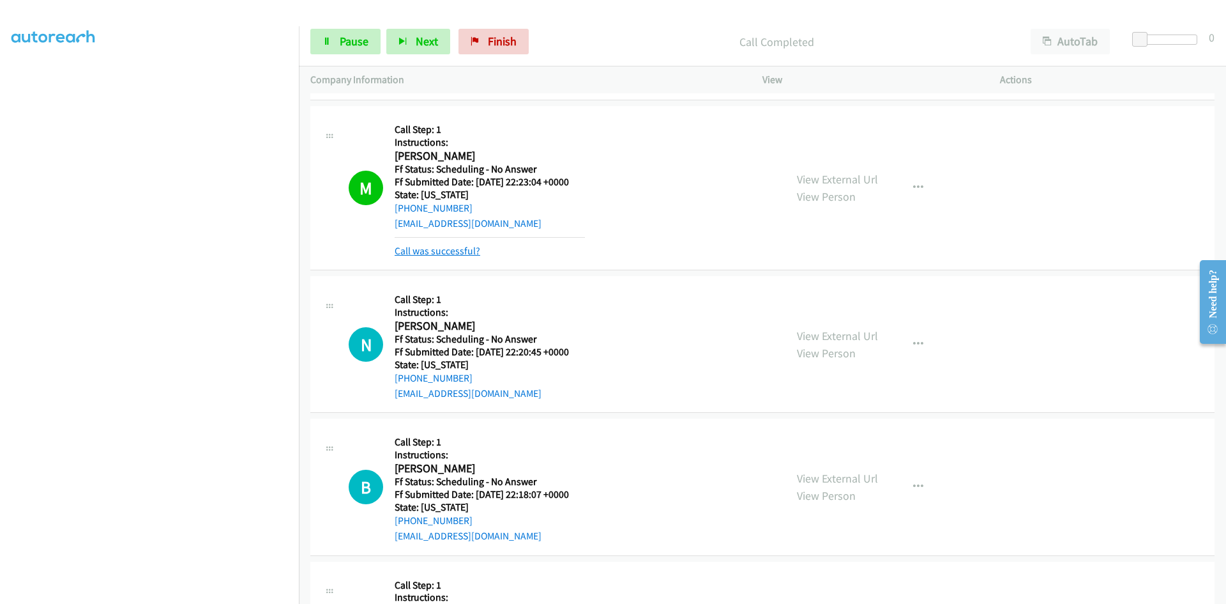
click at [475, 254] on link "Call was successful?" at bounding box center [438, 251] width 86 height 12
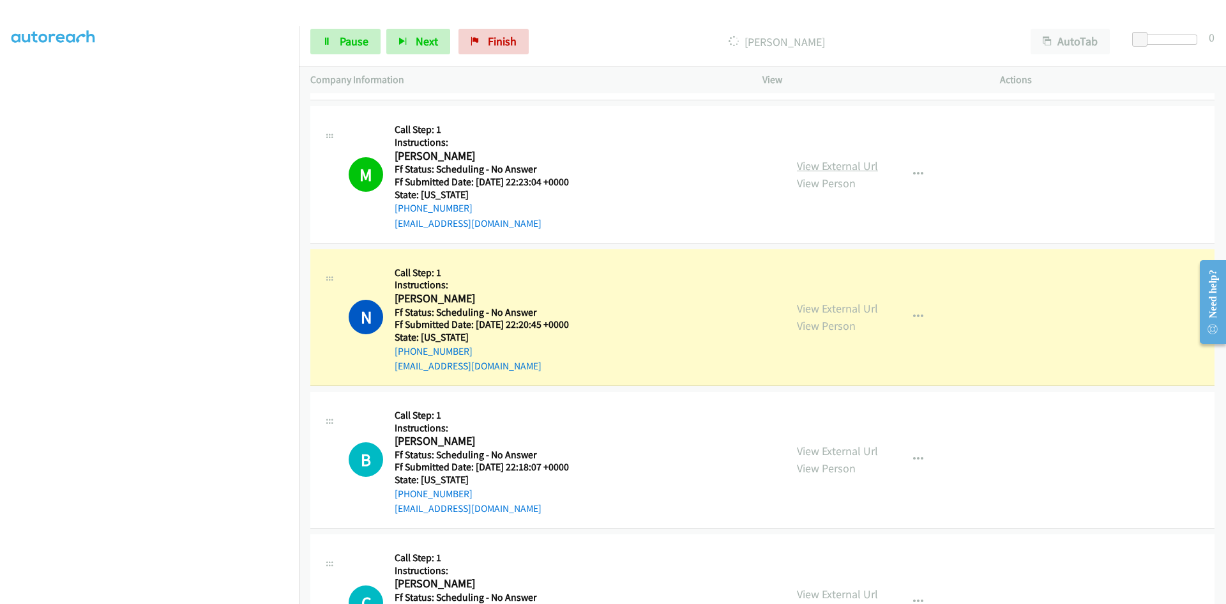
click at [857, 171] on link "View External Url" at bounding box center [837, 165] width 81 height 15
click at [800, 307] on link "View External Url" at bounding box center [837, 308] width 81 height 15
click at [821, 303] on link "View External Url" at bounding box center [837, 308] width 81 height 15
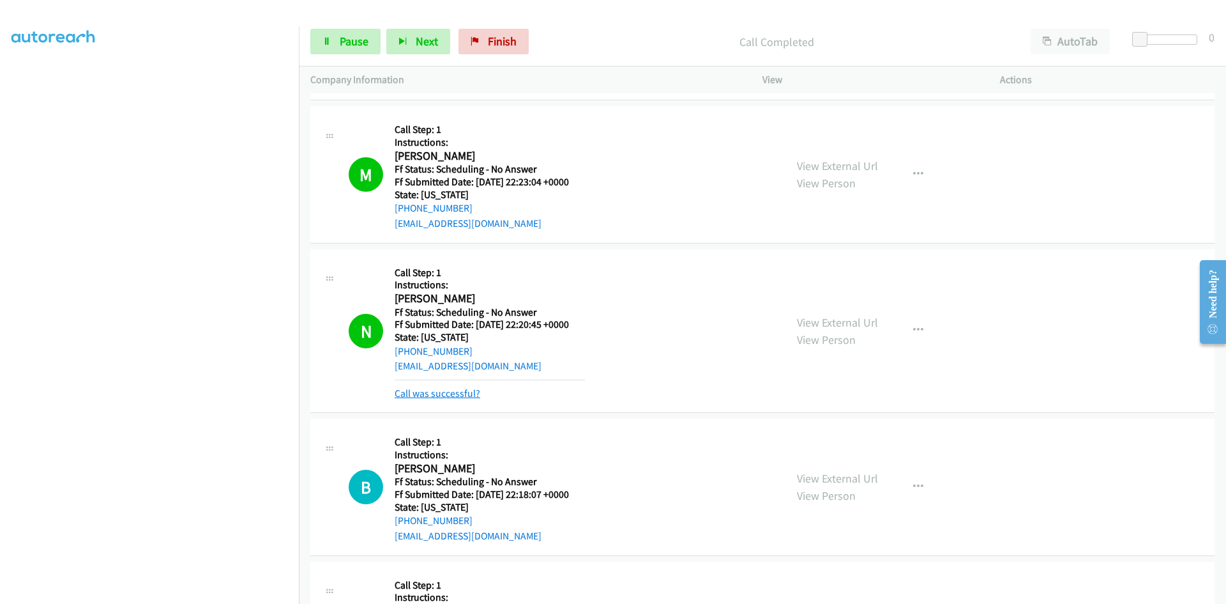
click at [444, 393] on link "Call was successful?" at bounding box center [438, 393] width 86 height 12
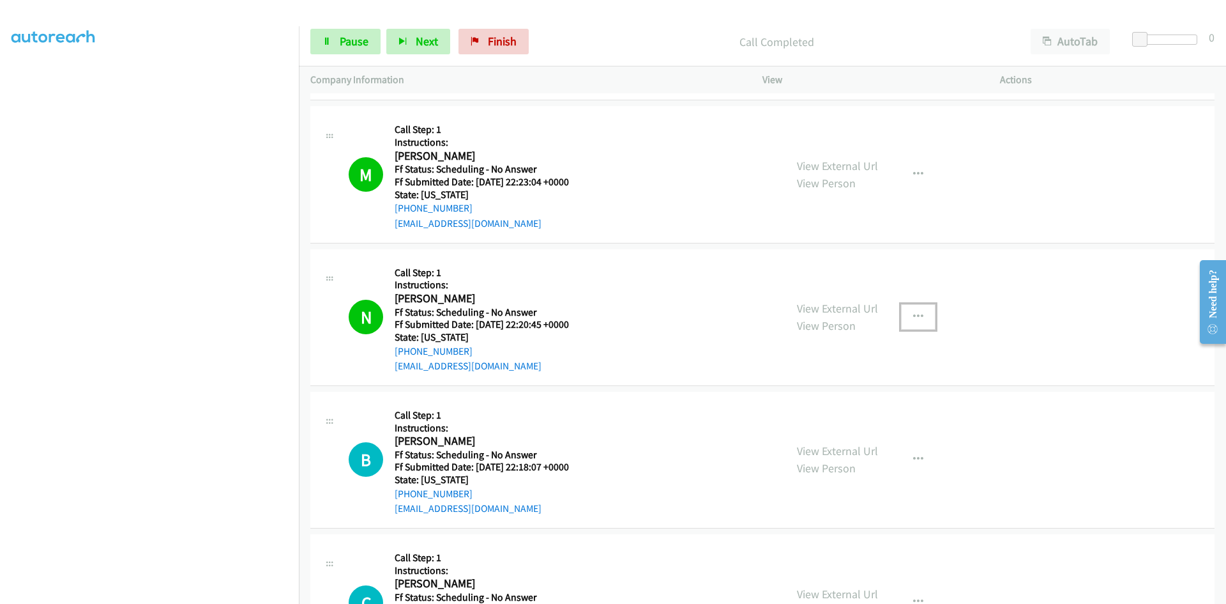
click at [913, 314] on icon "button" at bounding box center [918, 317] width 10 height 10
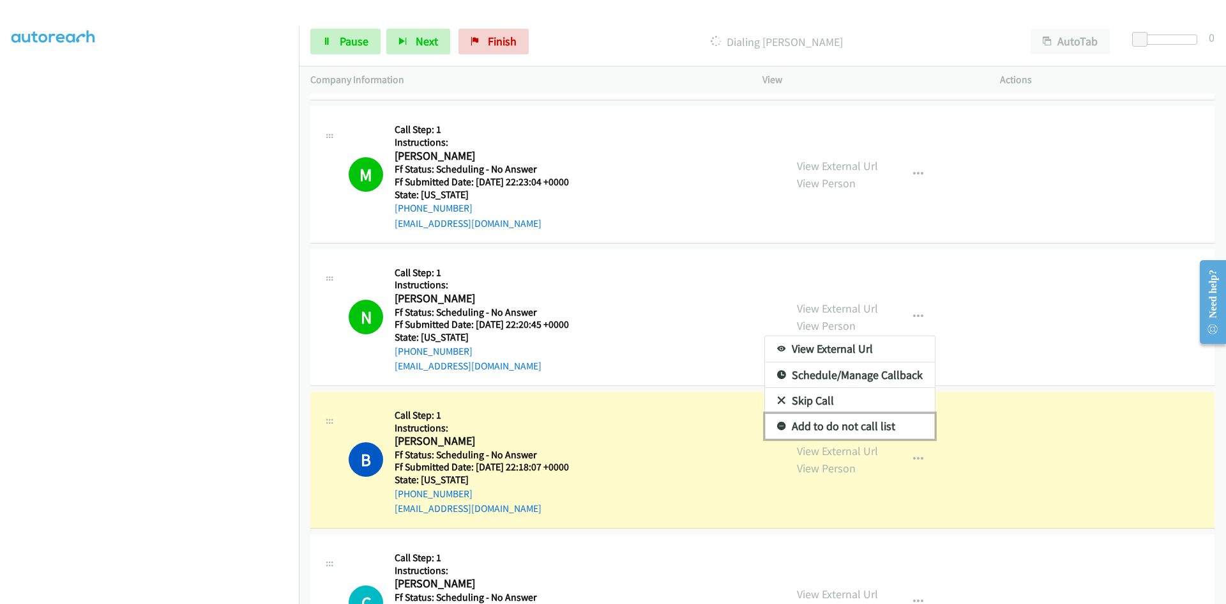
click at [799, 425] on link "Add to do not call list" at bounding box center [850, 426] width 170 height 26
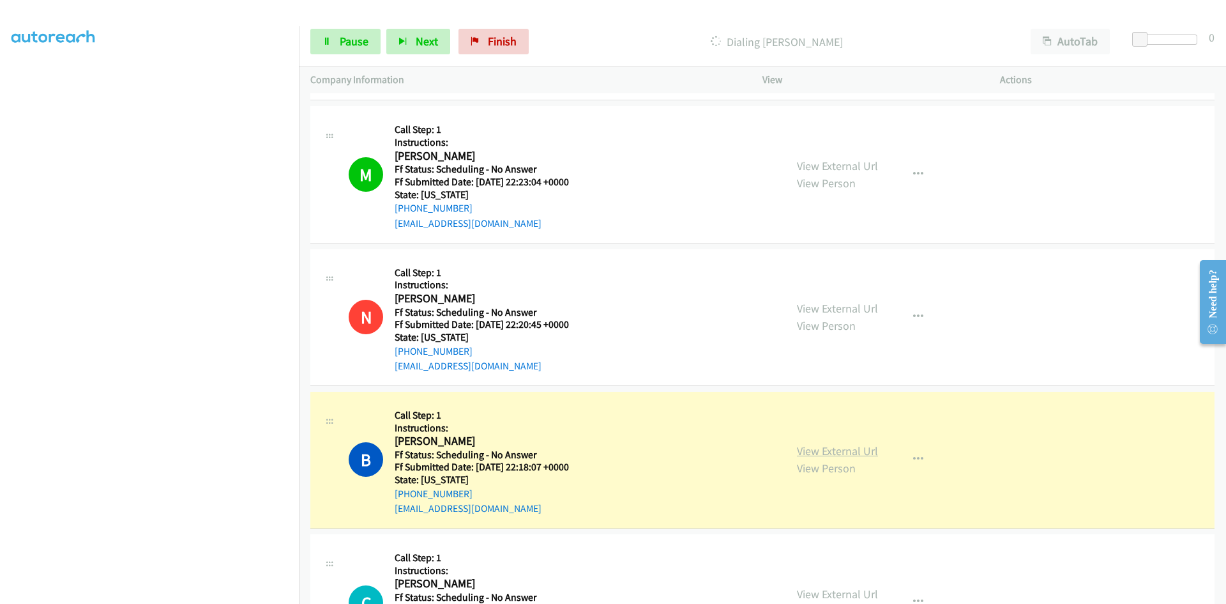
click at [867, 454] on link "View External Url" at bounding box center [837, 450] width 81 height 15
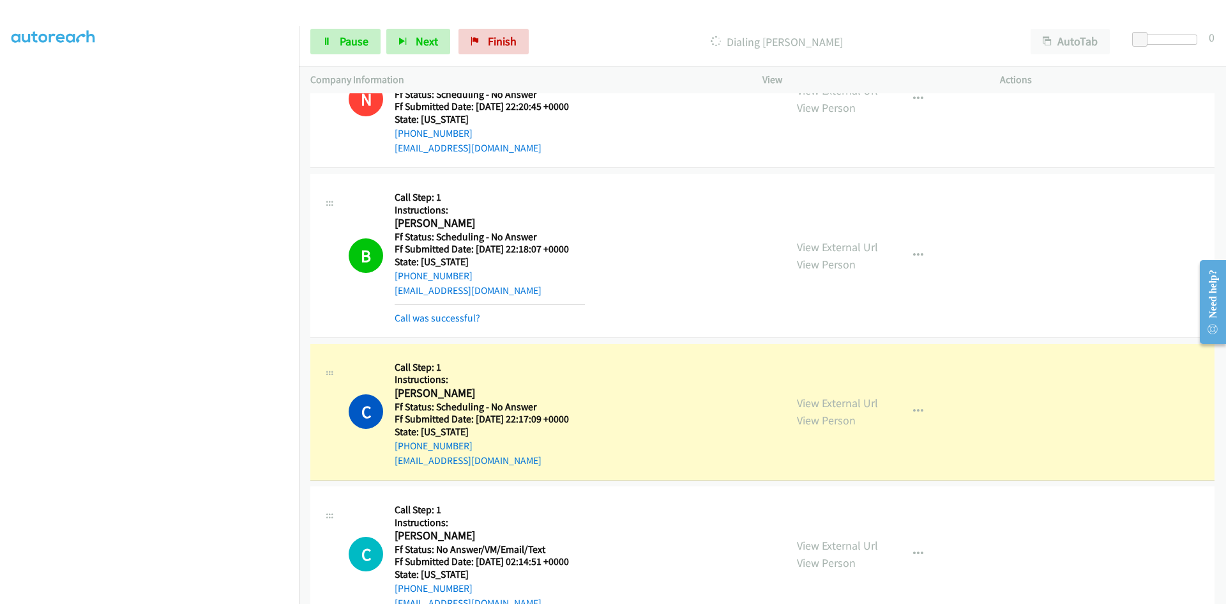
scroll to position [958, 0]
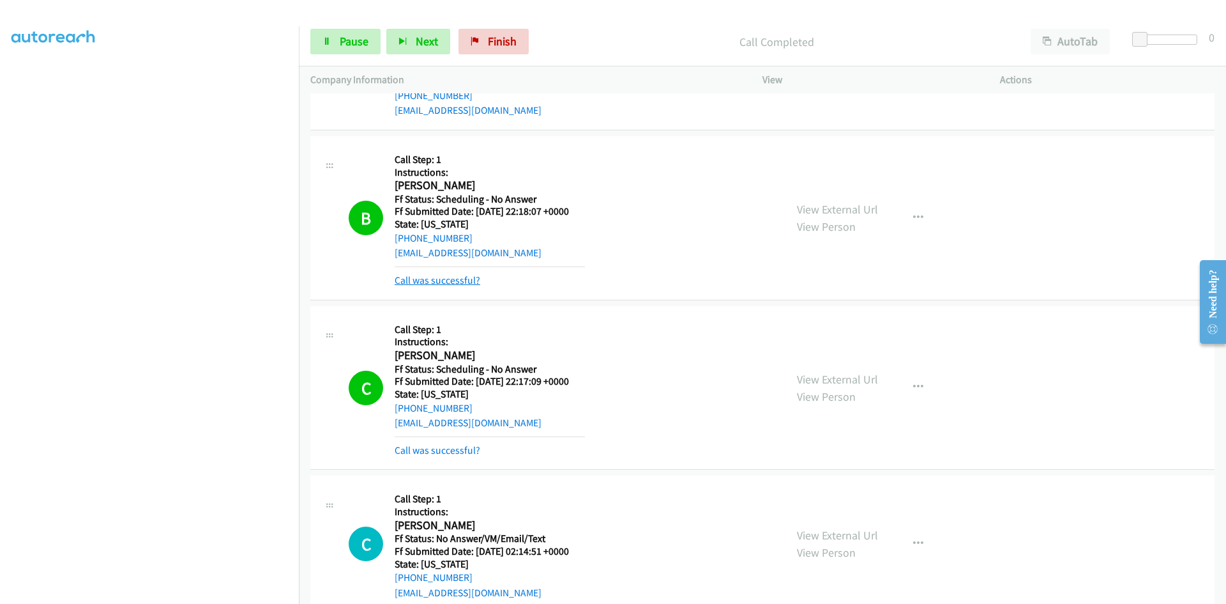
click at [454, 279] on link "Call was successful?" at bounding box center [438, 280] width 86 height 12
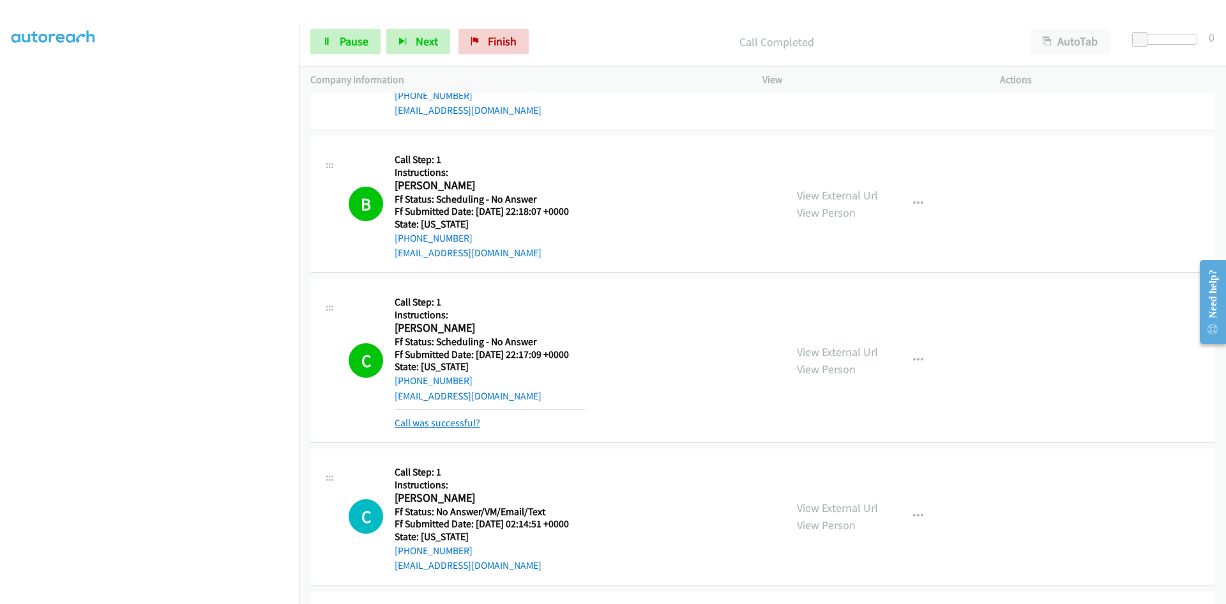
click at [454, 422] on link "Call was successful?" at bounding box center [438, 422] width 86 height 12
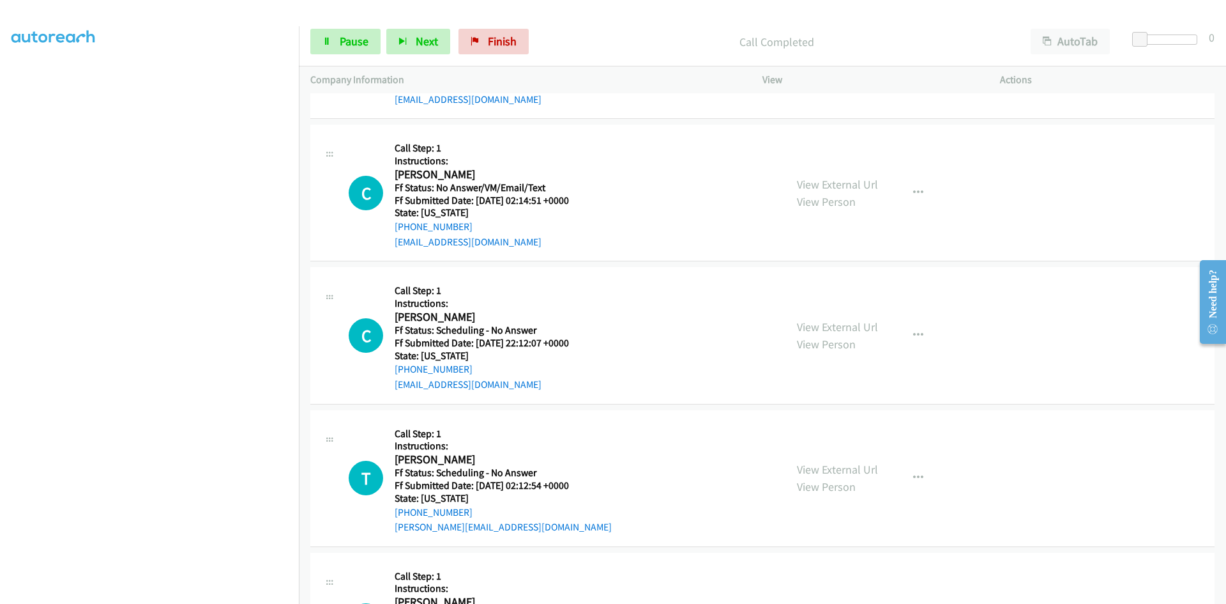
scroll to position [1278, 0]
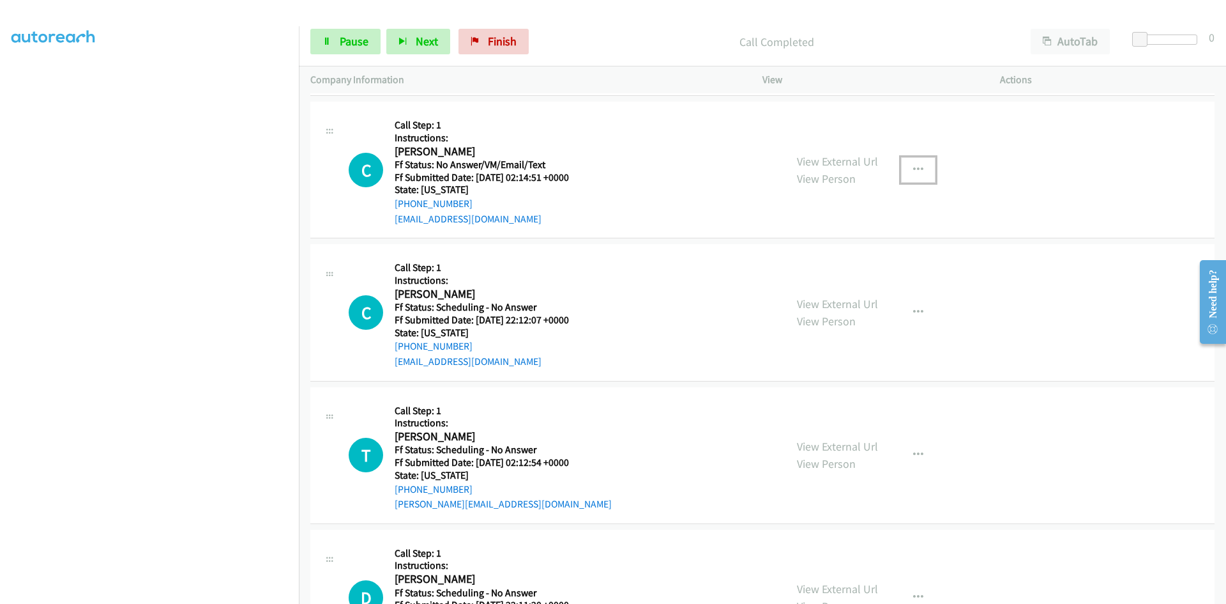
click at [913, 167] on icon "button" at bounding box center [918, 170] width 10 height 10
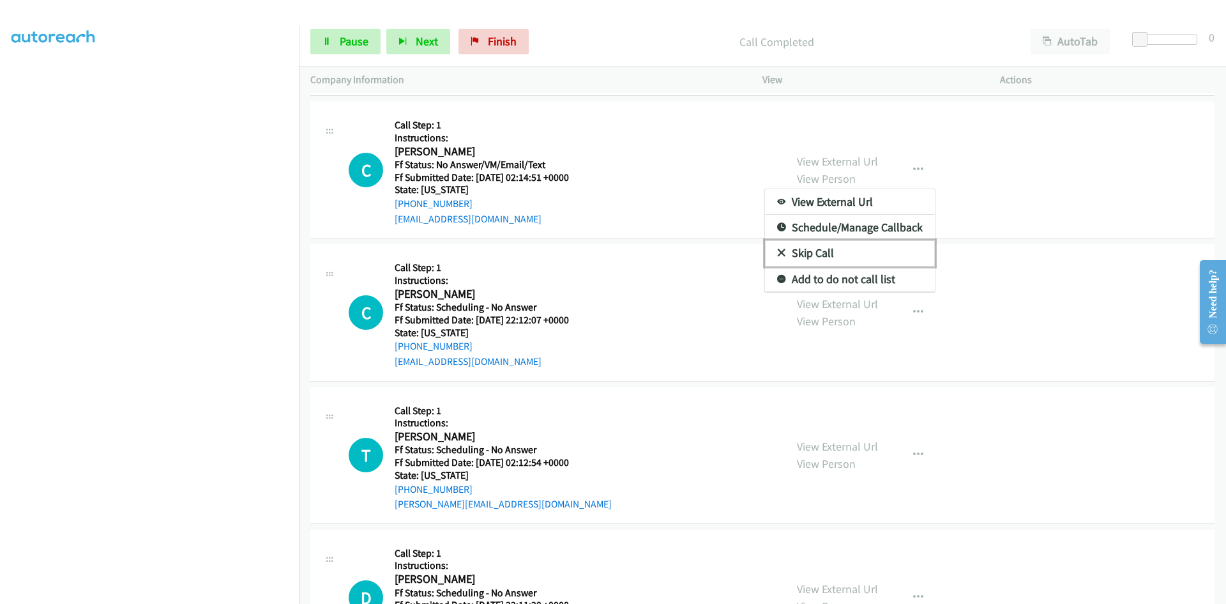
click at [864, 242] on link "Skip Call" at bounding box center [850, 253] width 170 height 26
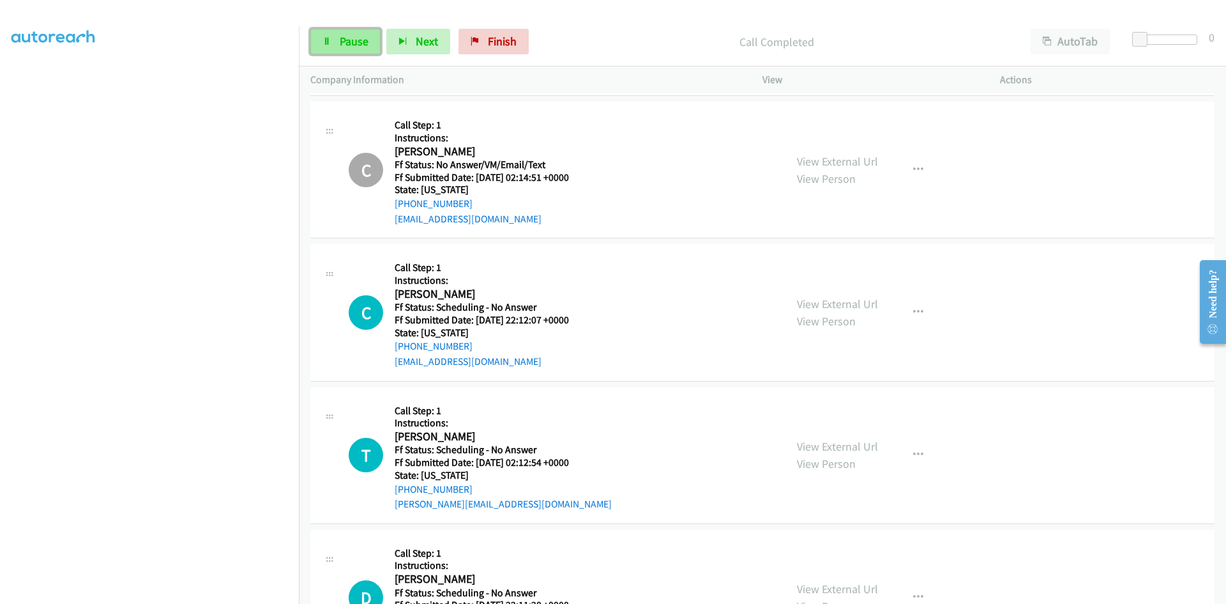
click at [344, 36] on span "Pause" at bounding box center [354, 41] width 29 height 15
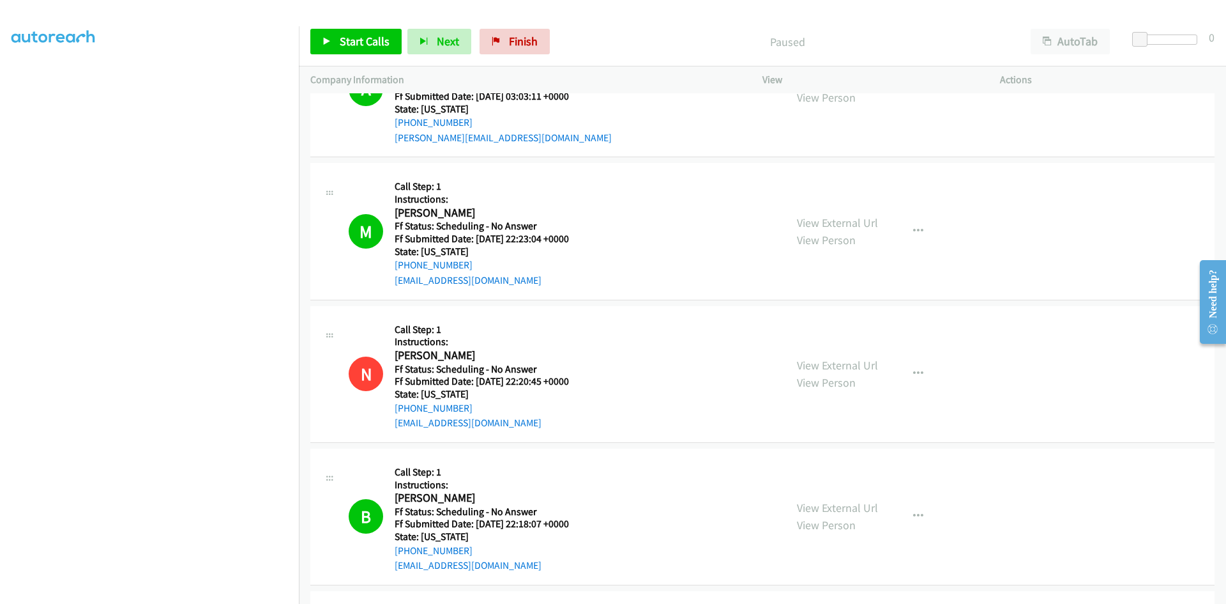
scroll to position [639, 0]
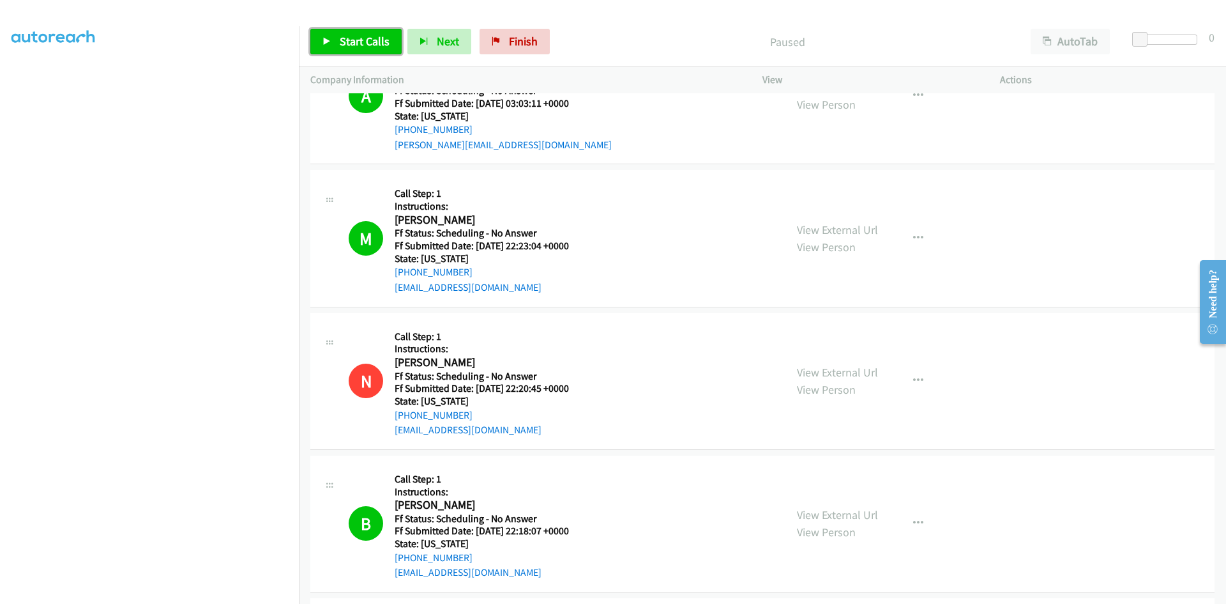
click at [330, 46] on link "Start Calls" at bounding box center [355, 42] width 91 height 26
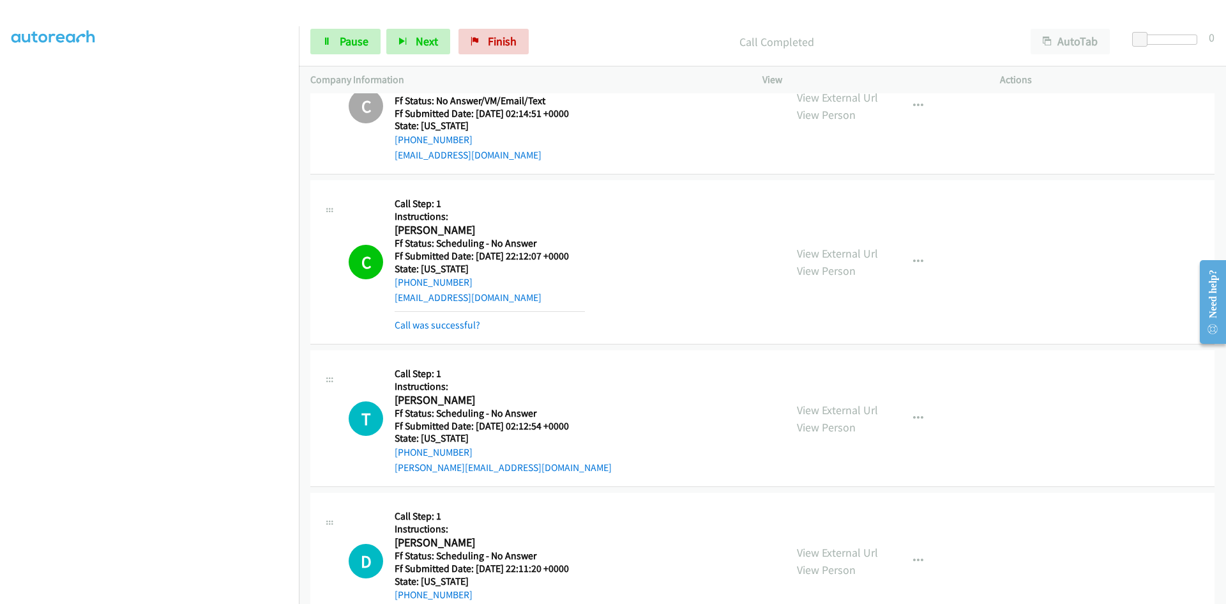
scroll to position [1405, 0]
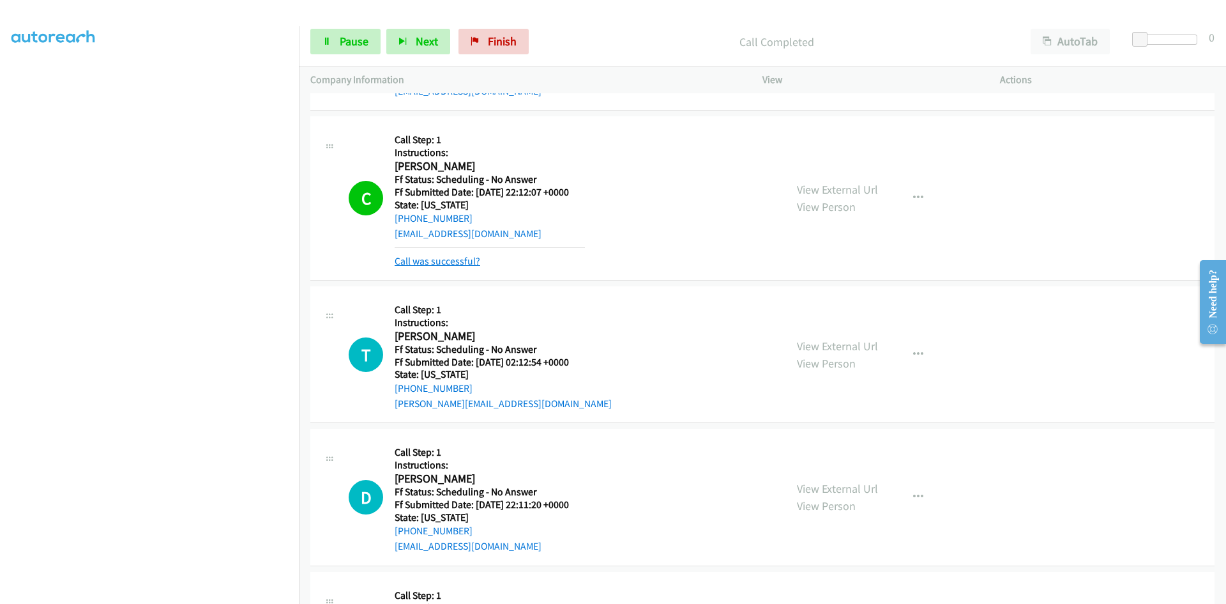
click at [457, 260] on link "Call was successful?" at bounding box center [438, 261] width 86 height 12
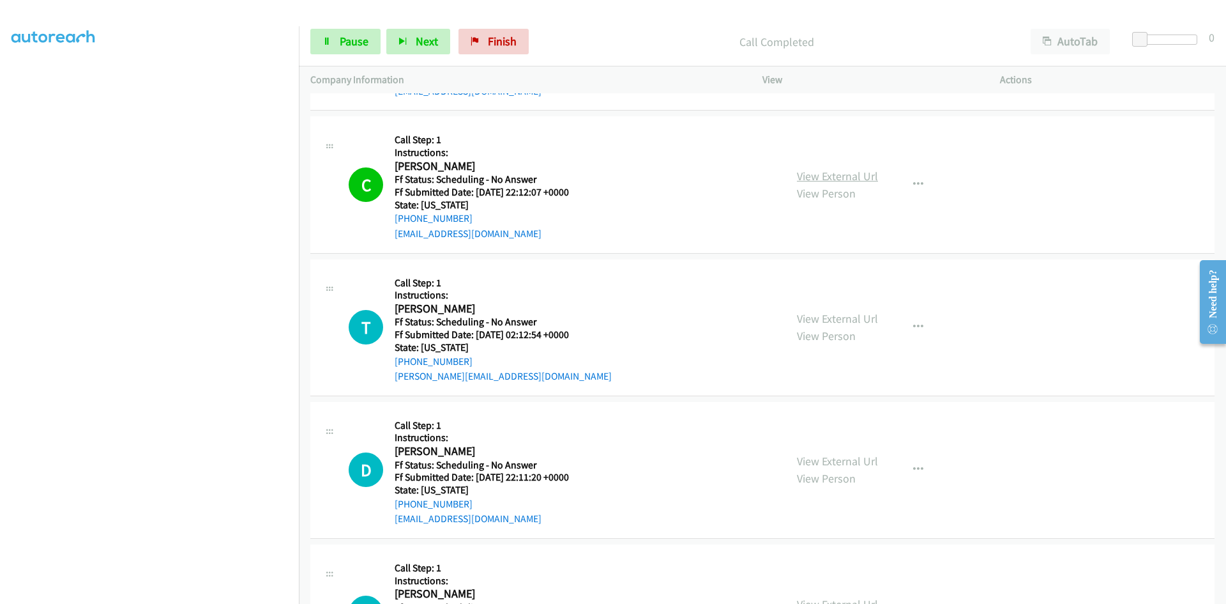
click at [861, 174] on link "View External Url" at bounding box center [837, 176] width 81 height 15
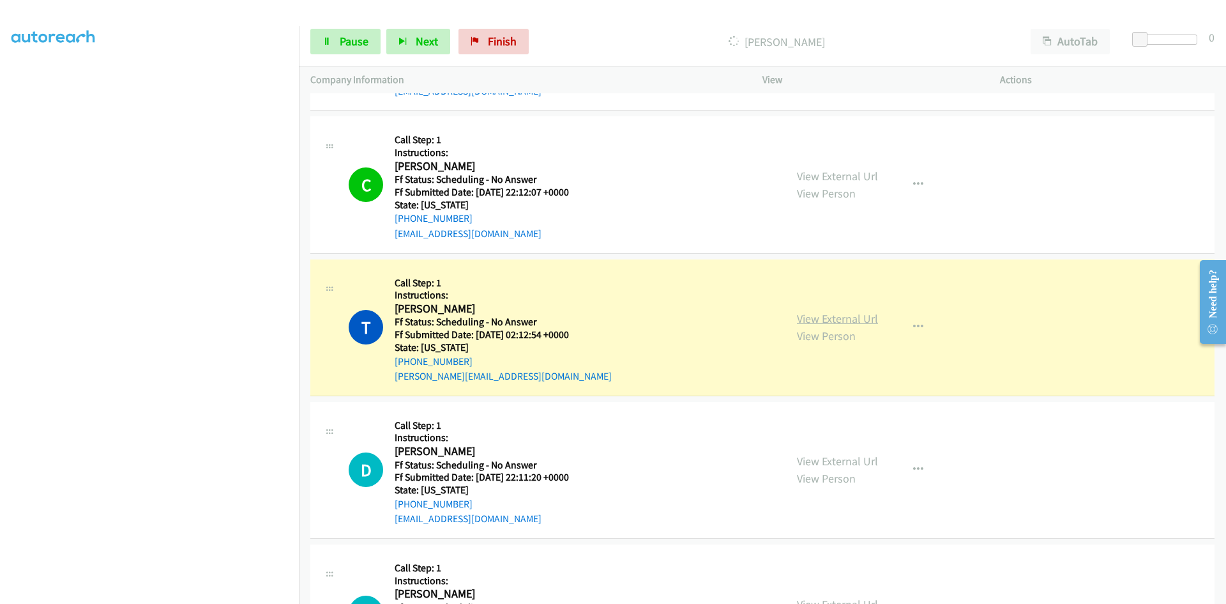
click at [844, 317] on link "View External Url" at bounding box center [837, 318] width 81 height 15
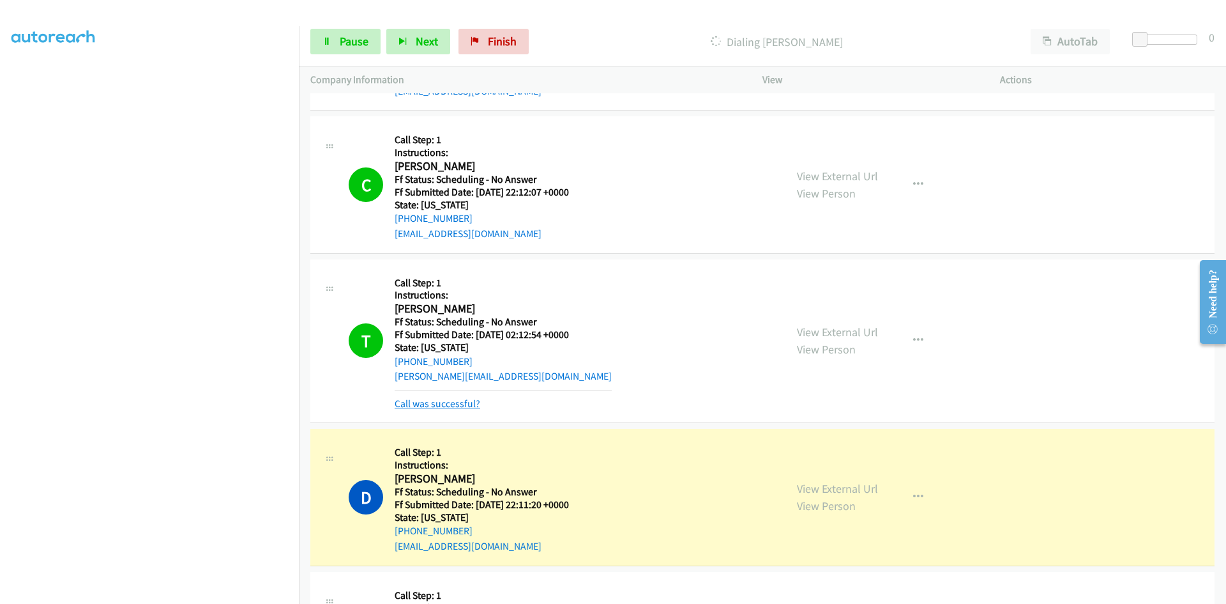
click at [436, 399] on link "Call was successful?" at bounding box center [438, 403] width 86 height 12
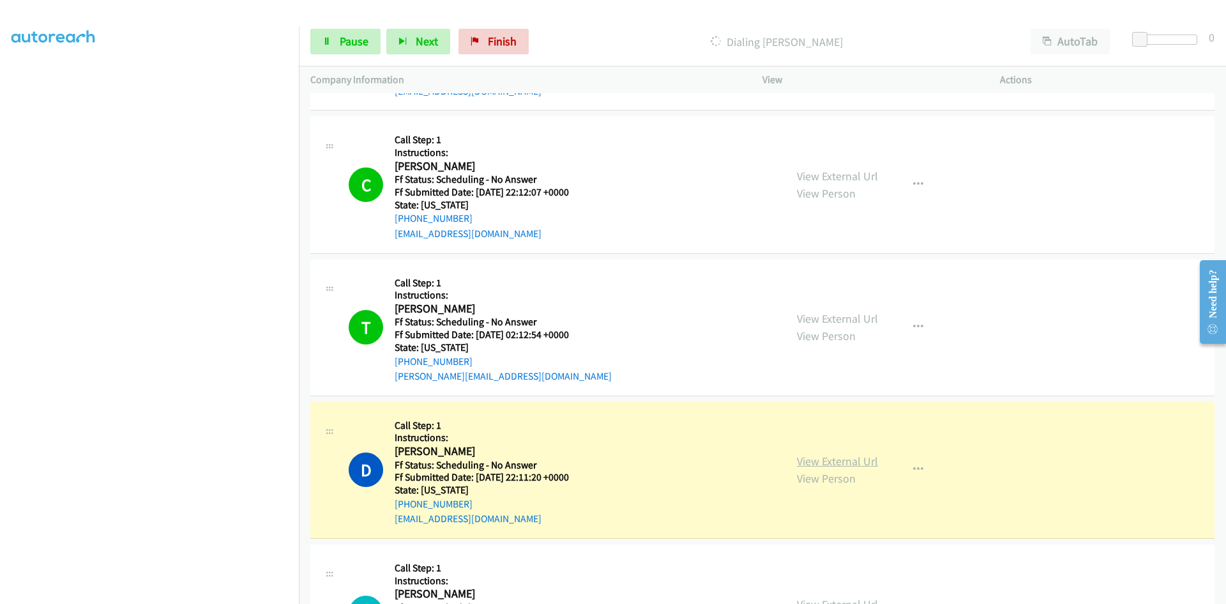
click at [852, 462] on link "View External Url" at bounding box center [837, 461] width 81 height 15
click at [353, 41] on span "Pause" at bounding box center [354, 41] width 29 height 15
click at [370, 43] on span "Start Calls" at bounding box center [365, 41] width 50 height 15
click at [351, 40] on span "Pause" at bounding box center [354, 41] width 29 height 15
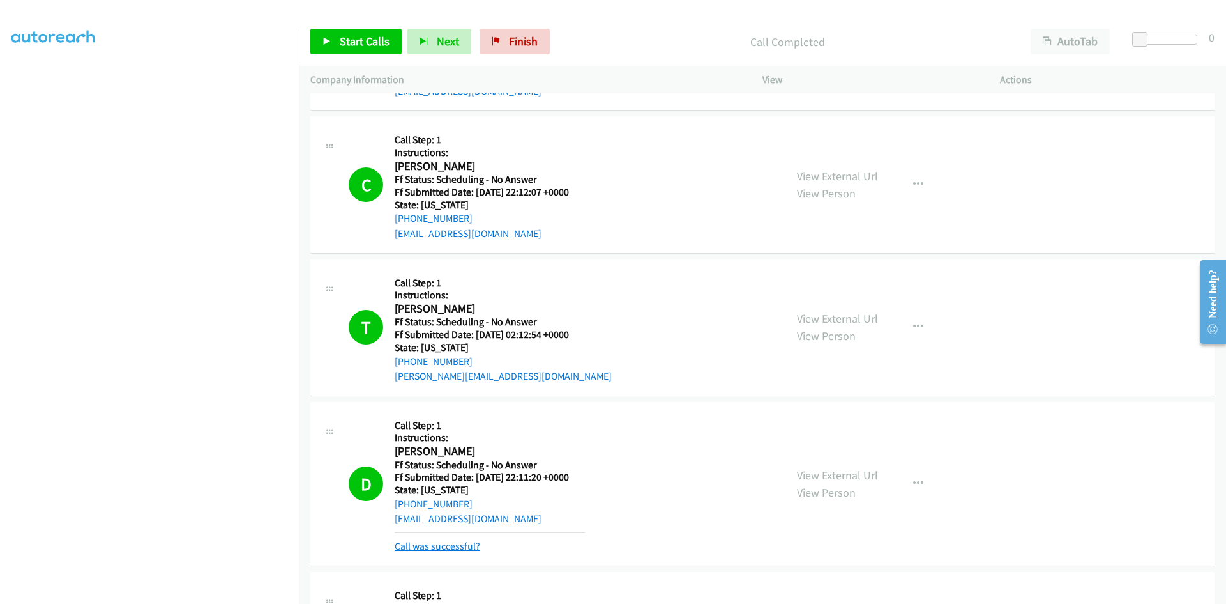
click at [459, 550] on link "Call was successful?" at bounding box center [438, 546] width 86 height 12
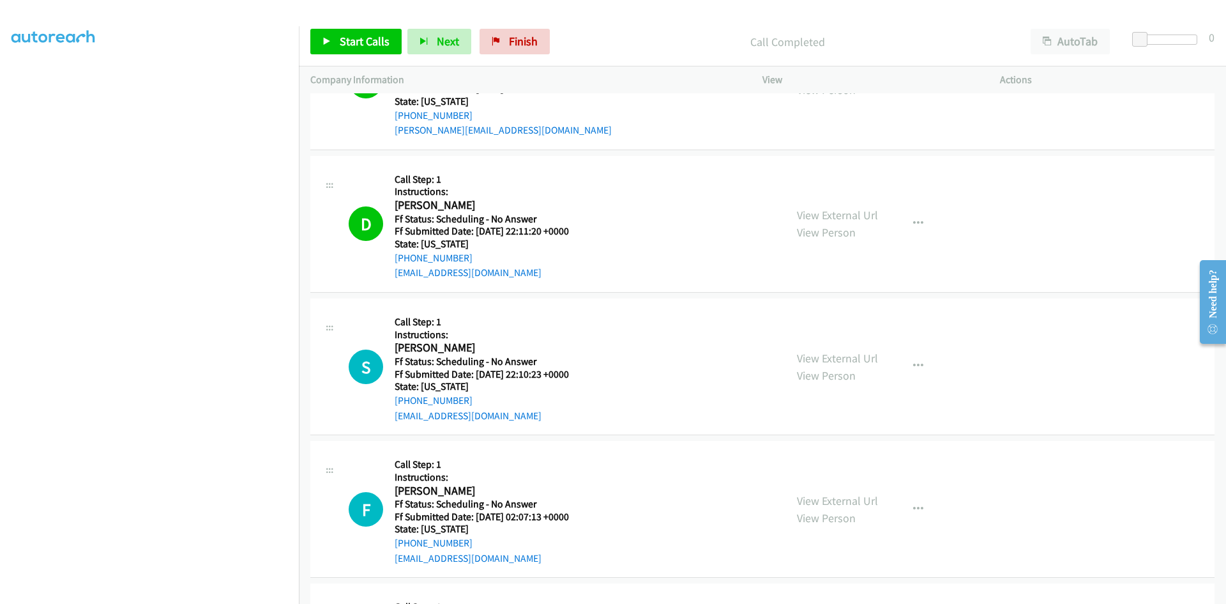
scroll to position [1725, 0]
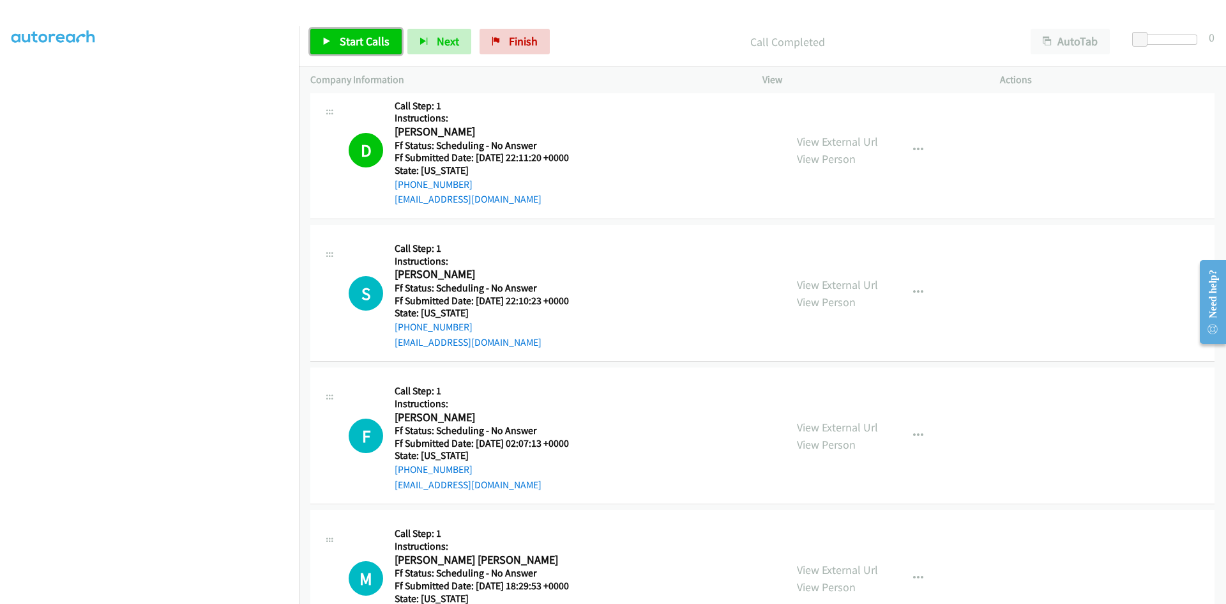
click at [388, 40] on span "Start Calls" at bounding box center [365, 41] width 50 height 15
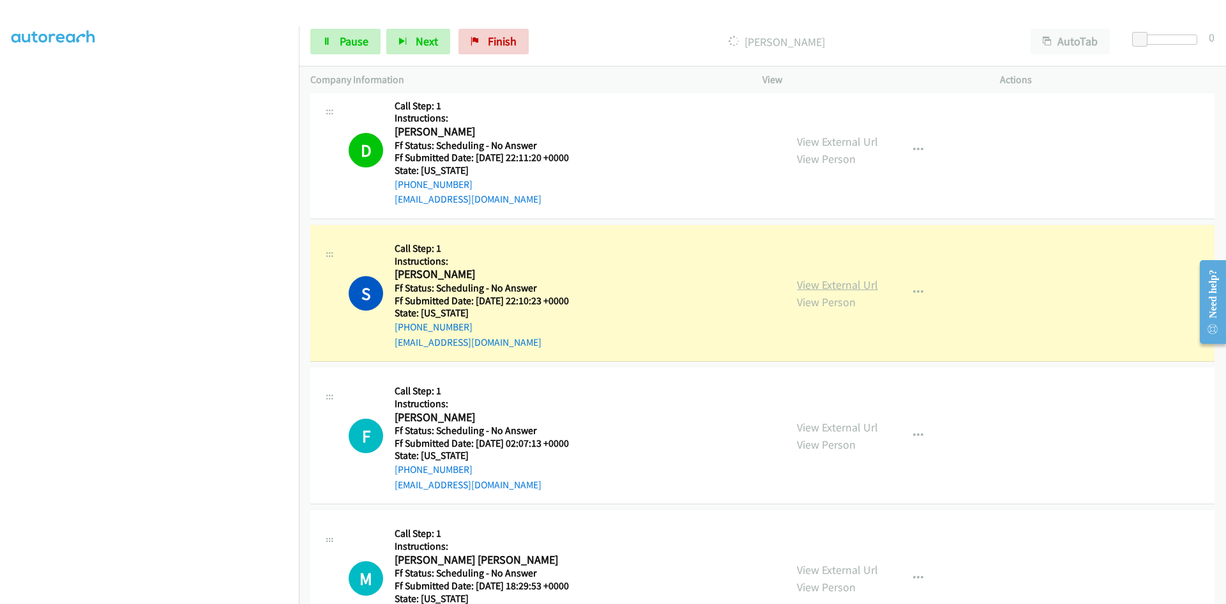
click at [827, 282] on link "View External Url" at bounding box center [837, 284] width 81 height 15
click at [367, 45] on span "Pause" at bounding box center [354, 41] width 29 height 15
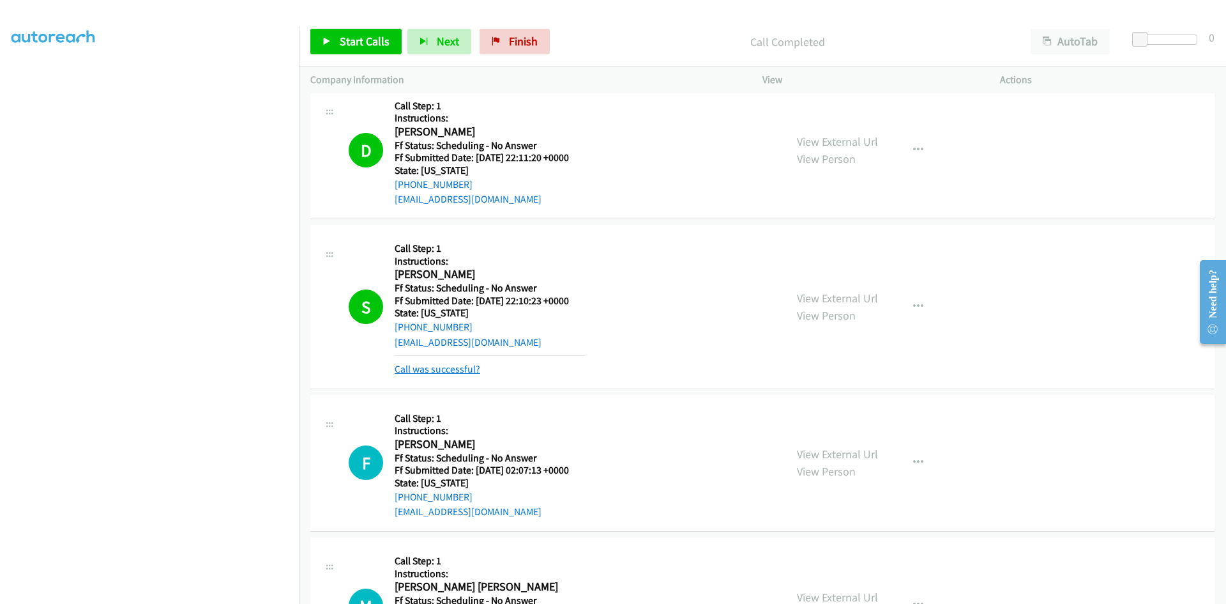
click at [465, 367] on link "Call was successful?" at bounding box center [438, 369] width 86 height 12
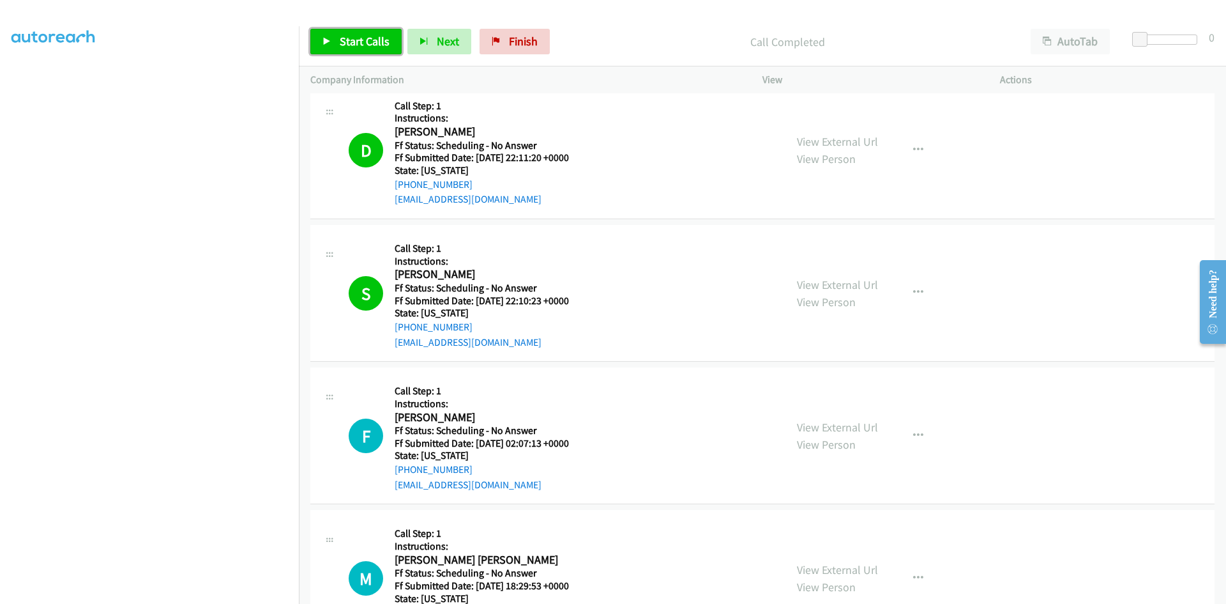
click at [341, 40] on span "Start Calls" at bounding box center [365, 41] width 50 height 15
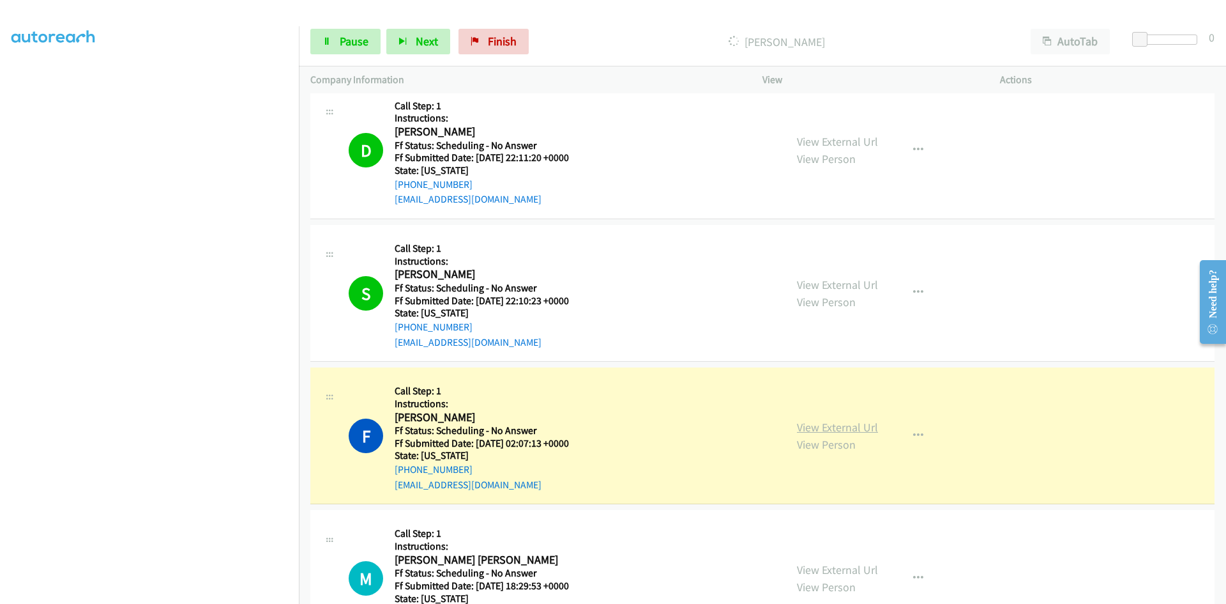
click at [823, 429] on link "View External Url" at bounding box center [837, 427] width 81 height 15
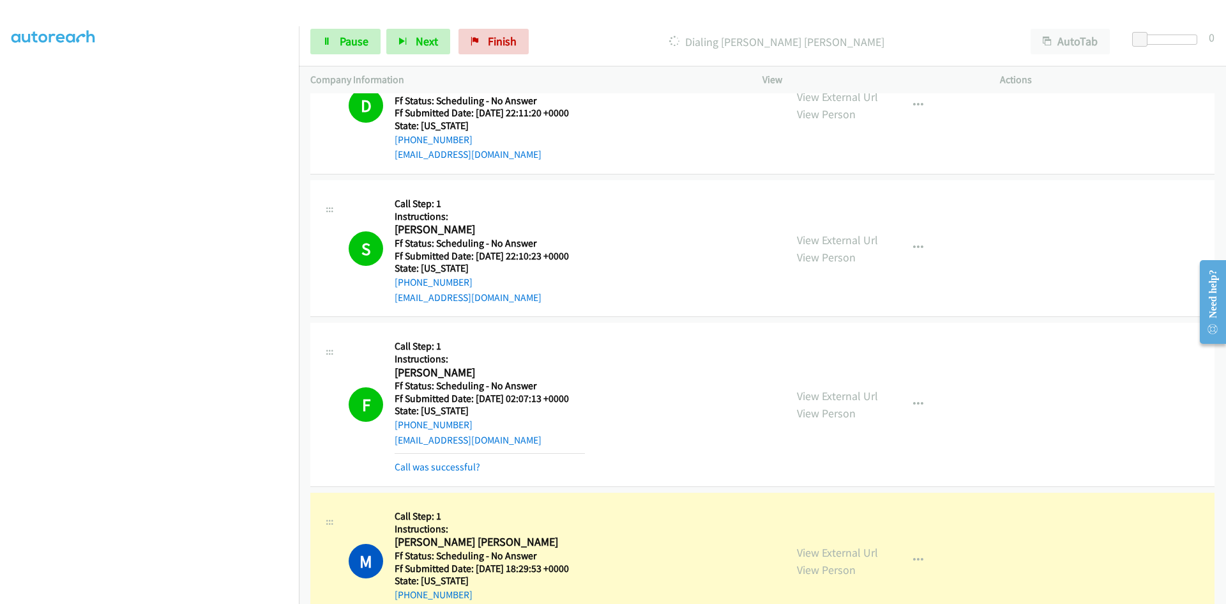
scroll to position [1852, 0]
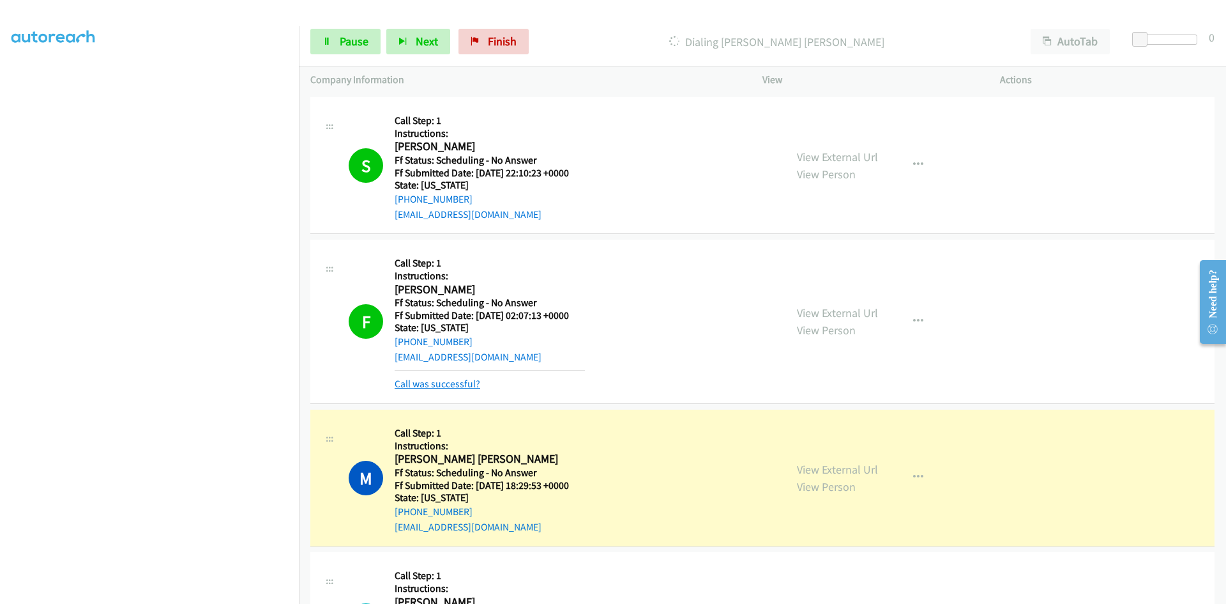
click at [469, 381] on link "Call was successful?" at bounding box center [438, 384] width 86 height 12
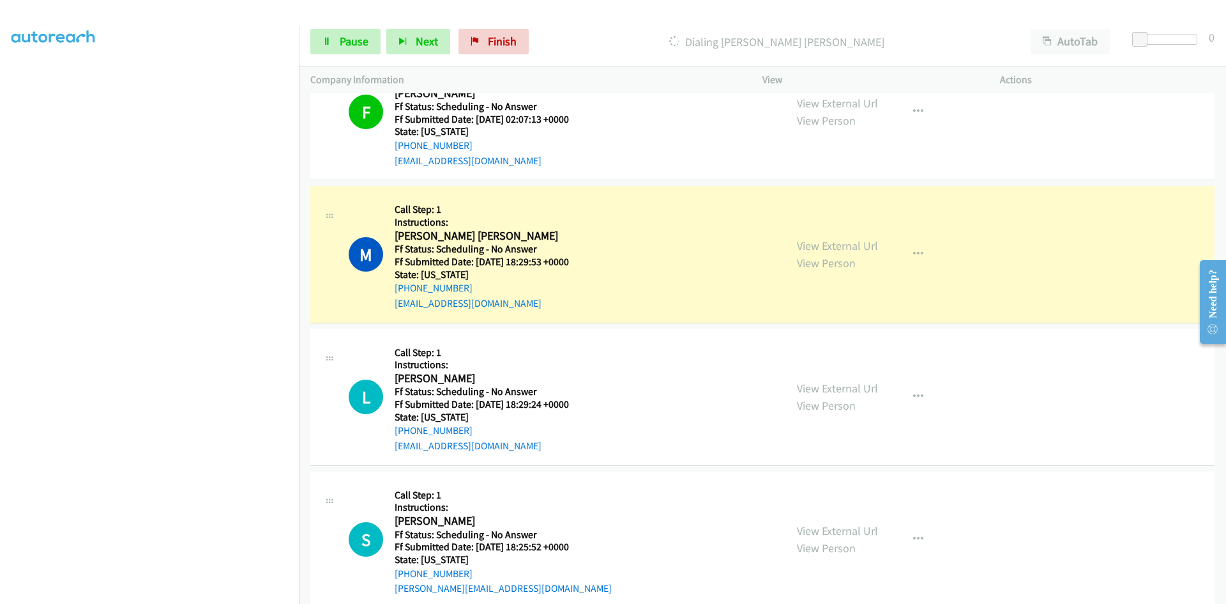
scroll to position [2108, 0]
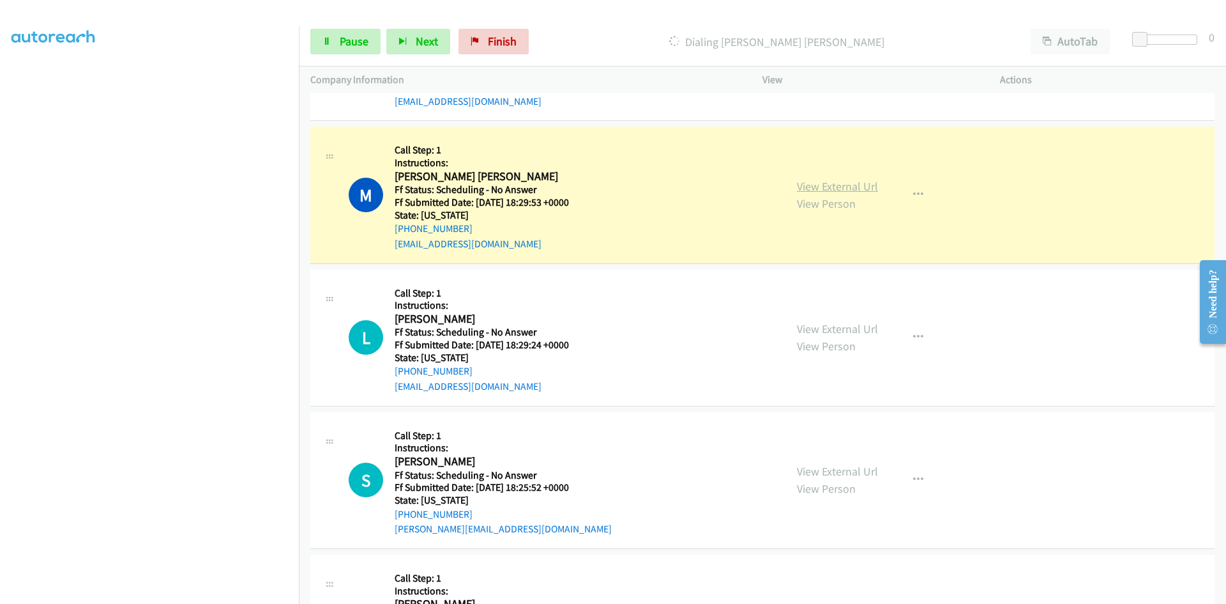
click at [844, 185] on link "View External Url" at bounding box center [837, 186] width 81 height 15
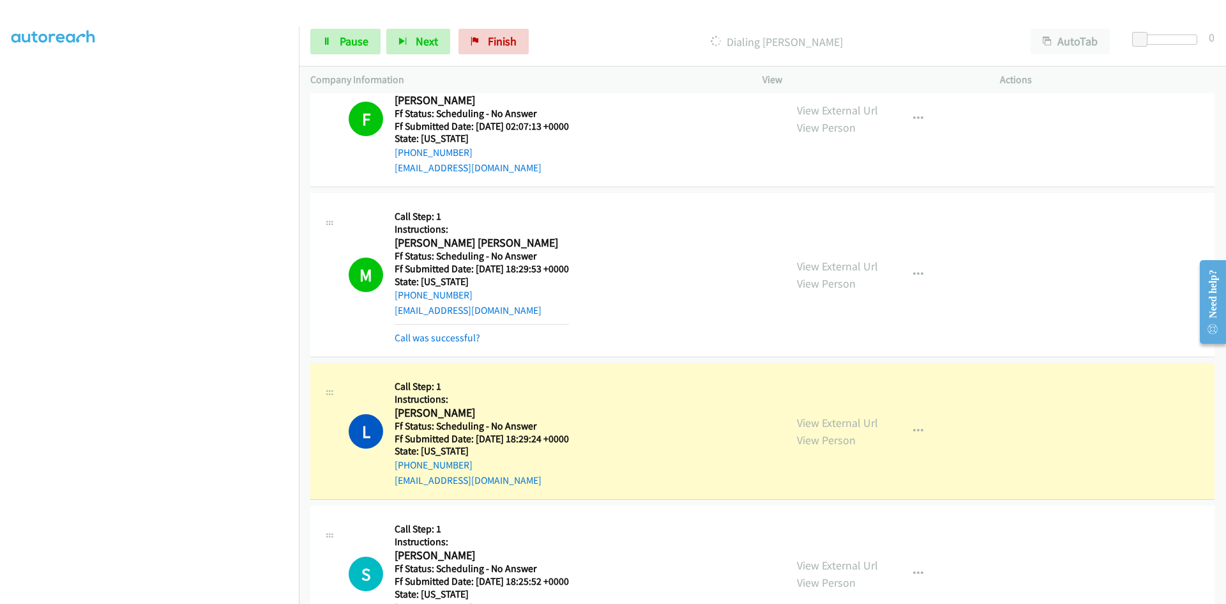
scroll to position [2044, 0]
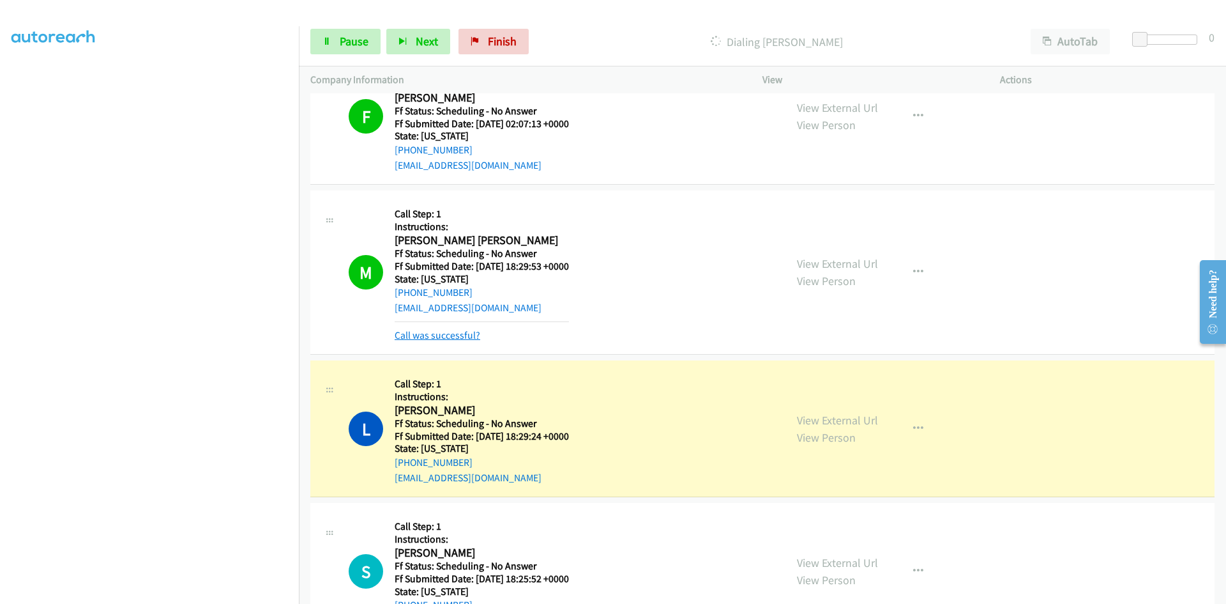
click at [457, 335] on link "Call was successful?" at bounding box center [438, 335] width 86 height 12
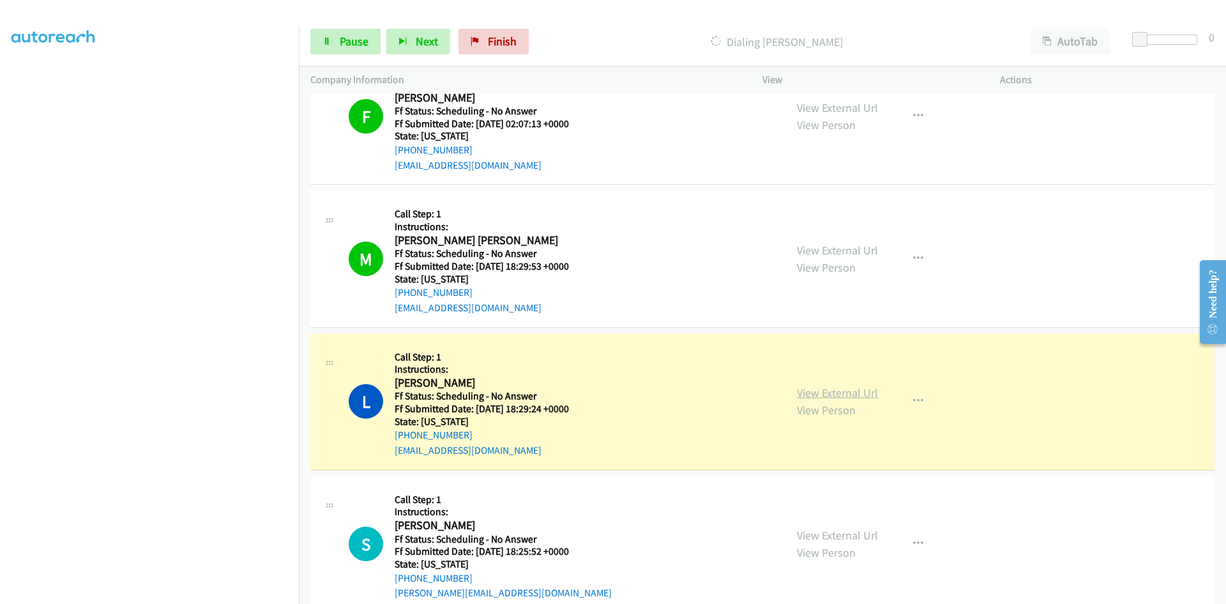
click at [821, 396] on link "View External Url" at bounding box center [837, 392] width 81 height 15
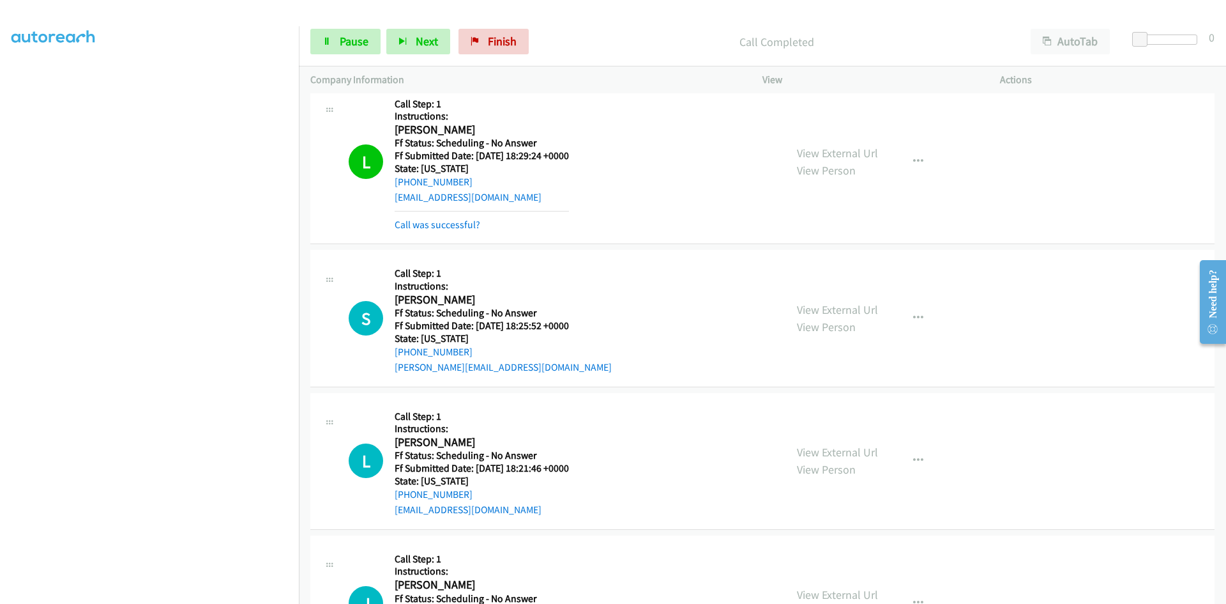
scroll to position [2300, 0]
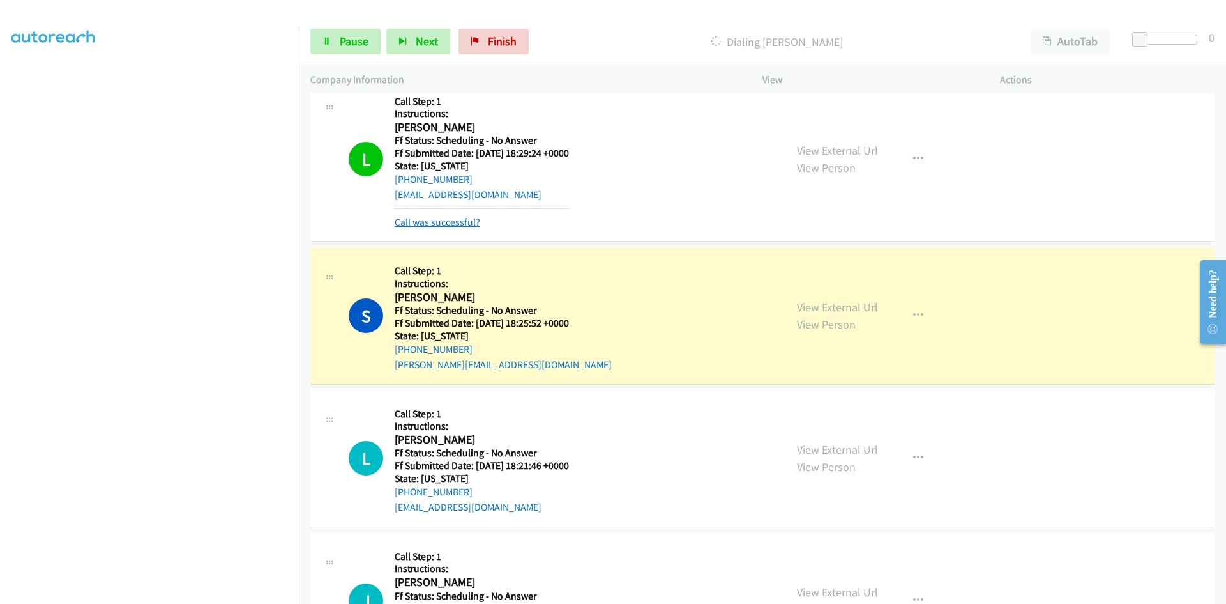
click at [399, 224] on link "Call was successful?" at bounding box center [438, 222] width 86 height 12
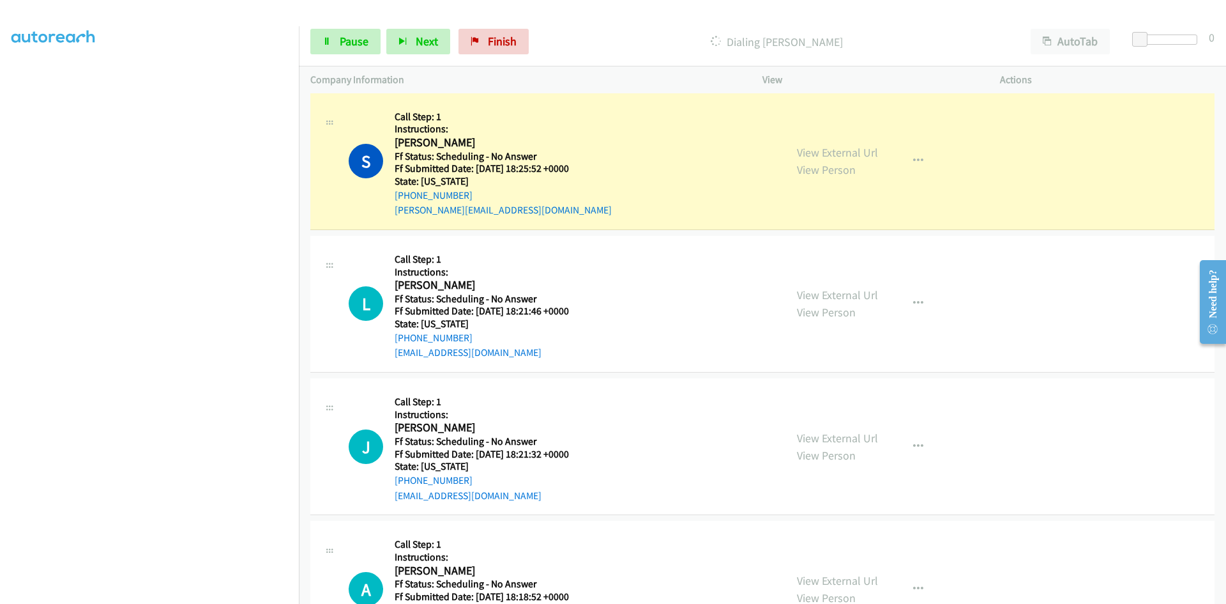
scroll to position [2427, 0]
click at [865, 151] on link "View External Url" at bounding box center [837, 151] width 81 height 15
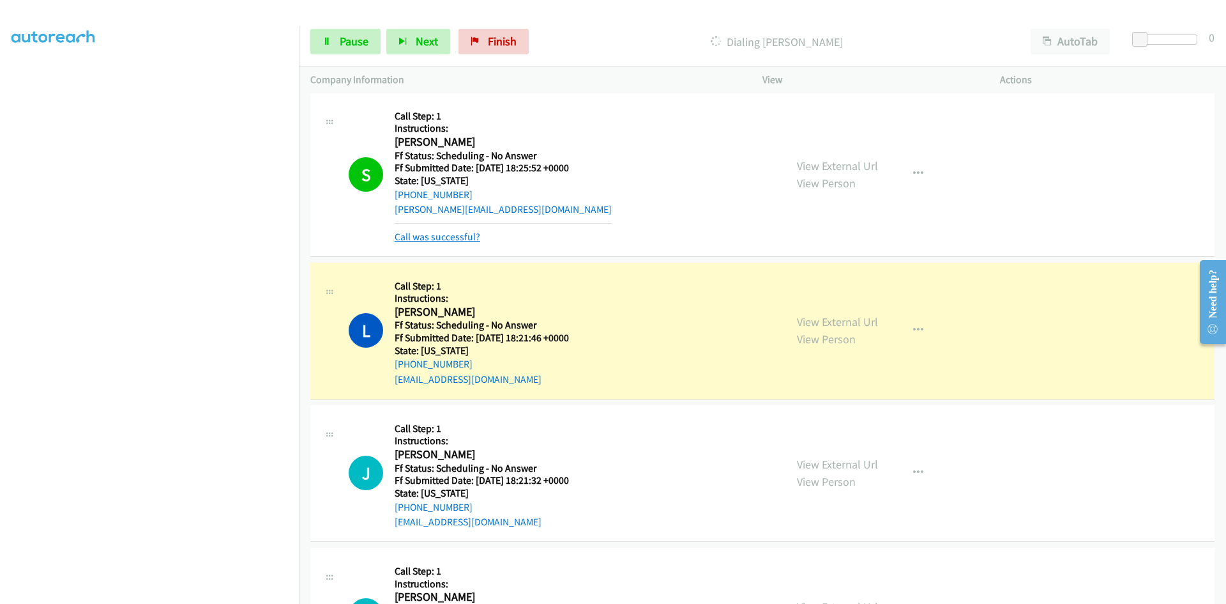
click at [477, 236] on link "Call was successful?" at bounding box center [438, 237] width 86 height 12
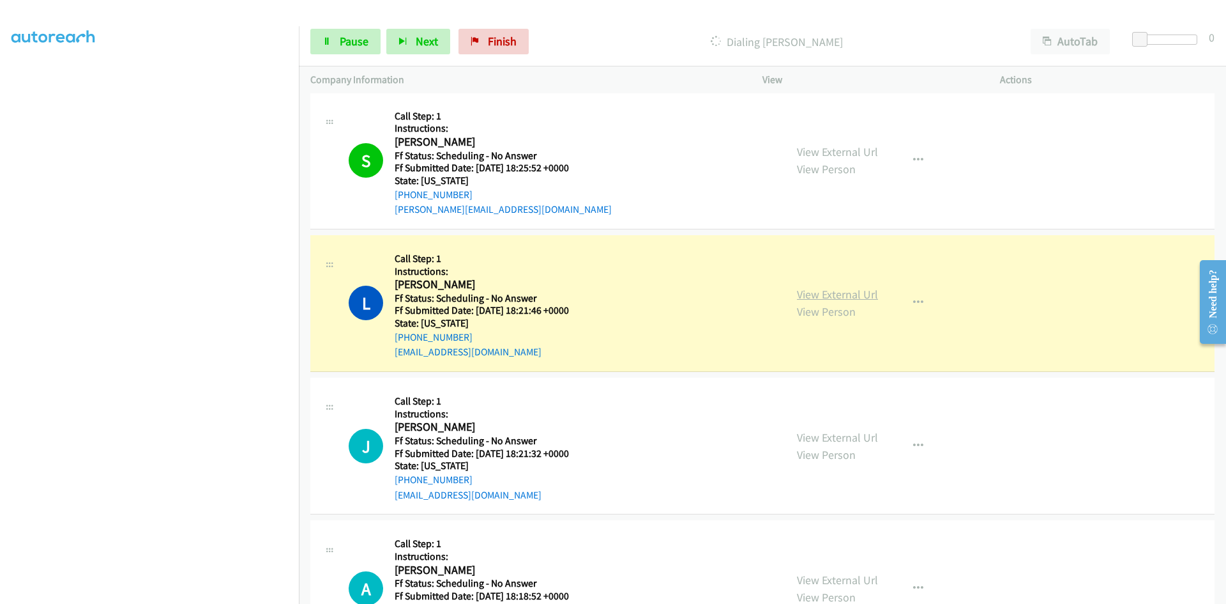
click at [841, 292] on link "View External Url" at bounding box center [837, 294] width 81 height 15
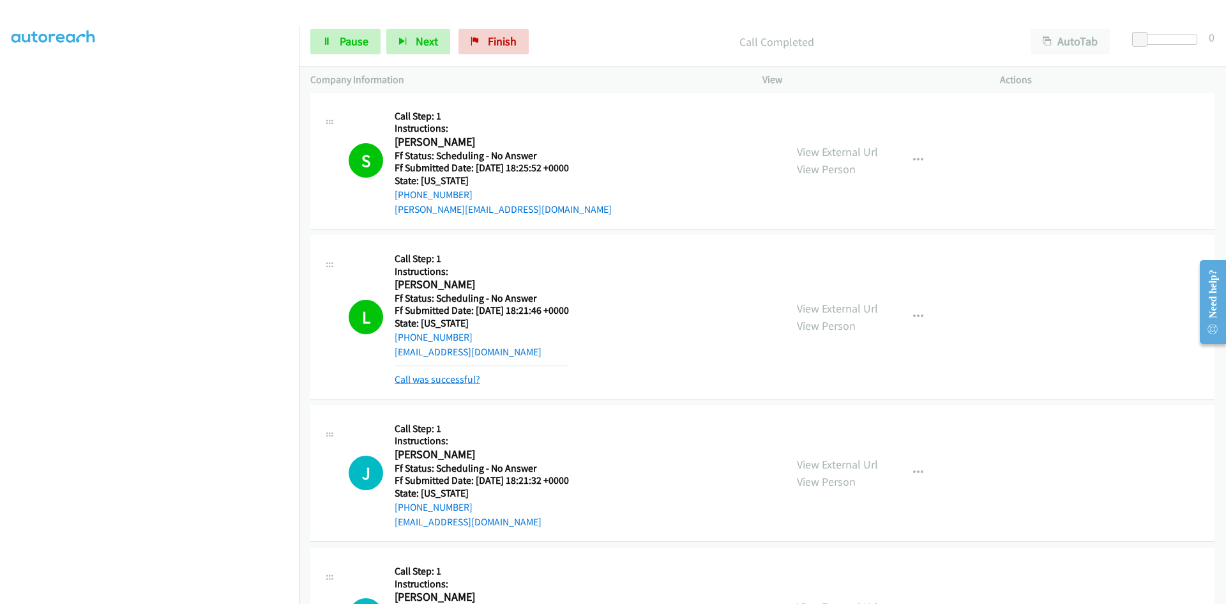
click at [411, 375] on link "Call was successful?" at bounding box center [438, 379] width 86 height 12
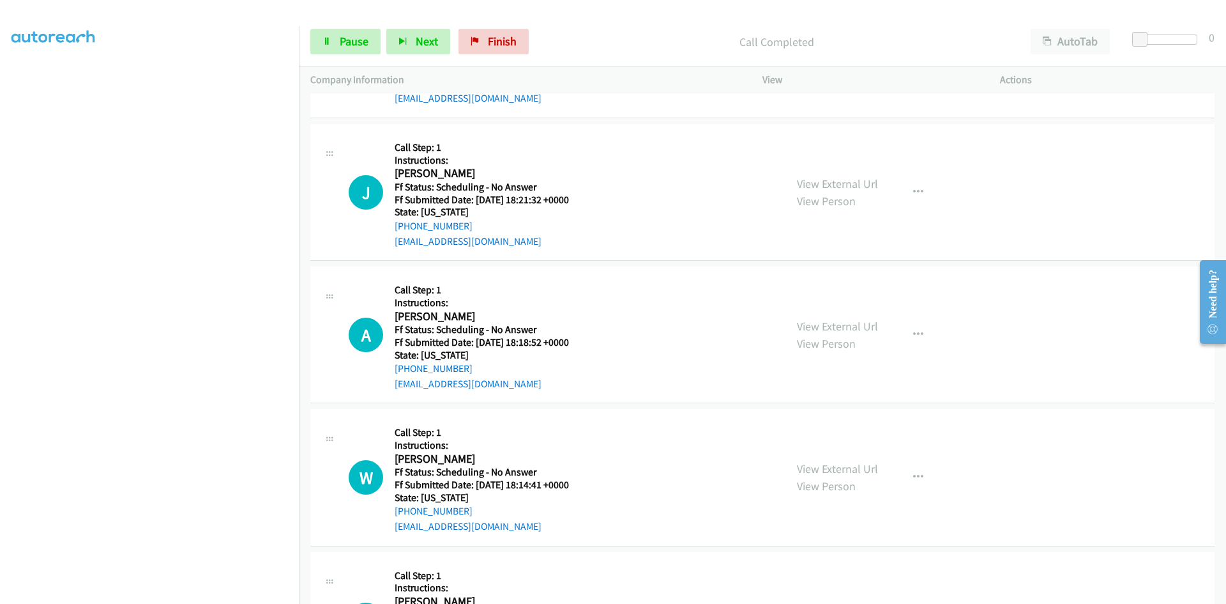
scroll to position [2683, 0]
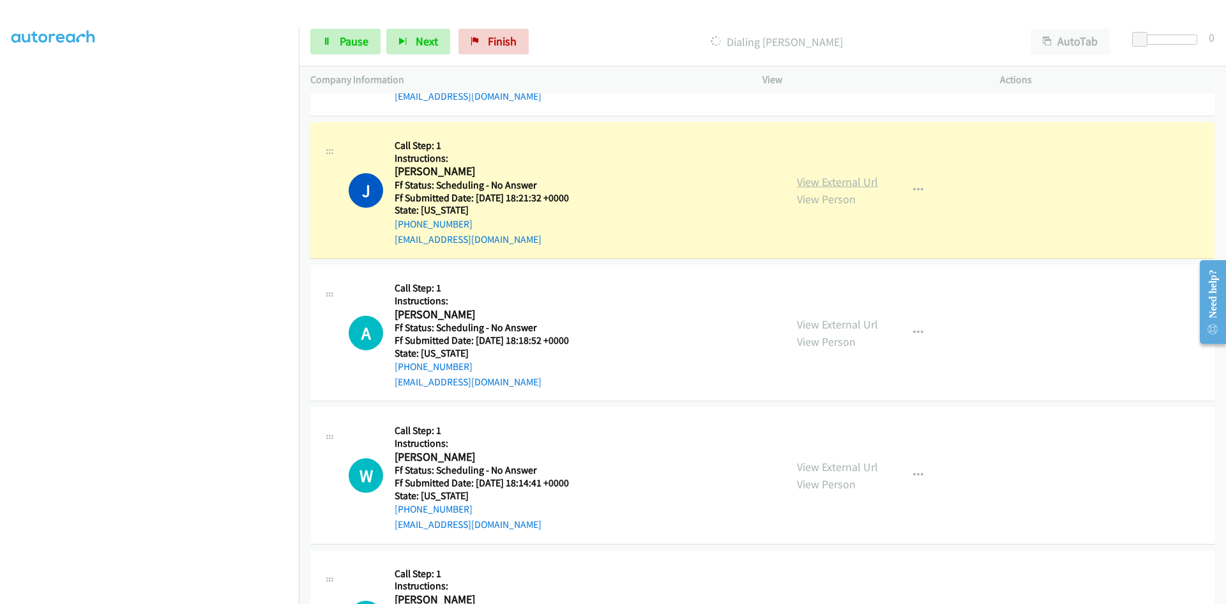
click at [841, 186] on link "View External Url" at bounding box center [837, 181] width 81 height 15
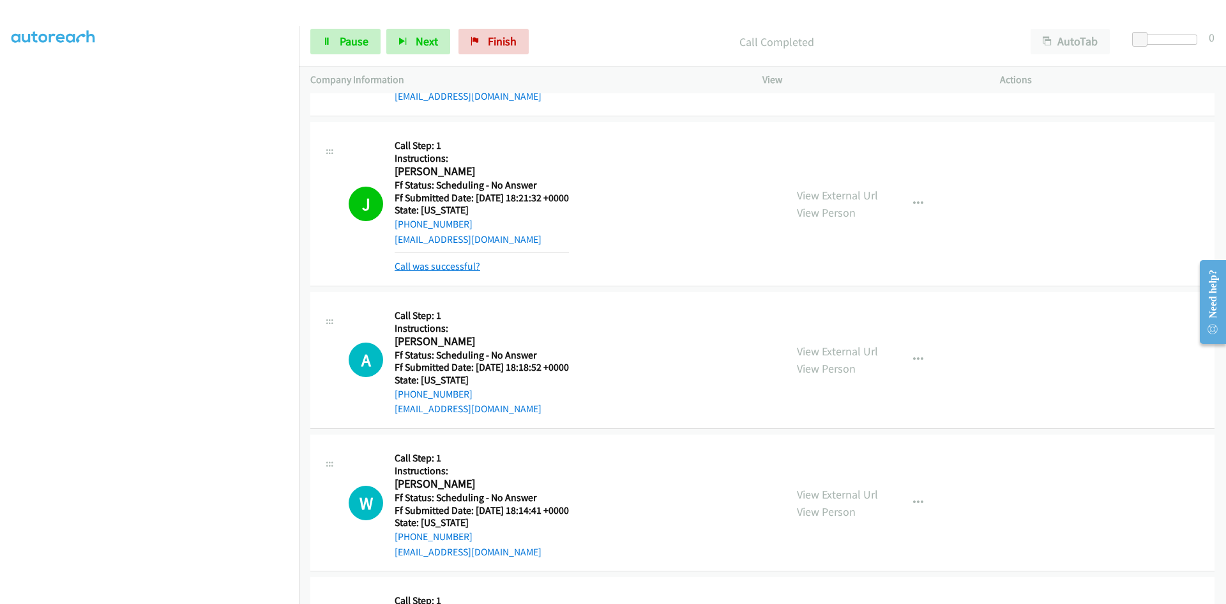
click at [461, 266] on link "Call was successful?" at bounding box center [438, 266] width 86 height 12
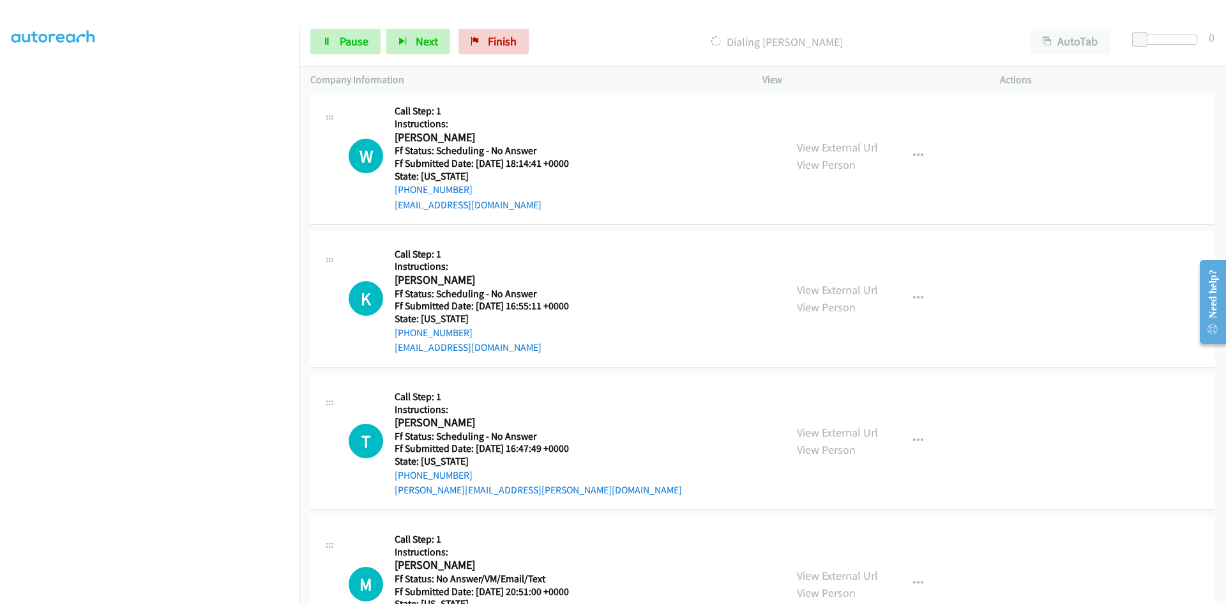
scroll to position [3030, 0]
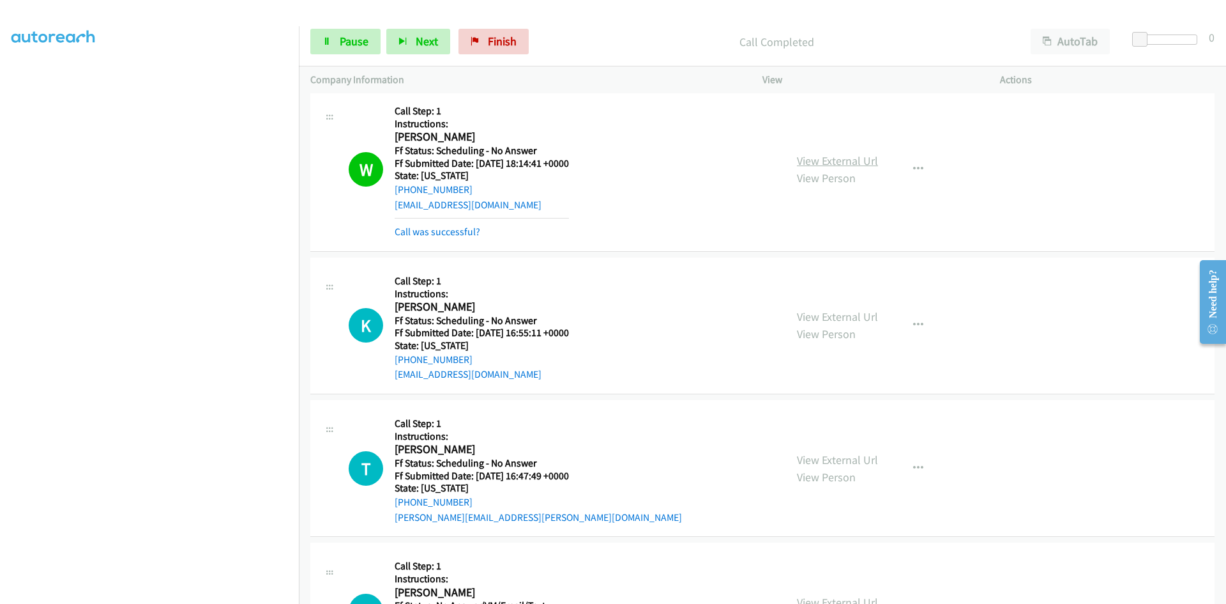
click at [852, 160] on link "View External Url" at bounding box center [837, 160] width 81 height 15
click at [468, 227] on link "Call was successful?" at bounding box center [438, 231] width 86 height 12
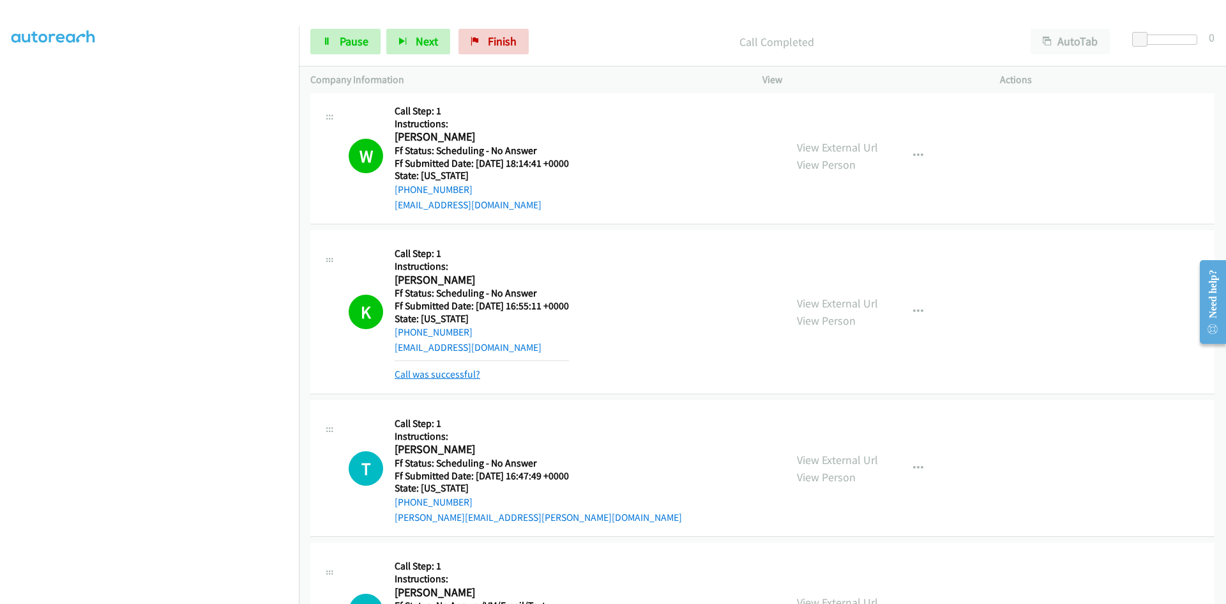
click at [406, 377] on link "Call was successful?" at bounding box center [438, 374] width 86 height 12
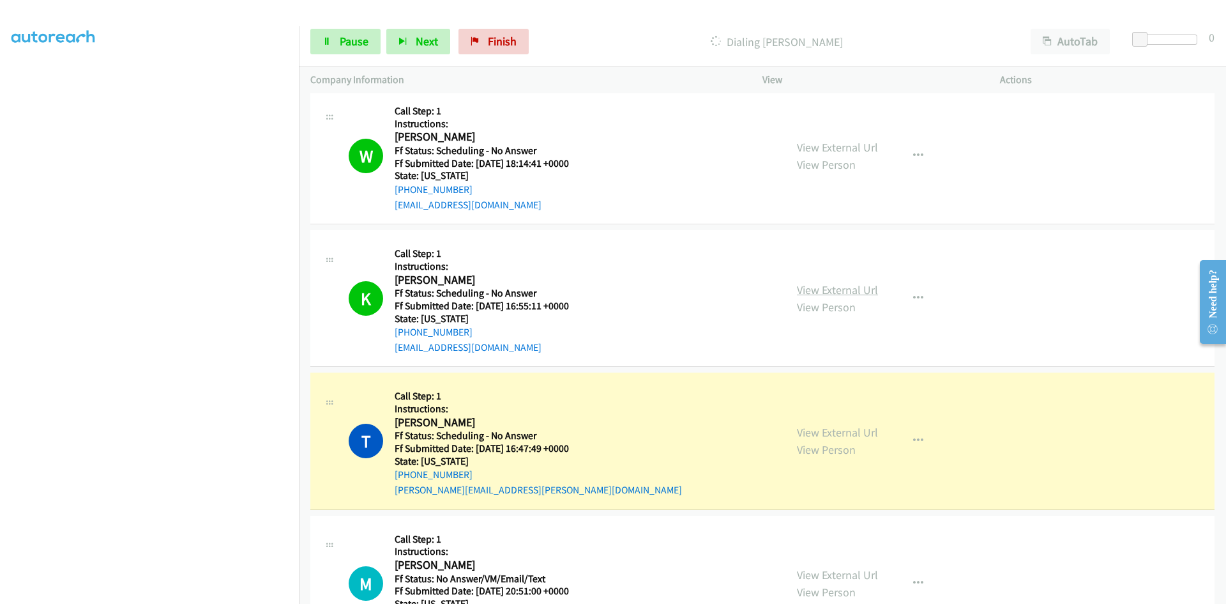
click at [832, 289] on link "View External Url" at bounding box center [837, 289] width 81 height 15
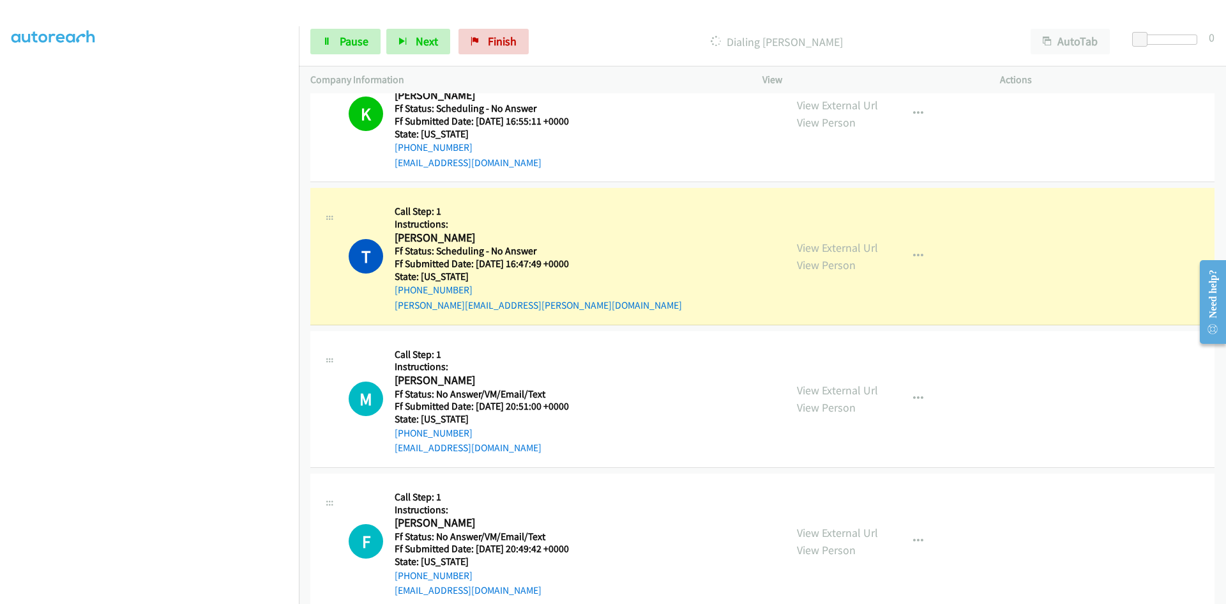
scroll to position [3221, 0]
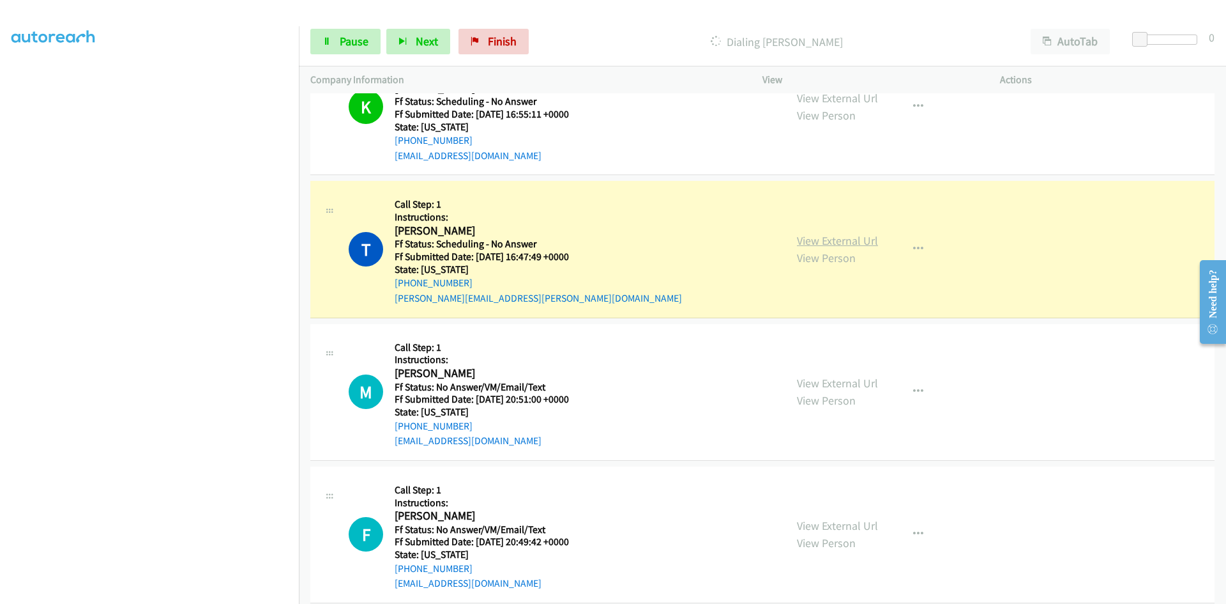
click at [814, 241] on link "View External Url" at bounding box center [837, 240] width 81 height 15
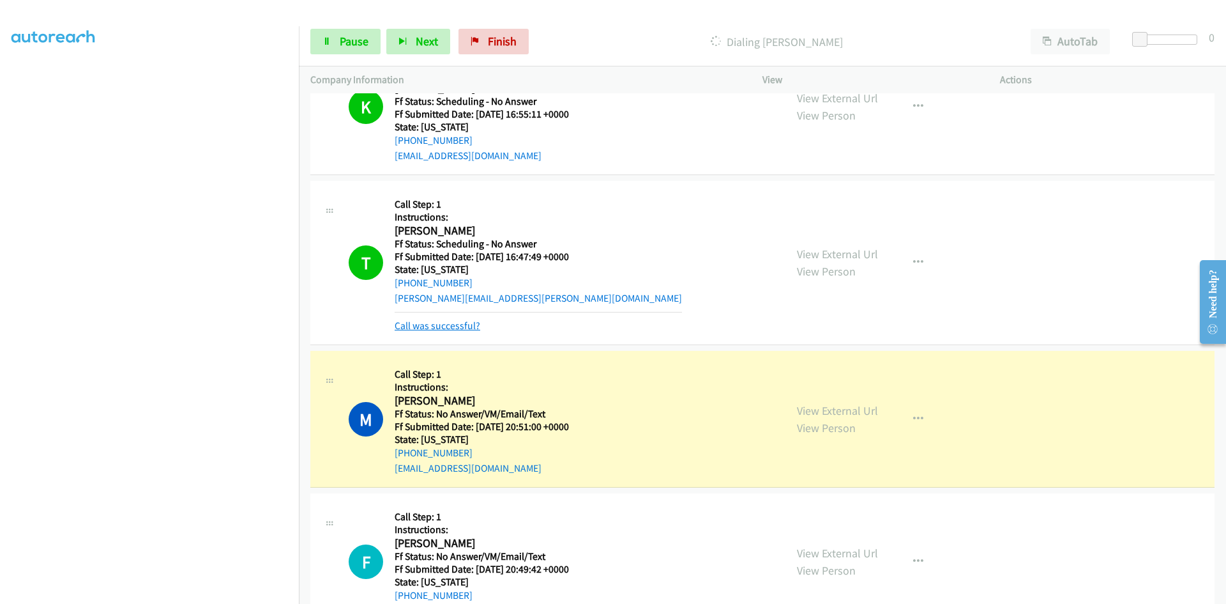
click at [446, 325] on link "Call was successful?" at bounding box center [438, 325] width 86 height 12
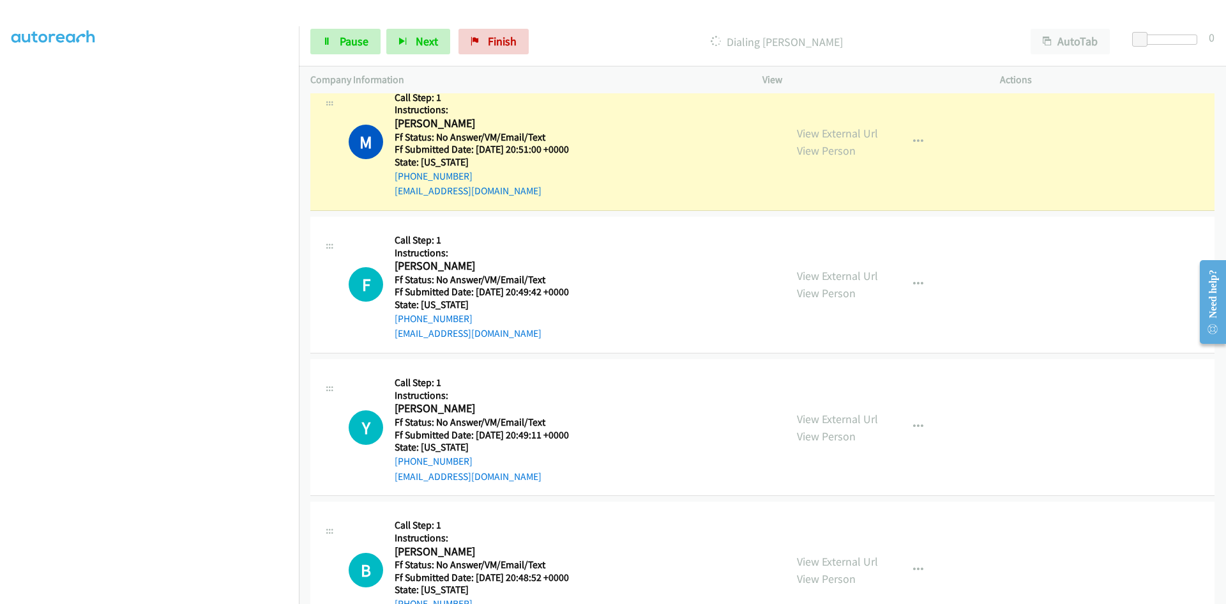
scroll to position [3477, 0]
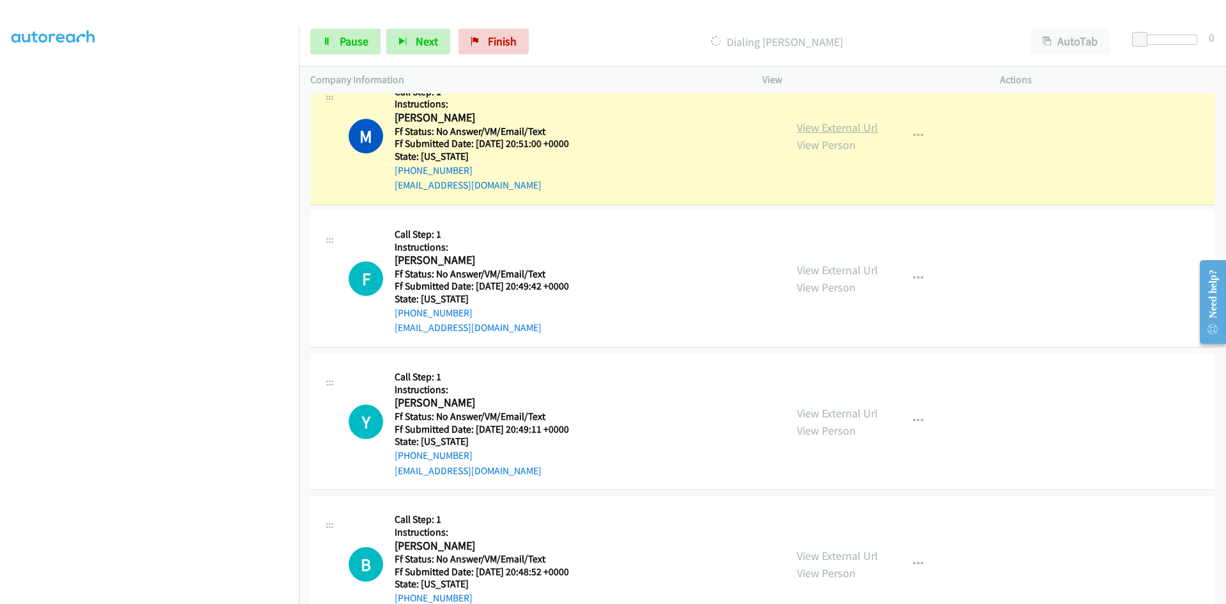
click at [856, 130] on link "View External Url" at bounding box center [837, 127] width 81 height 15
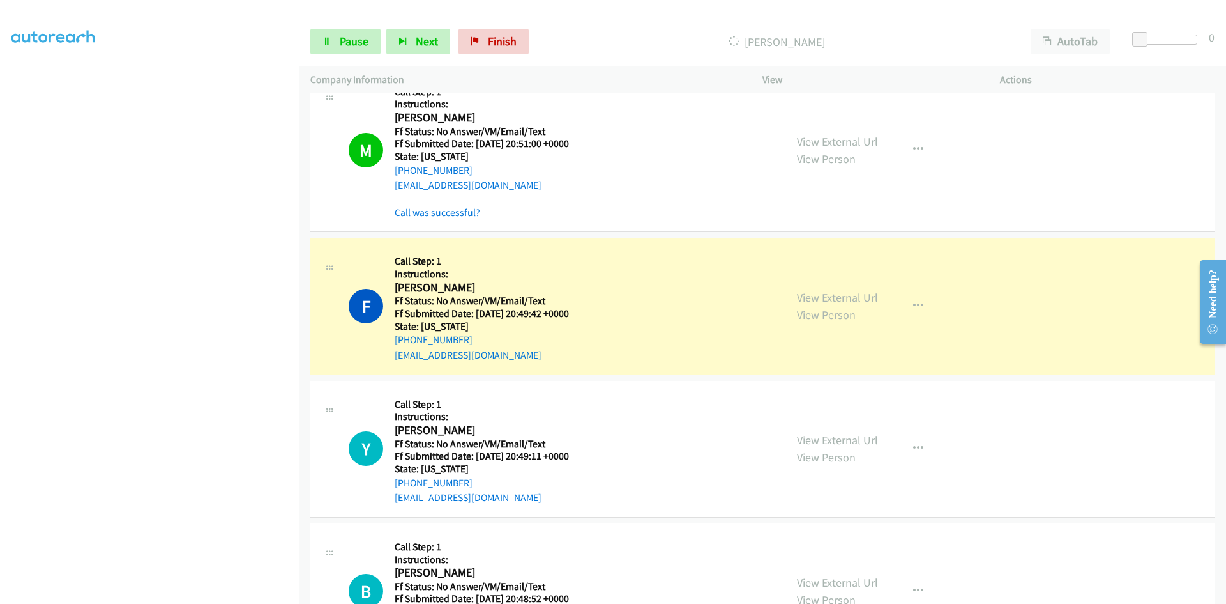
click at [437, 210] on link "Call was successful?" at bounding box center [438, 212] width 86 height 12
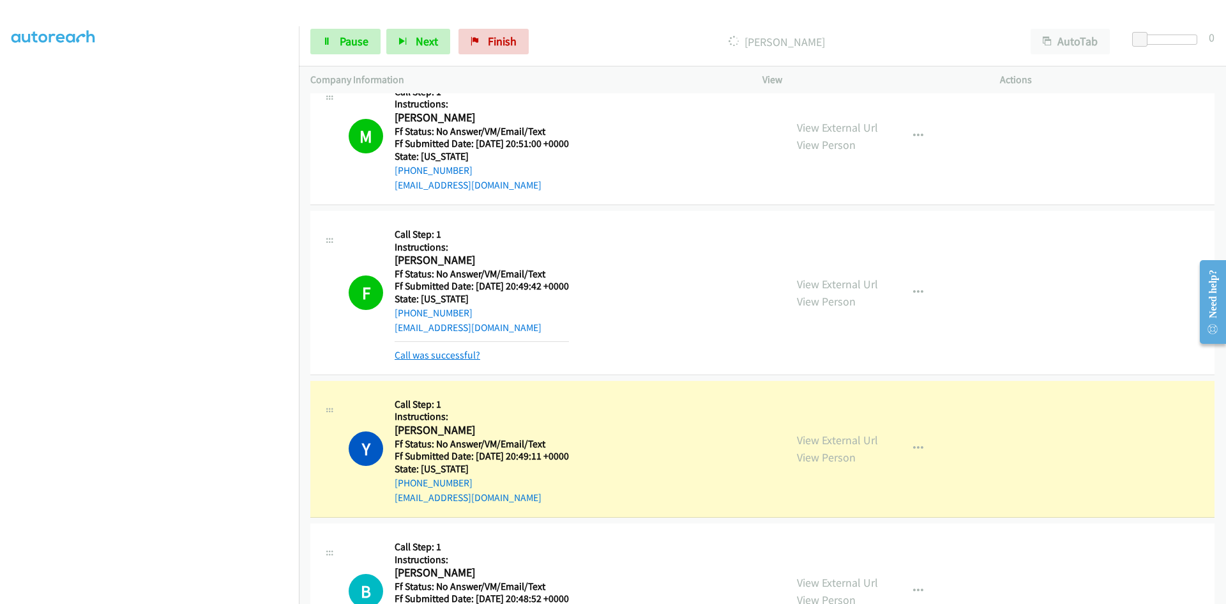
click at [420, 353] on link "Call was successful?" at bounding box center [438, 355] width 86 height 12
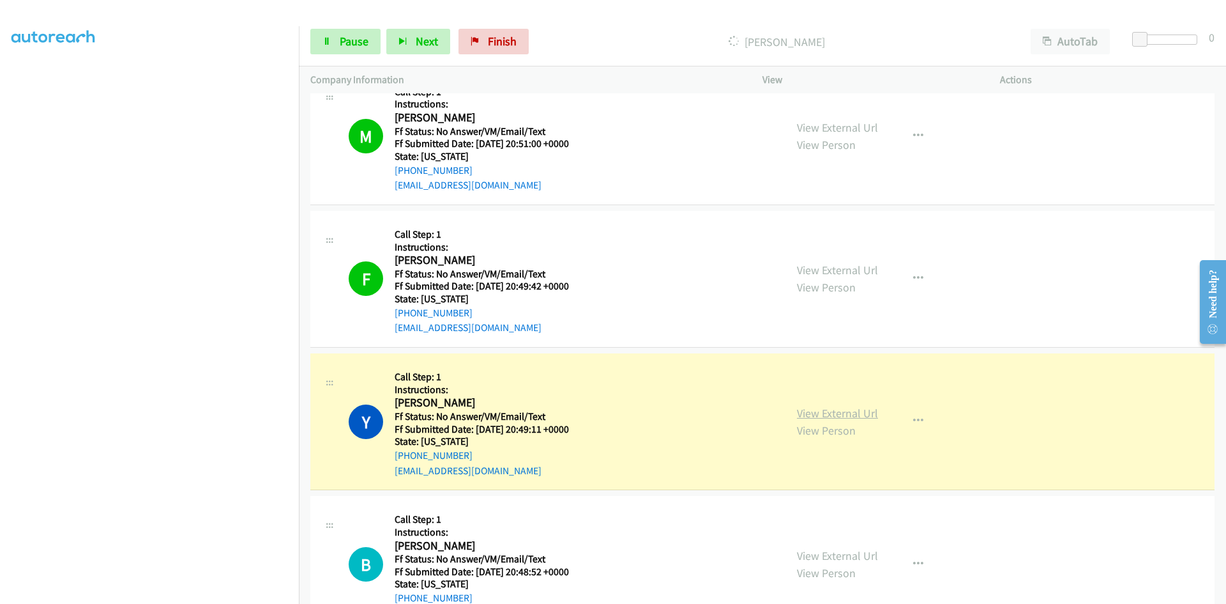
click at [864, 409] on link "View External Url" at bounding box center [837, 413] width 81 height 15
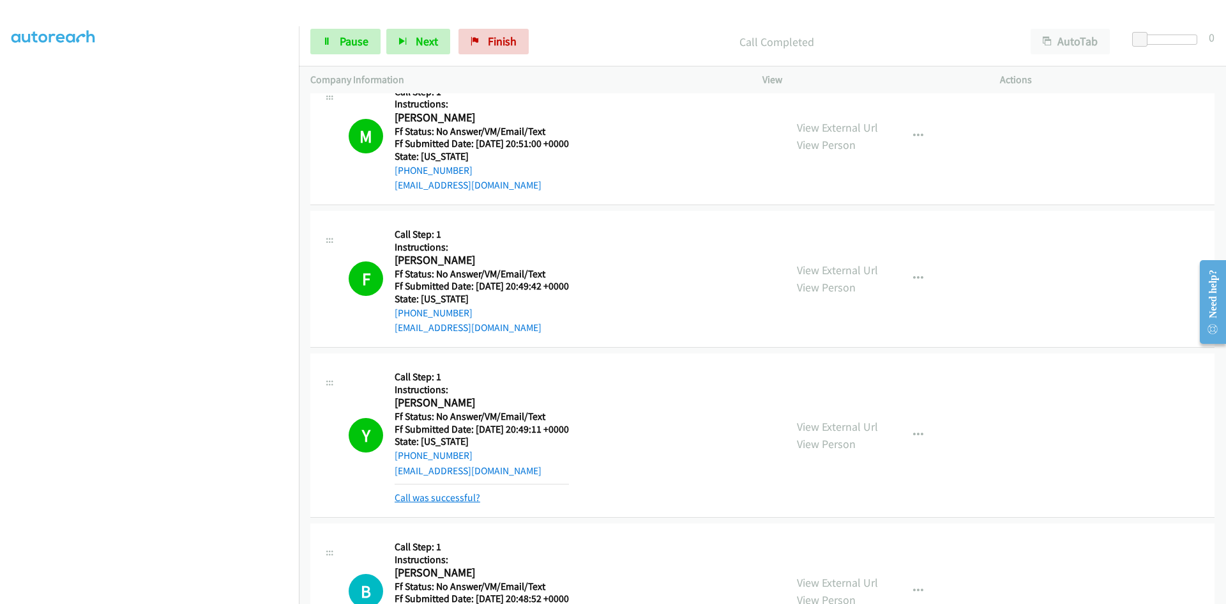
click at [418, 498] on link "Call was successful?" at bounding box center [438, 497] width 86 height 12
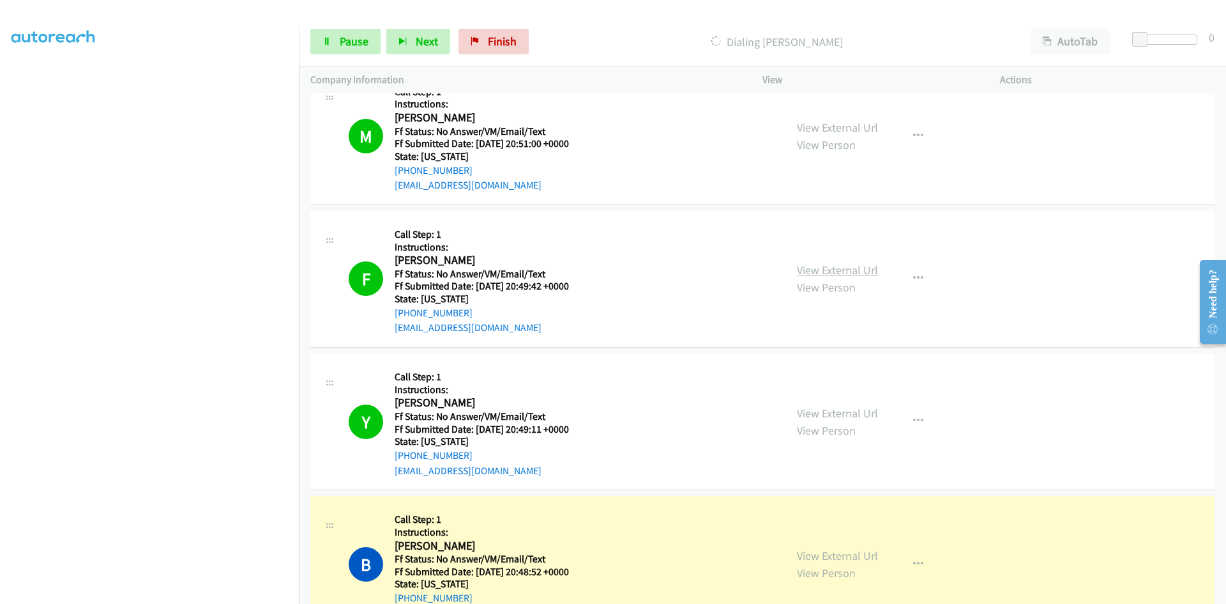
click at [855, 273] on link "View External Url" at bounding box center [837, 270] width 81 height 15
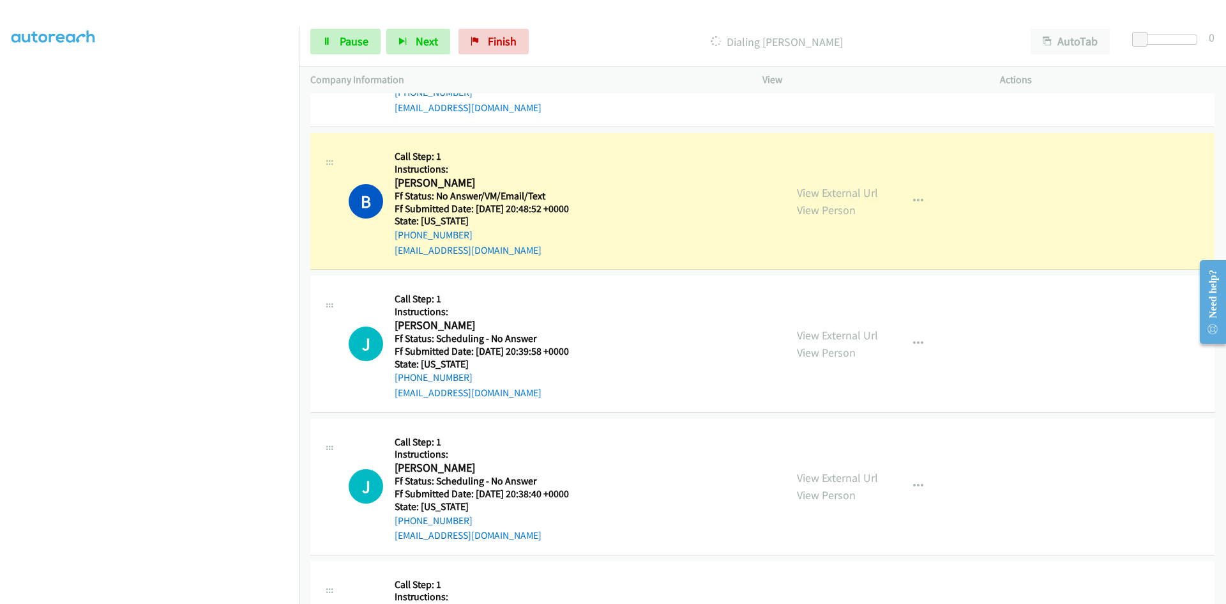
scroll to position [3860, 0]
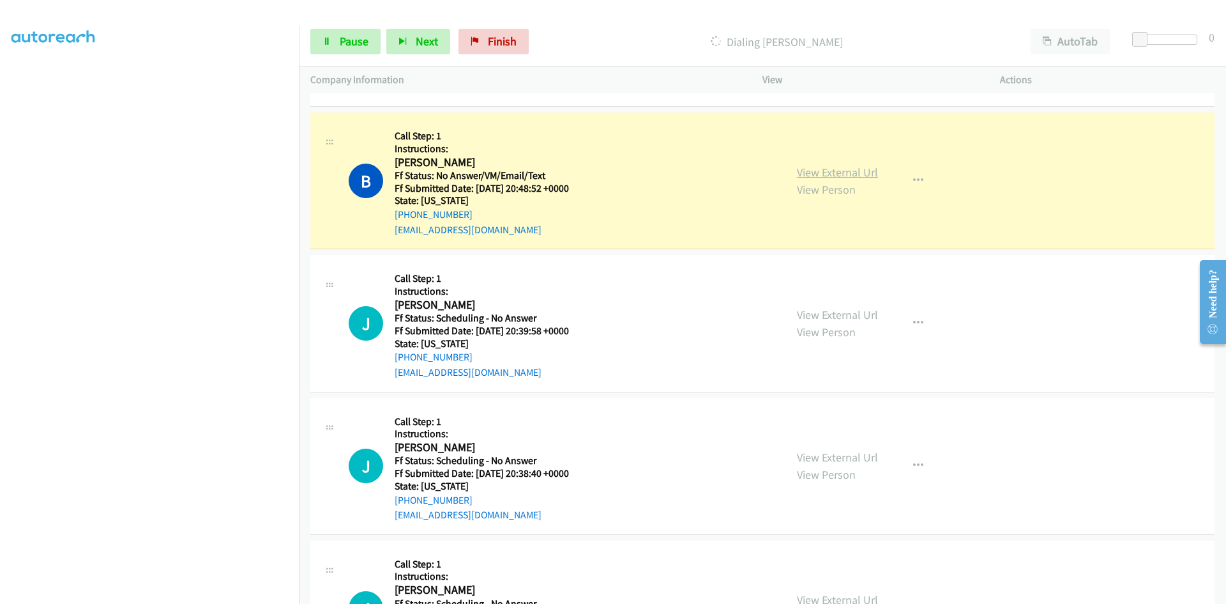
click at [807, 174] on link "View External Url" at bounding box center [837, 172] width 81 height 15
click at [357, 49] on link "Pause" at bounding box center [345, 42] width 70 height 26
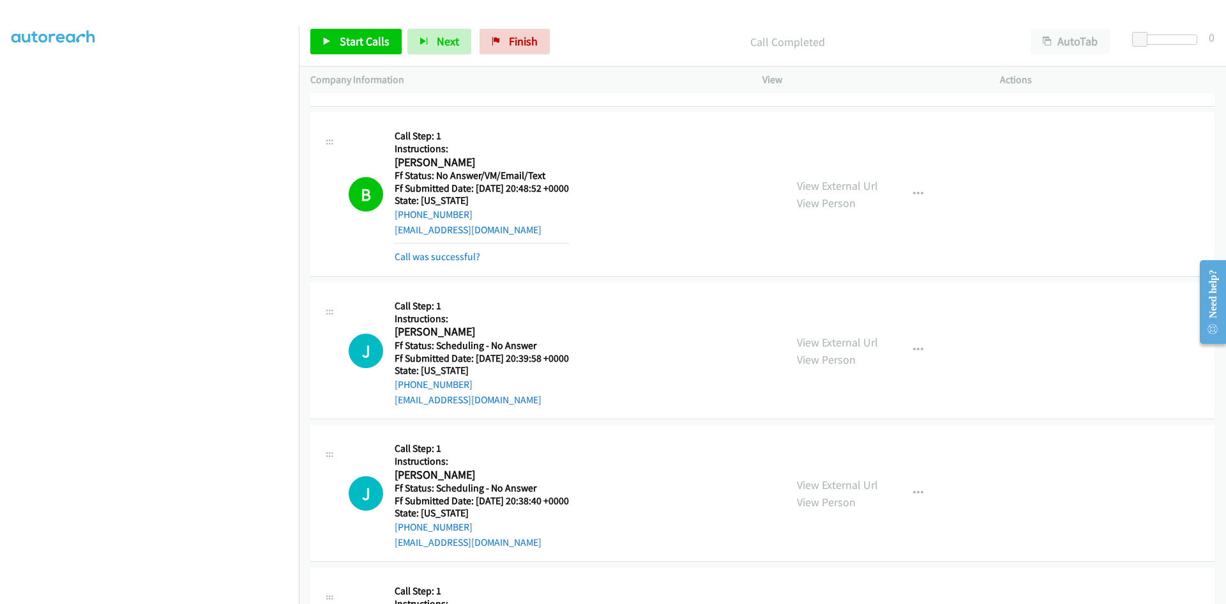
click at [459, 254] on link "Call was successful?" at bounding box center [438, 256] width 86 height 12
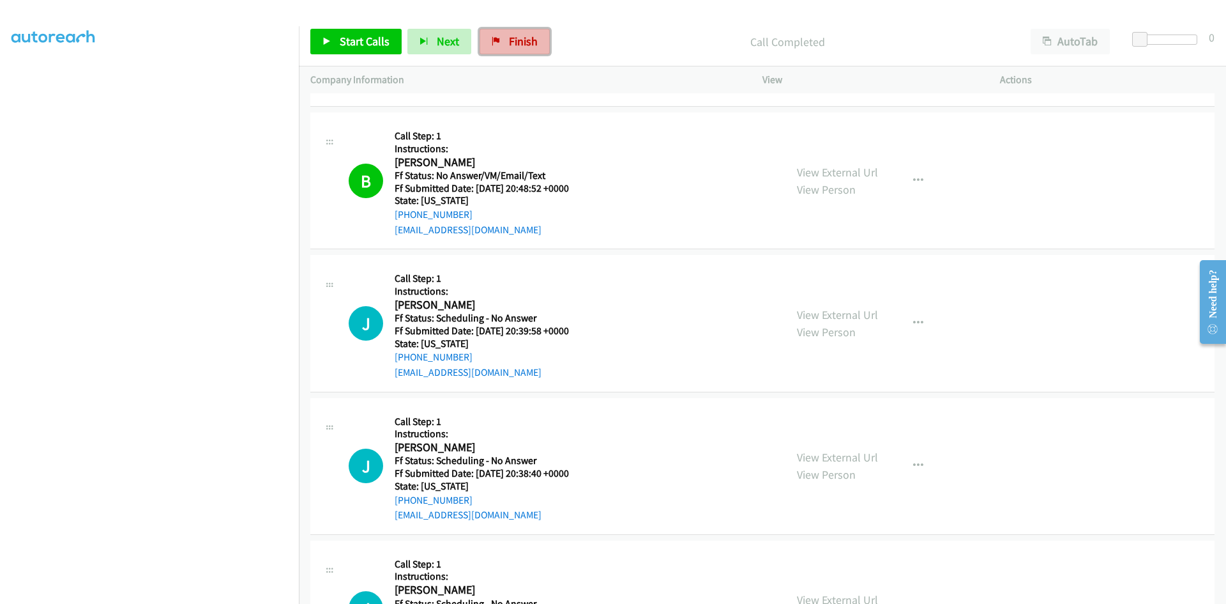
click at [509, 44] on span "Finish" at bounding box center [523, 41] width 29 height 15
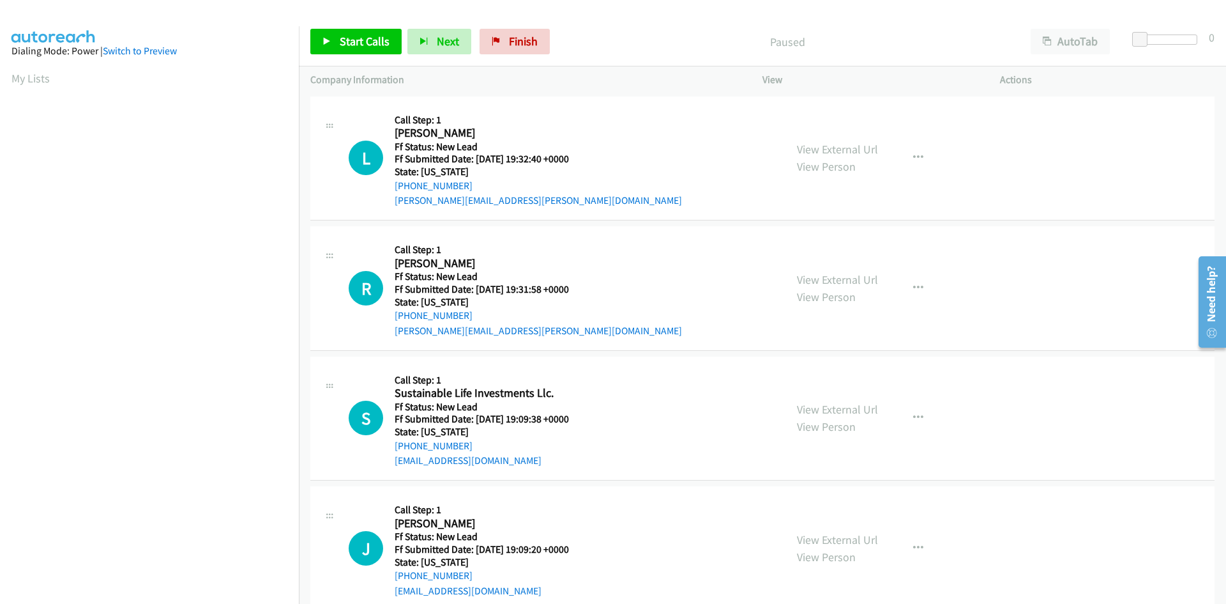
click at [666, 34] on p "Paused" at bounding box center [787, 41] width 441 height 17
click at [370, 49] on link "Start Calls" at bounding box center [355, 42] width 91 height 26
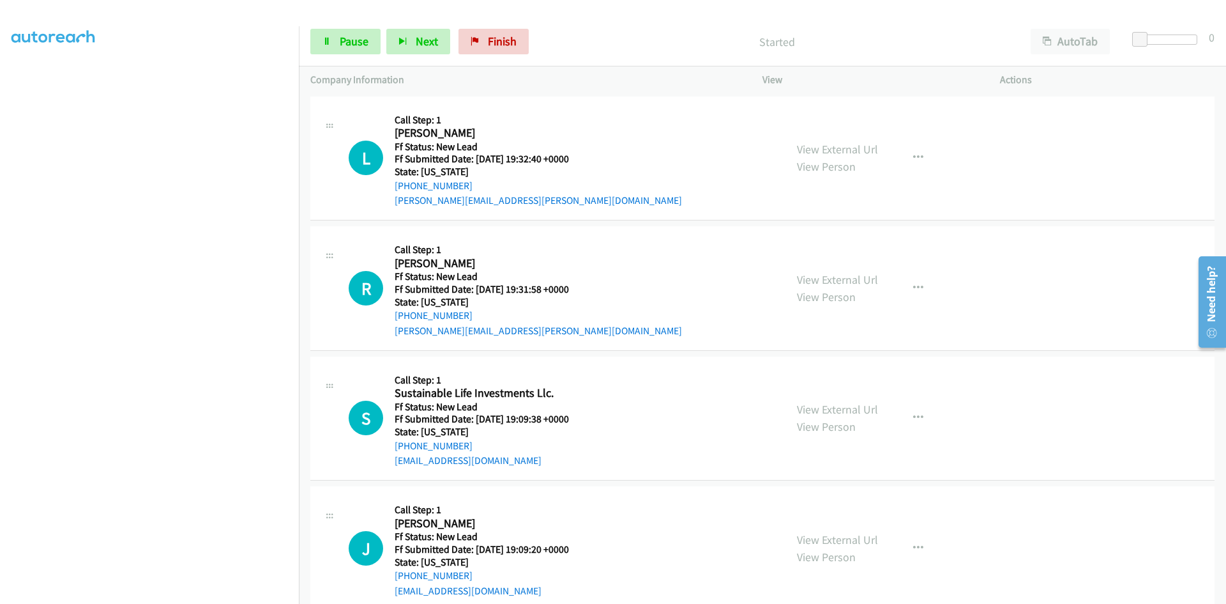
scroll to position [112, 0]
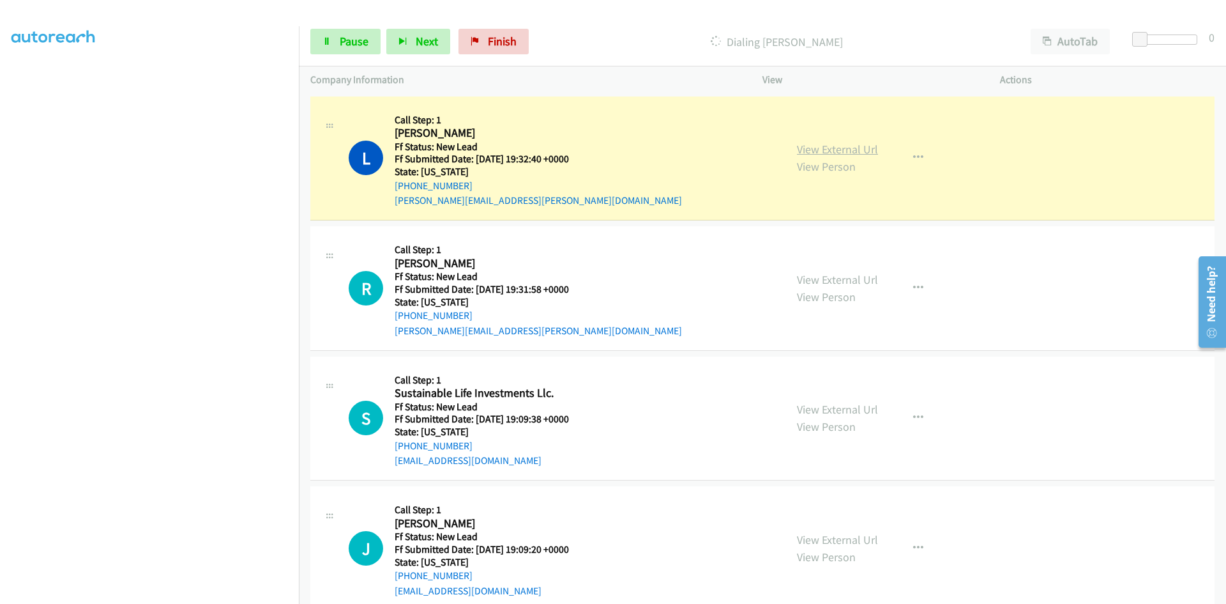
click at [828, 150] on link "View External Url" at bounding box center [837, 149] width 81 height 15
click at [350, 47] on span "Pause" at bounding box center [354, 41] width 29 height 15
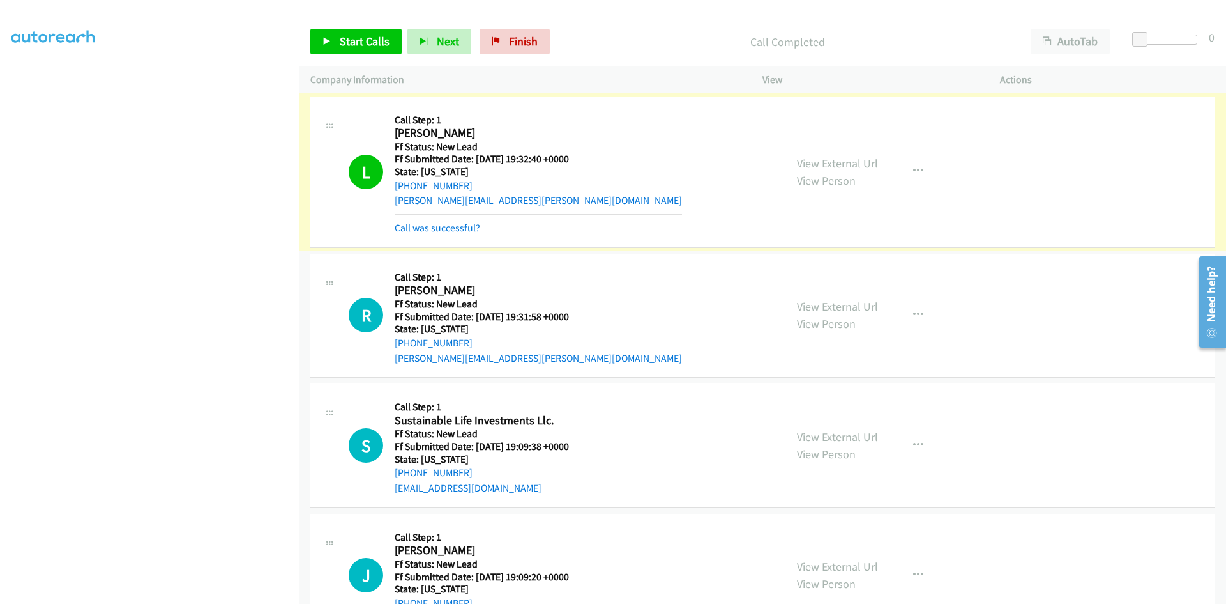
click at [469, 231] on link "Call was successful?" at bounding box center [438, 228] width 86 height 12
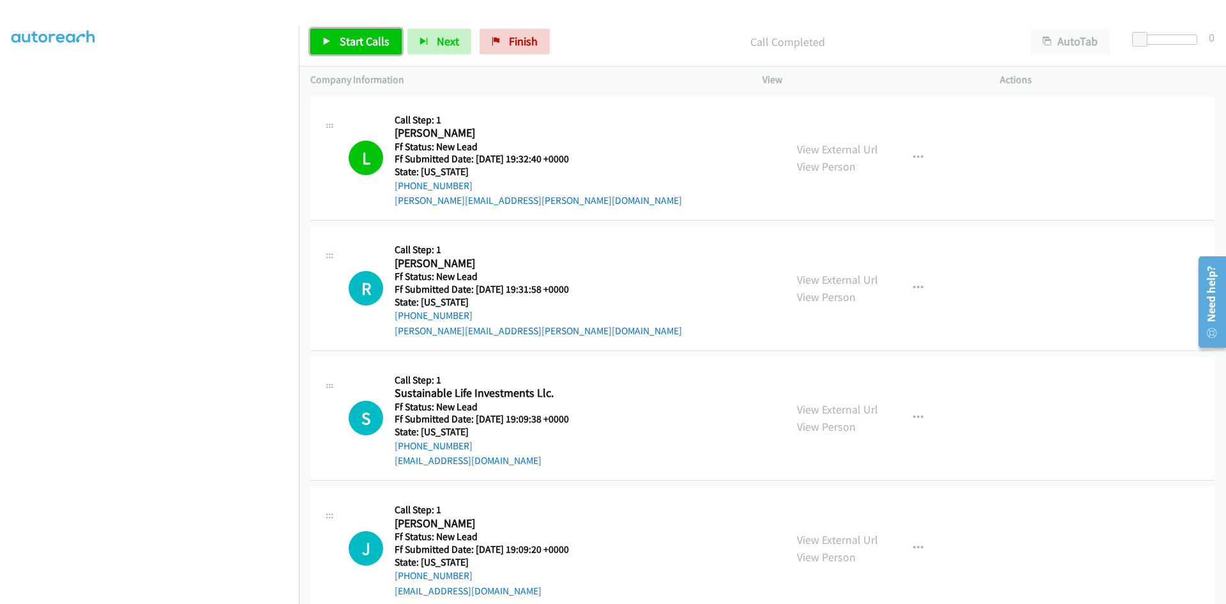
click at [374, 43] on span "Start Calls" at bounding box center [365, 41] width 50 height 15
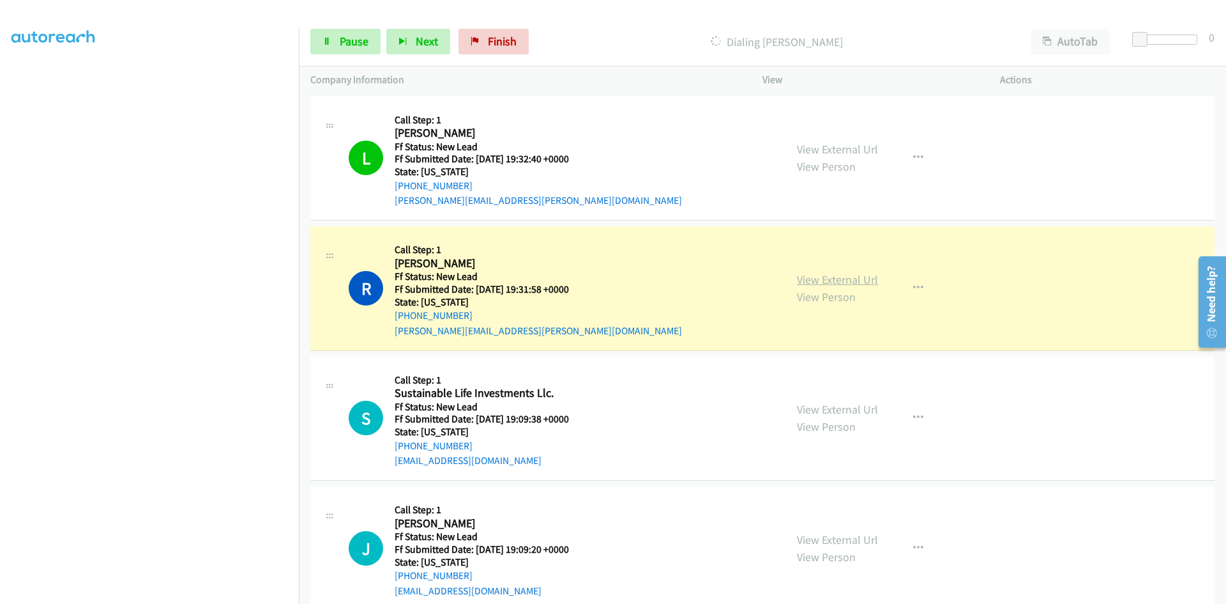
click at [818, 281] on link "View External Url" at bounding box center [837, 279] width 81 height 15
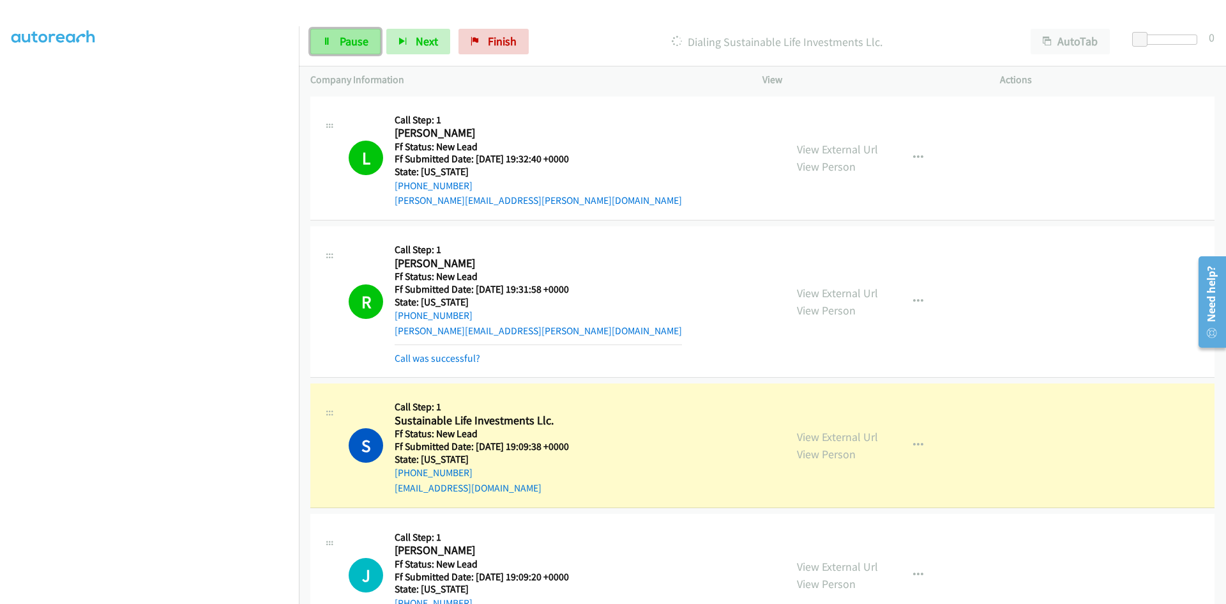
click at [365, 42] on span "Pause" at bounding box center [354, 41] width 29 height 15
click at [456, 347] on mb0 "Call was successful?" at bounding box center [538, 355] width 287 height 22
click at [456, 361] on link "Call was successful?" at bounding box center [438, 358] width 86 height 12
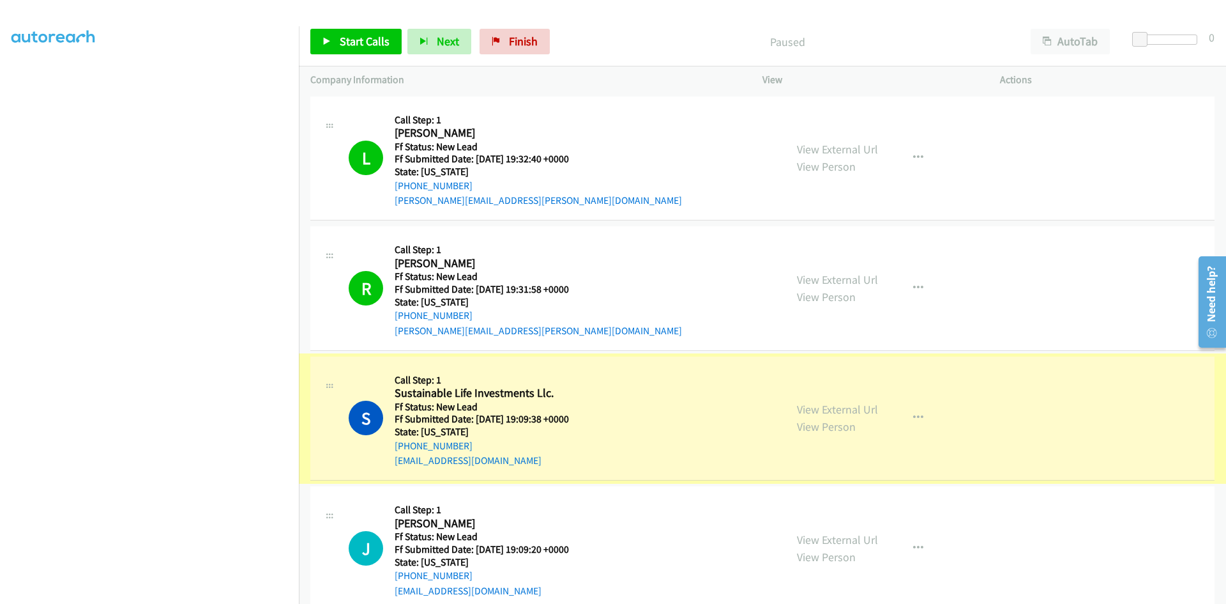
click at [867, 409] on link "View External Url" at bounding box center [837, 409] width 81 height 15
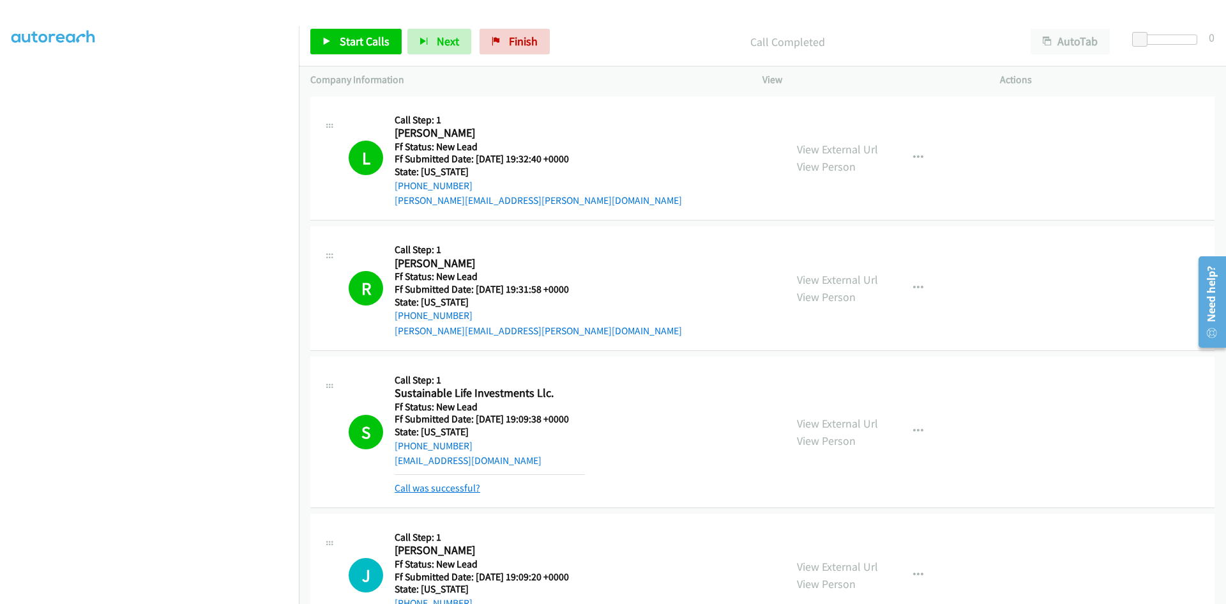
click at [433, 484] on link "Call was successful?" at bounding box center [438, 488] width 86 height 12
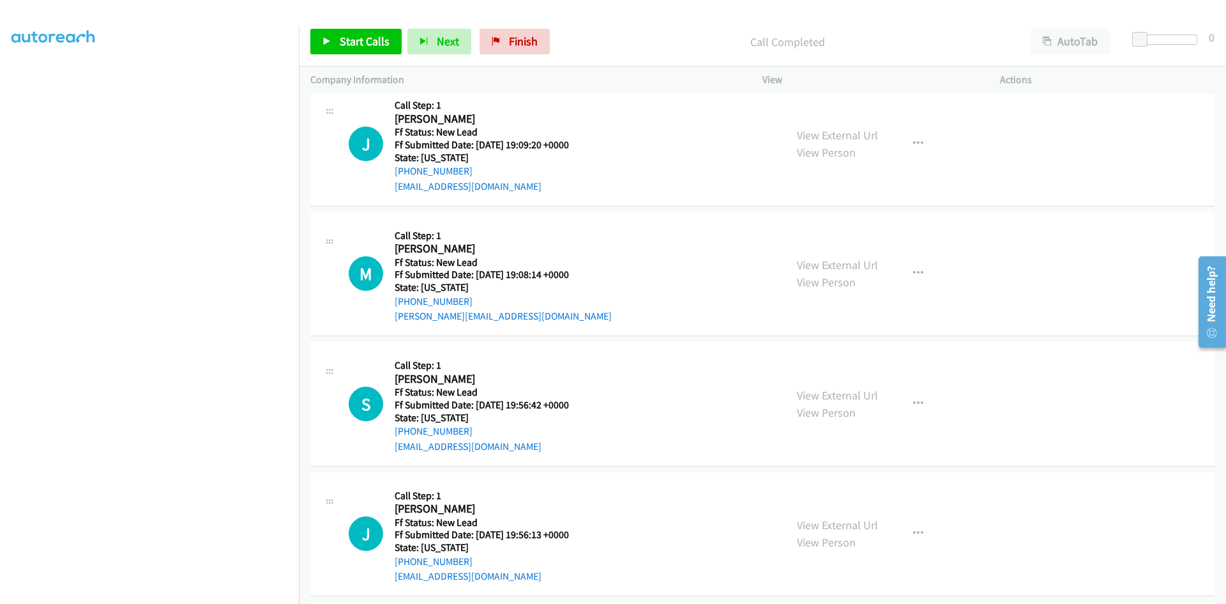
scroll to position [383, 0]
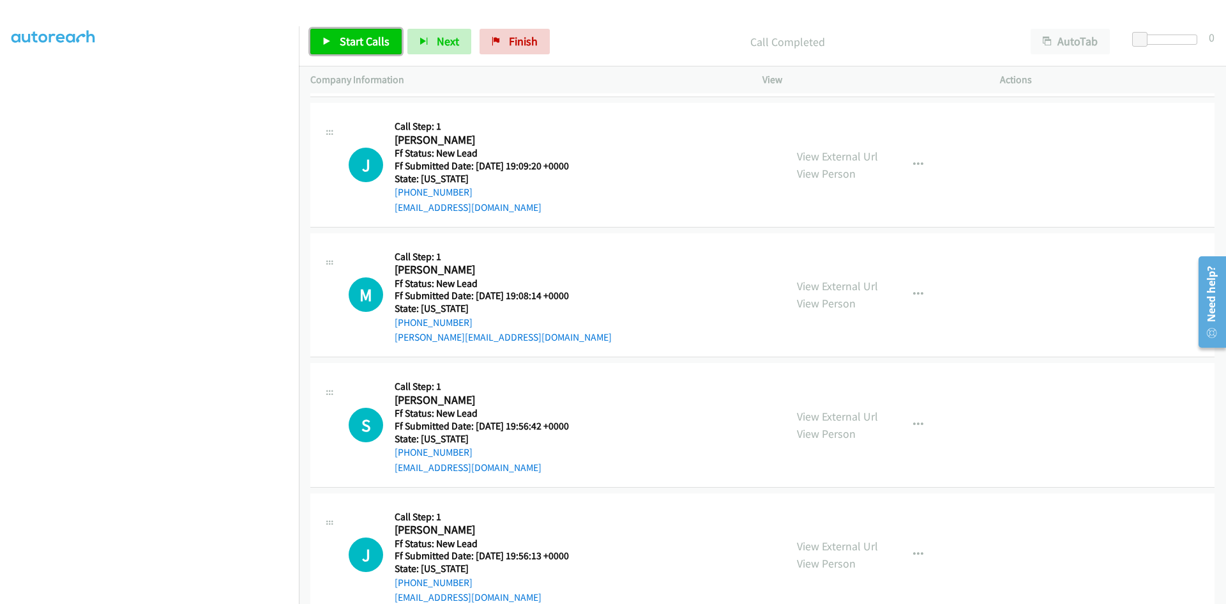
click at [369, 40] on span "Start Calls" at bounding box center [365, 41] width 50 height 15
click at [845, 158] on link "View External Url" at bounding box center [837, 156] width 81 height 15
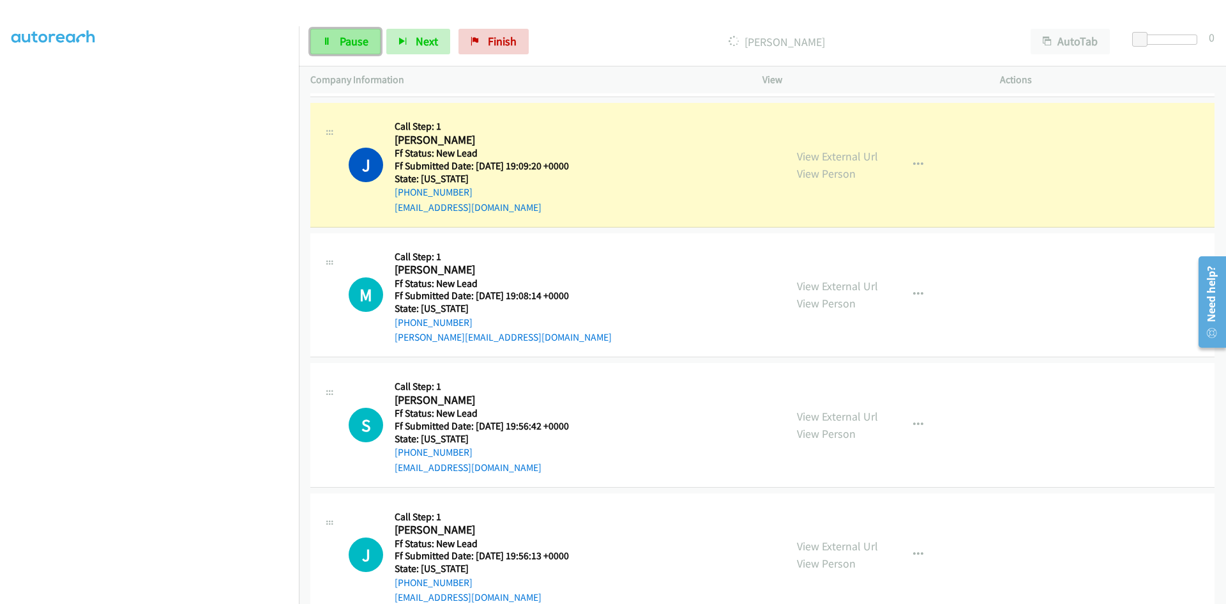
click at [352, 38] on span "Pause" at bounding box center [354, 41] width 29 height 15
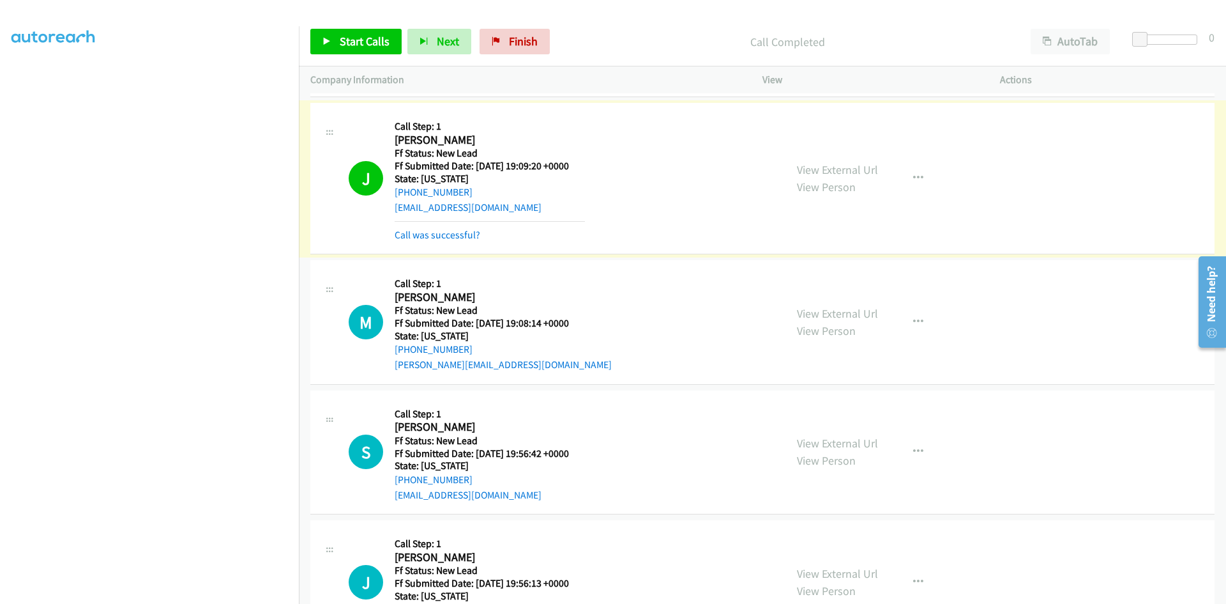
click at [468, 234] on link "Call was successful?" at bounding box center [438, 235] width 86 height 12
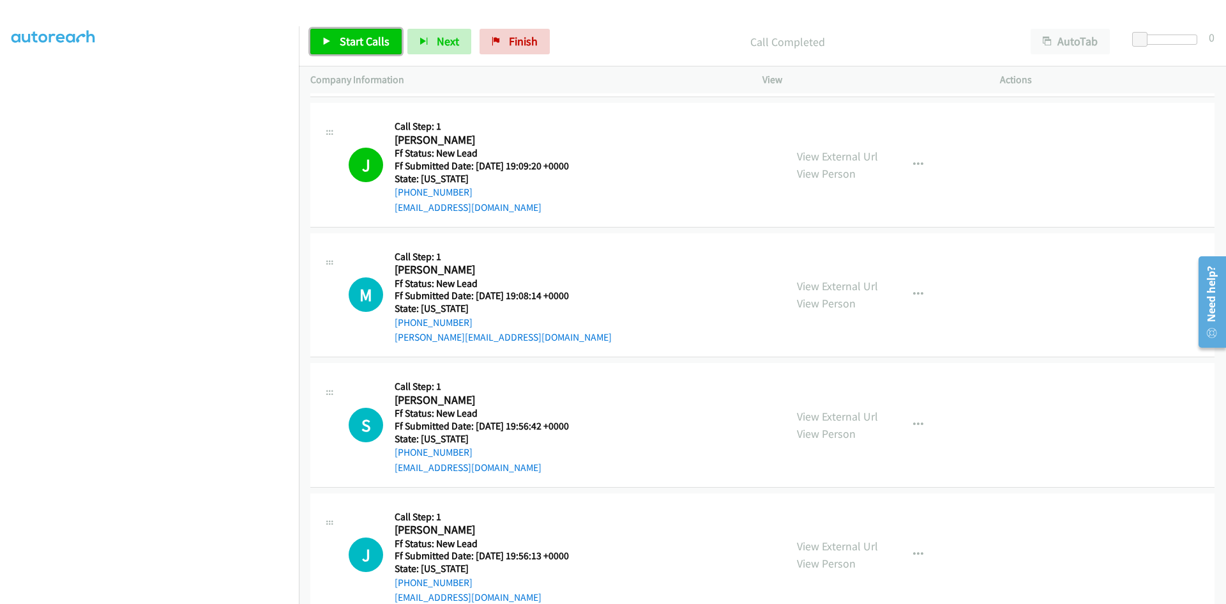
click at [345, 35] on span "Start Calls" at bounding box center [365, 41] width 50 height 15
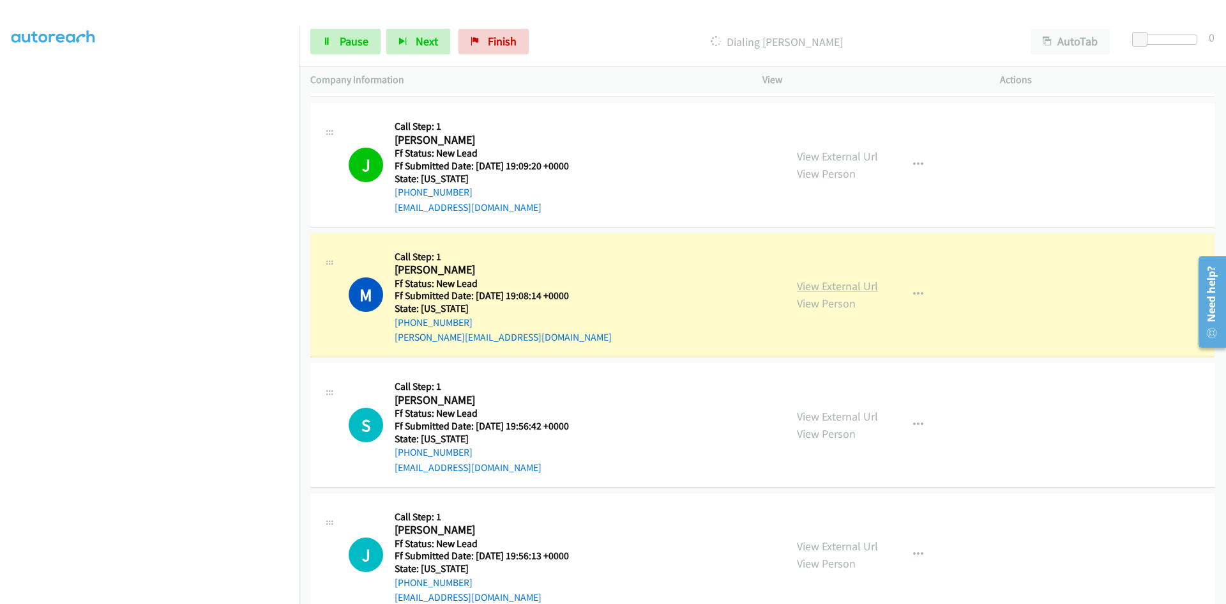
click at [850, 282] on link "View External Url" at bounding box center [837, 286] width 81 height 15
click at [352, 37] on span "Pause" at bounding box center [354, 41] width 29 height 15
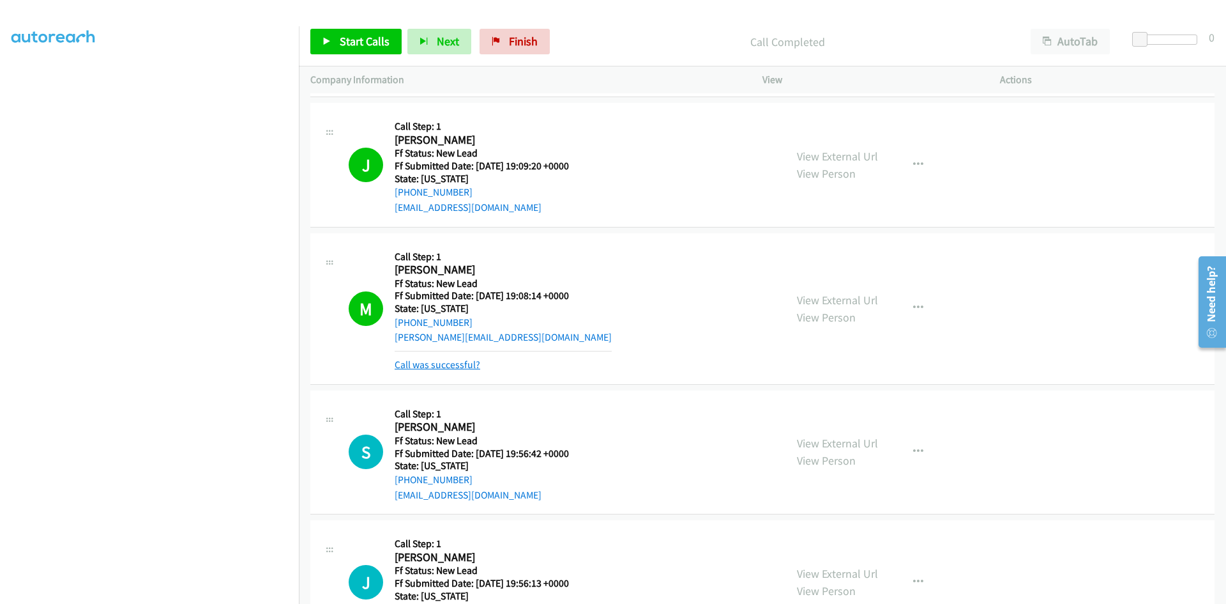
click at [464, 367] on link "Call was successful?" at bounding box center [438, 364] width 86 height 12
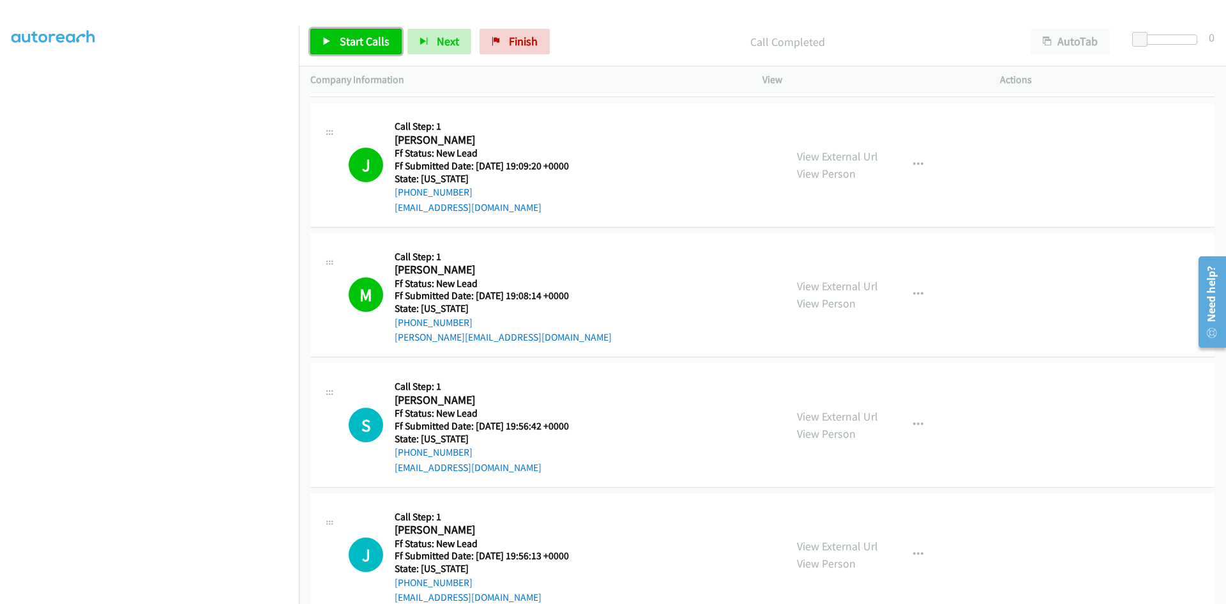
click at [379, 38] on span "Start Calls" at bounding box center [365, 41] width 50 height 15
click at [864, 416] on link "View External Url" at bounding box center [837, 416] width 81 height 15
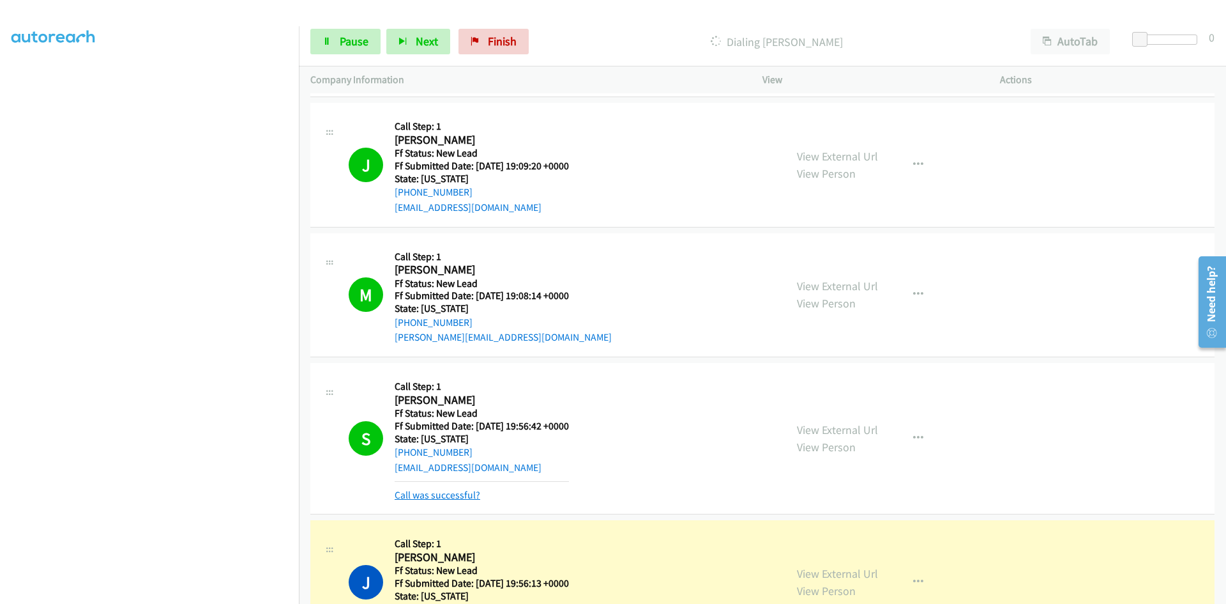
click at [458, 491] on link "Call was successful?" at bounding box center [438, 495] width 86 height 12
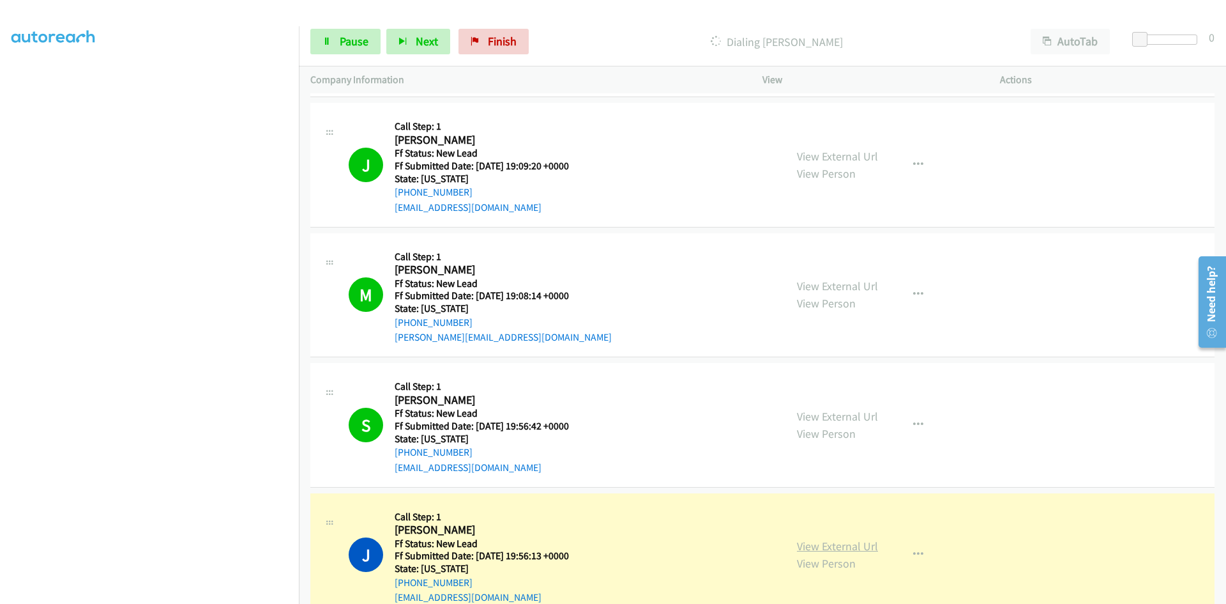
click at [803, 549] on link "View External Url" at bounding box center [837, 545] width 81 height 15
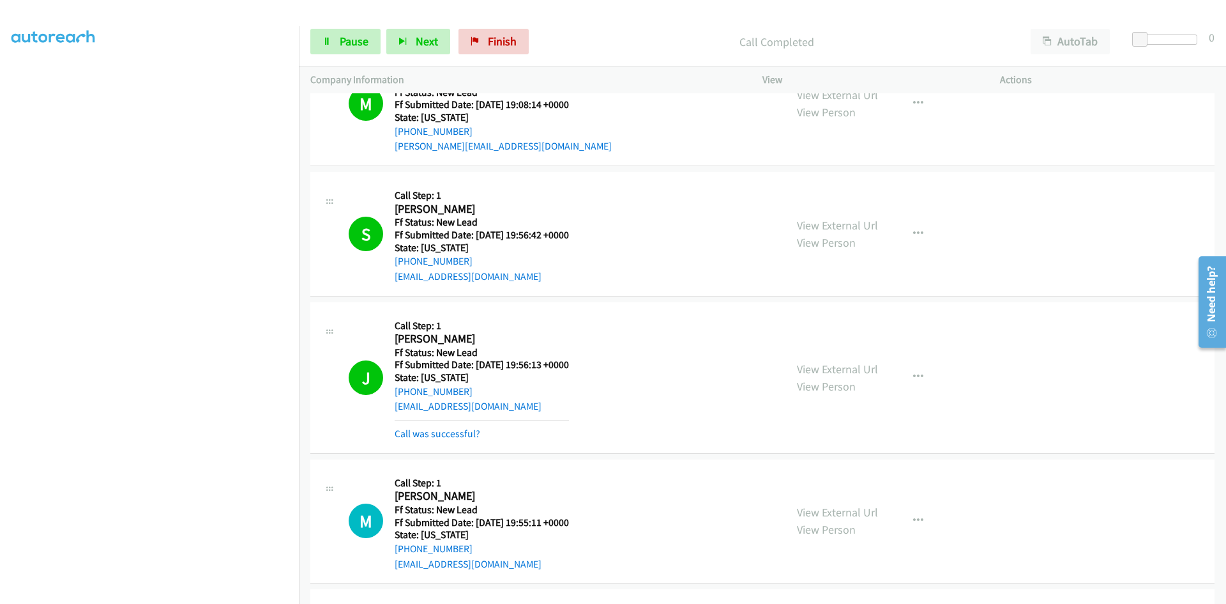
scroll to position [575, 0]
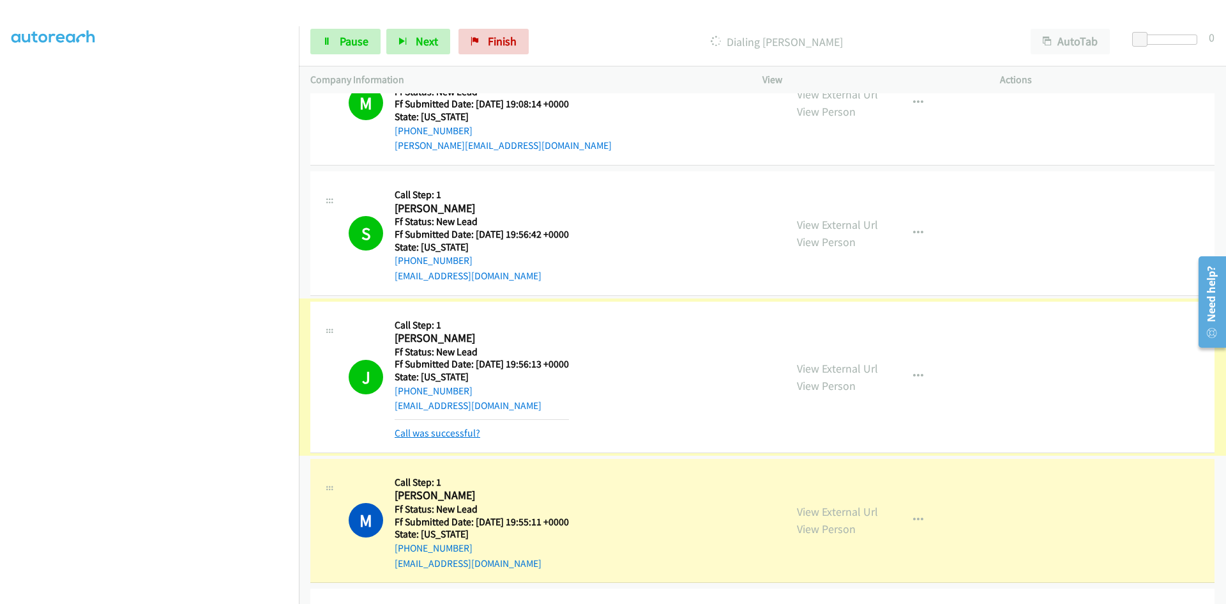
click at [443, 432] on link "Call was successful?" at bounding box center [438, 433] width 86 height 12
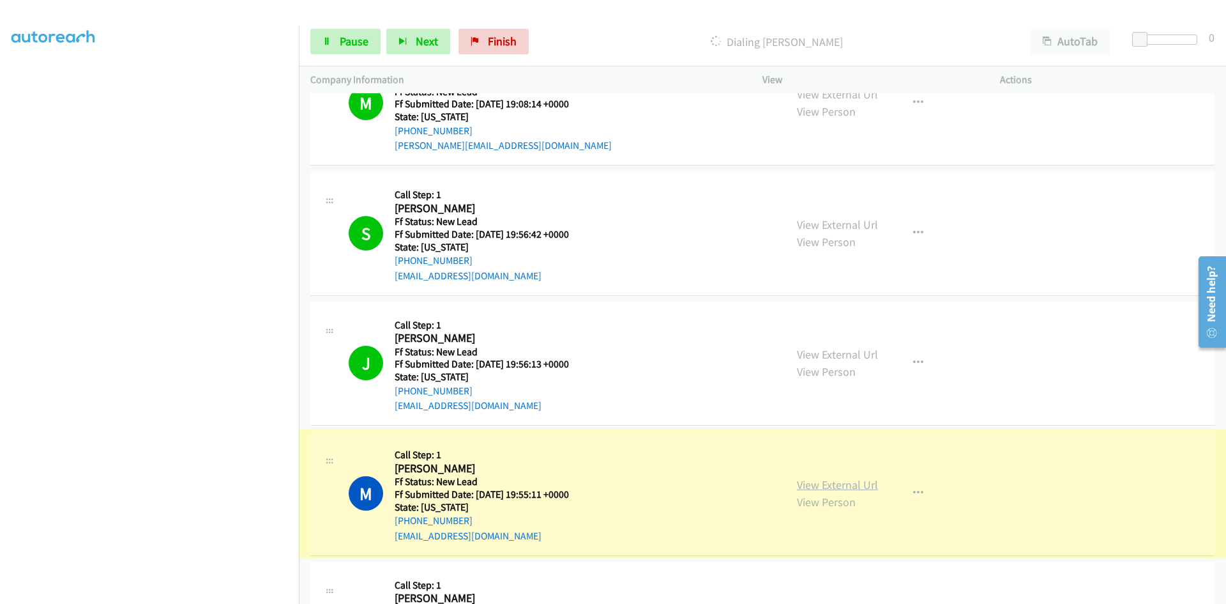
click at [844, 484] on link "View External Url" at bounding box center [837, 484] width 81 height 15
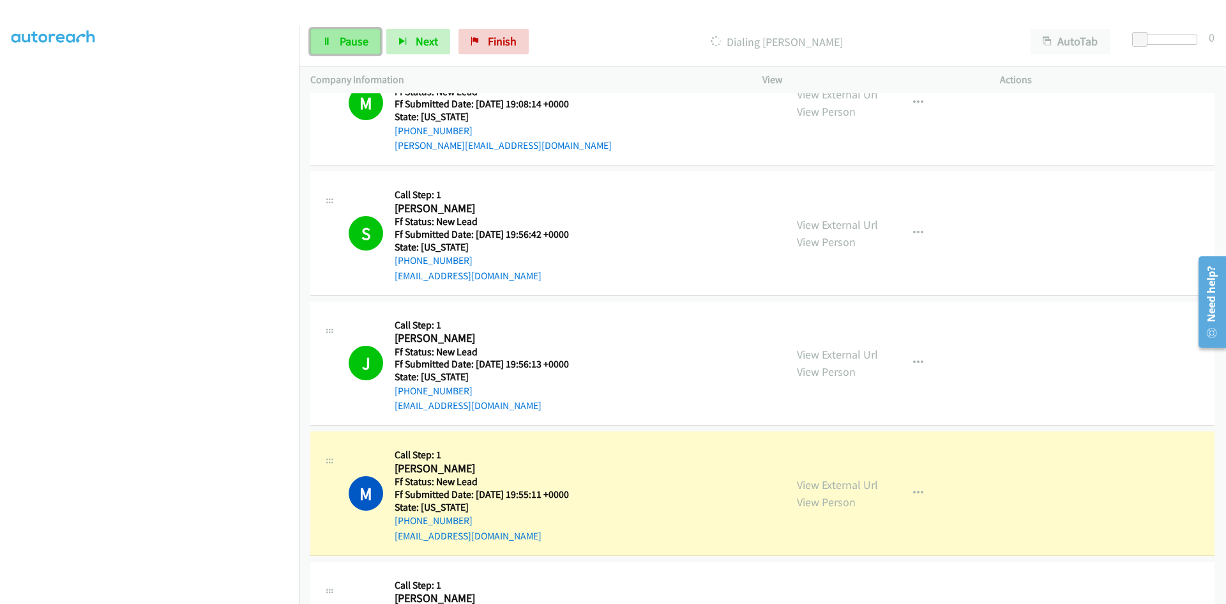
click at [334, 49] on link "Pause" at bounding box center [345, 42] width 70 height 26
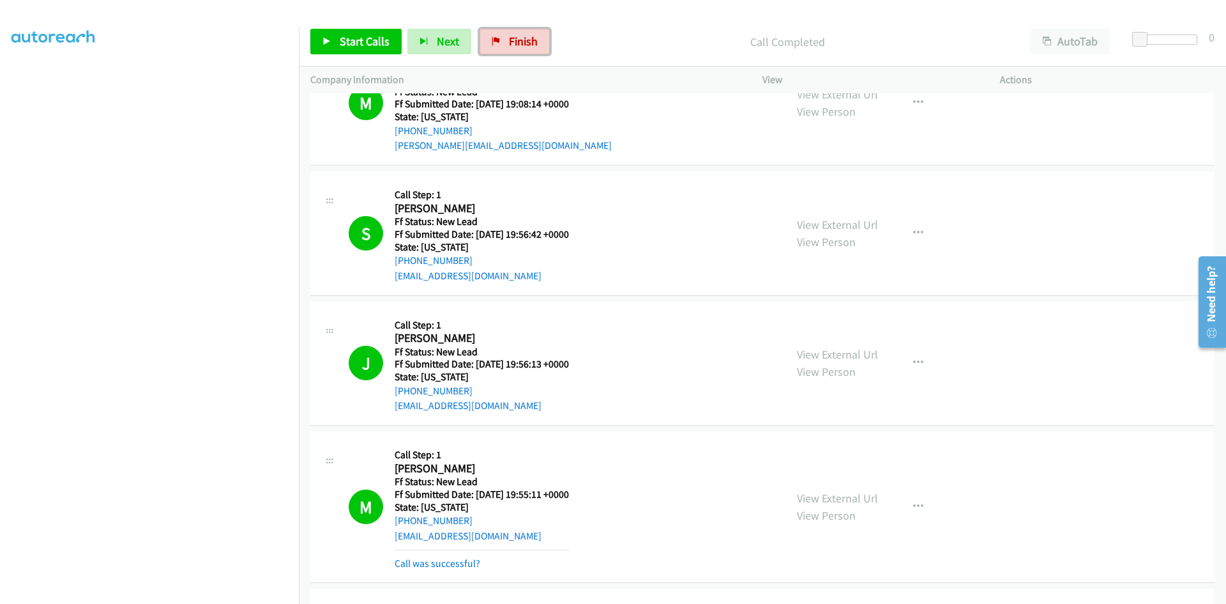
drag, startPoint x: 531, startPoint y: 31, endPoint x: 664, endPoint y: 66, distance: 137.4
click at [531, 31] on link "Finish" at bounding box center [515, 42] width 70 height 26
